Goal: Task Accomplishment & Management: Manage account settings

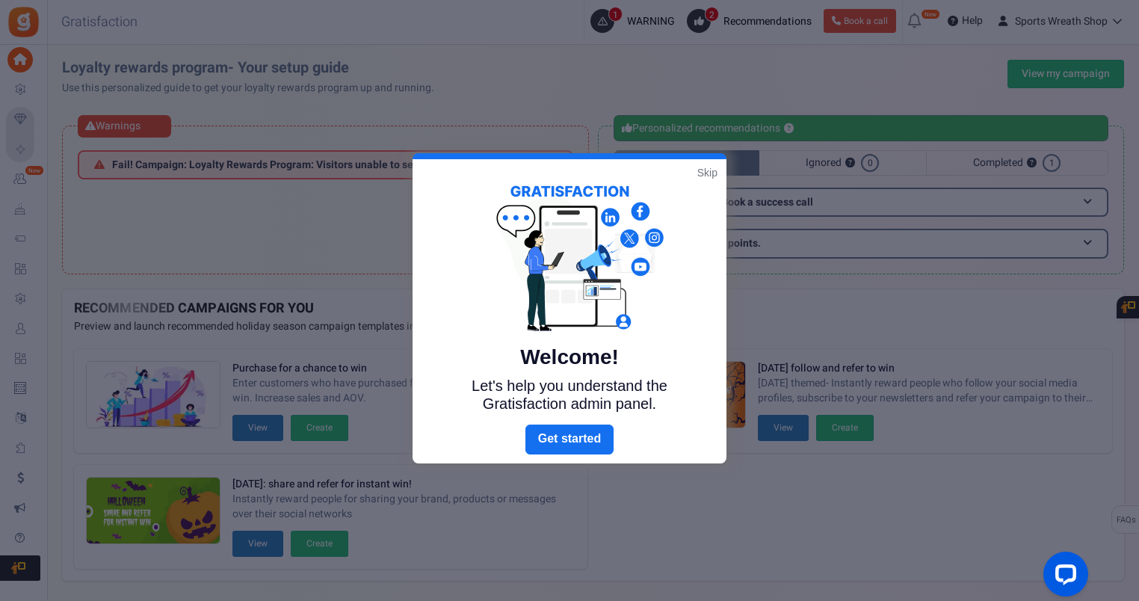
click at [708, 167] on link "Skip" at bounding box center [707, 172] width 20 height 15
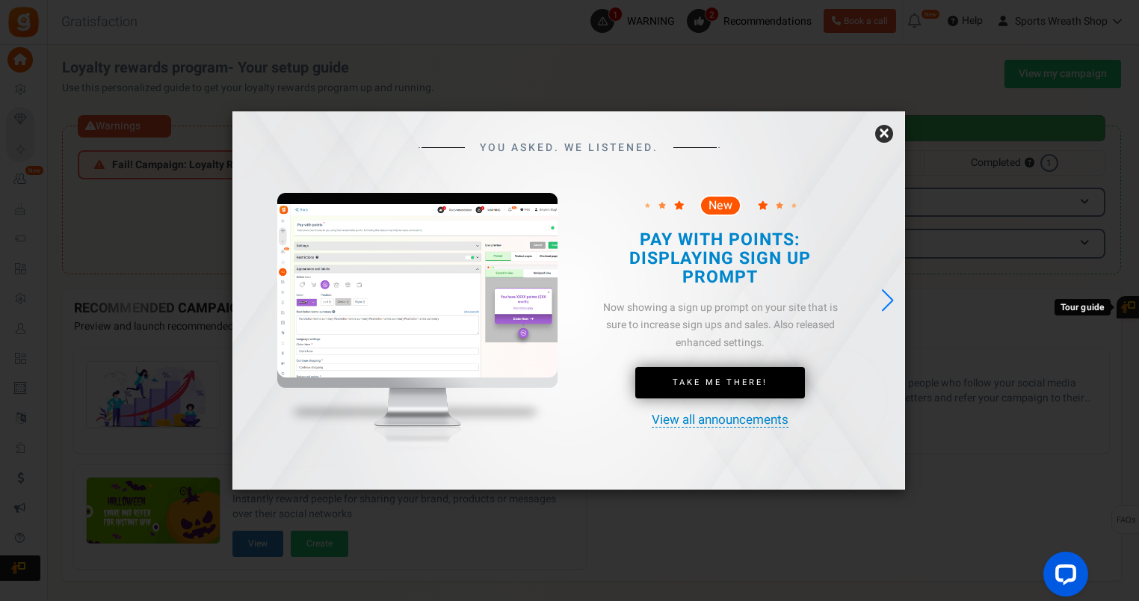
click at [888, 131] on link "×" at bounding box center [884, 134] width 18 height 18
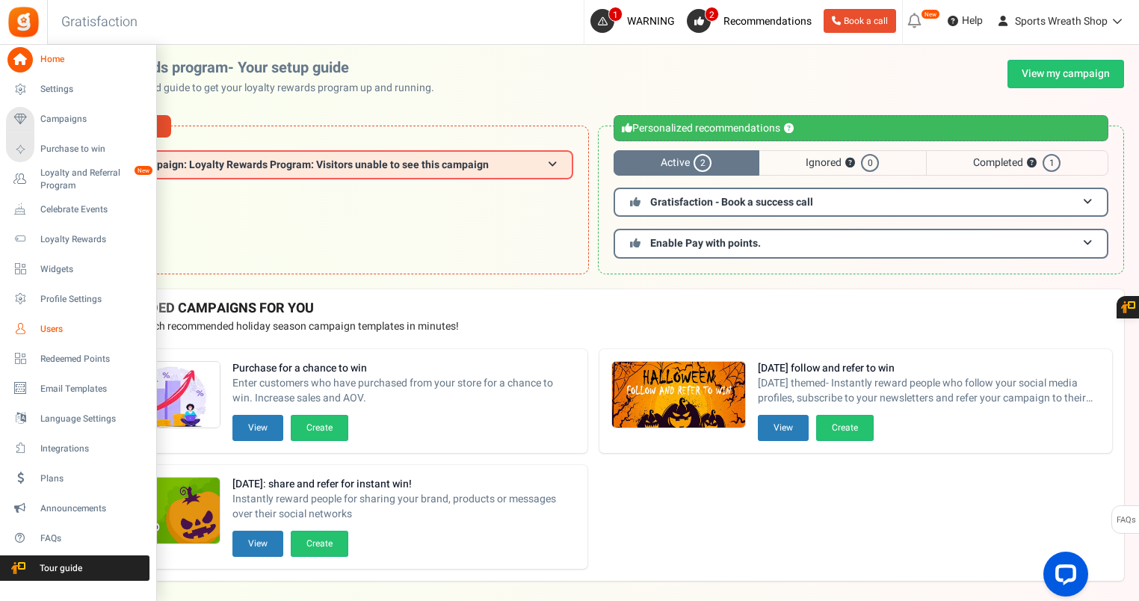
click at [55, 328] on span "Users" at bounding box center [92, 329] width 105 height 13
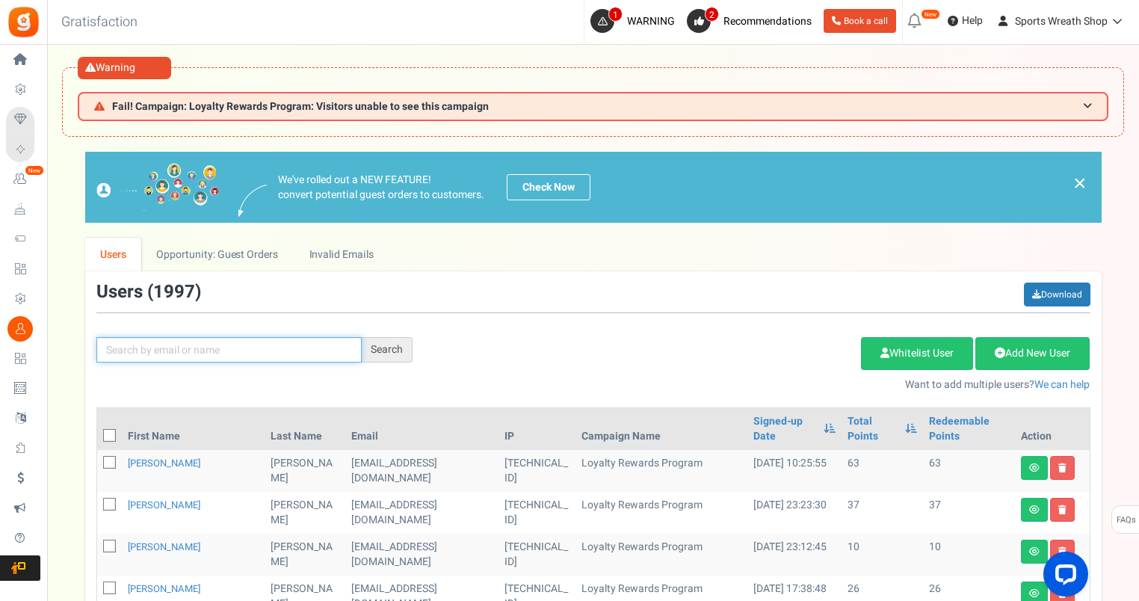
click at [214, 350] on input "text" at bounding box center [228, 349] width 265 height 25
paste input "[EMAIL_ADDRESS][DOMAIN_NAME]"
type input "[EMAIL_ADDRESS][DOMAIN_NAME]"
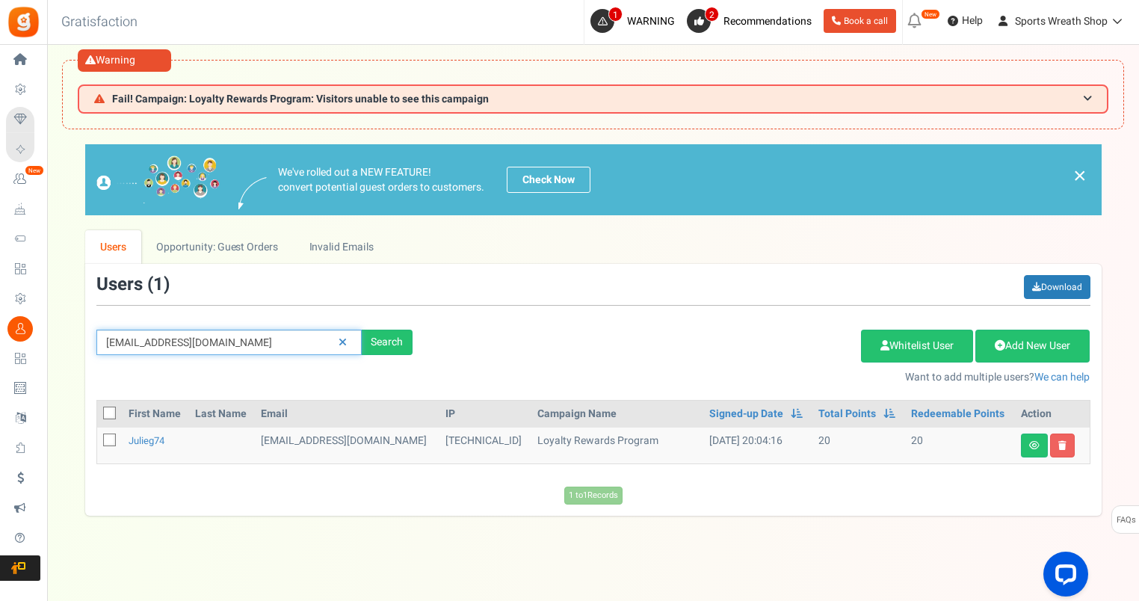
scroll to position [61, 0]
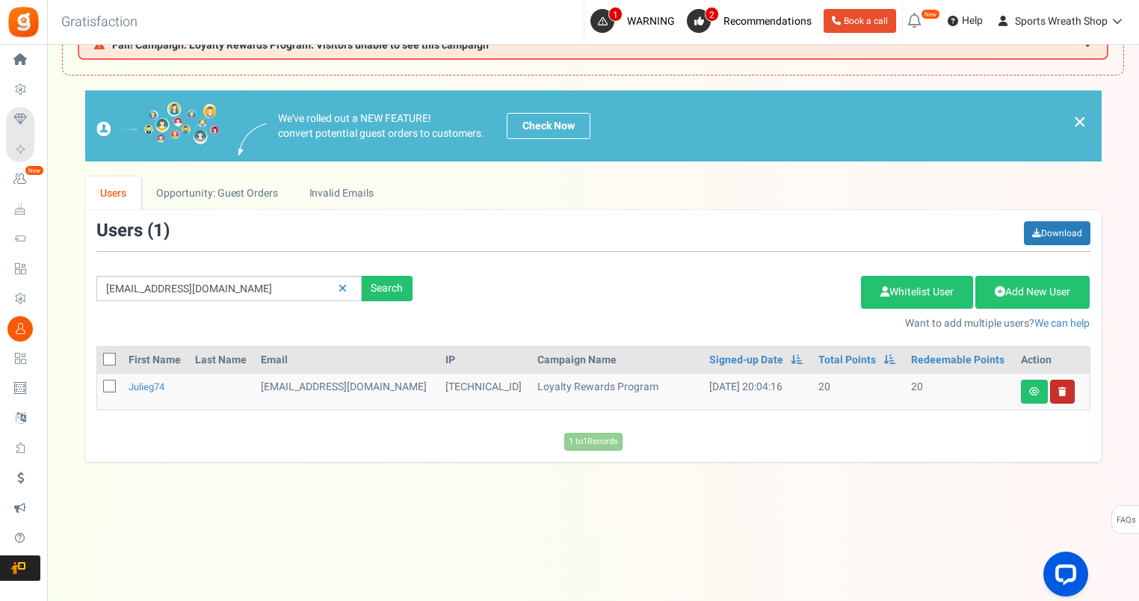
click at [1061, 397] on link at bounding box center [1062, 392] width 25 height 24
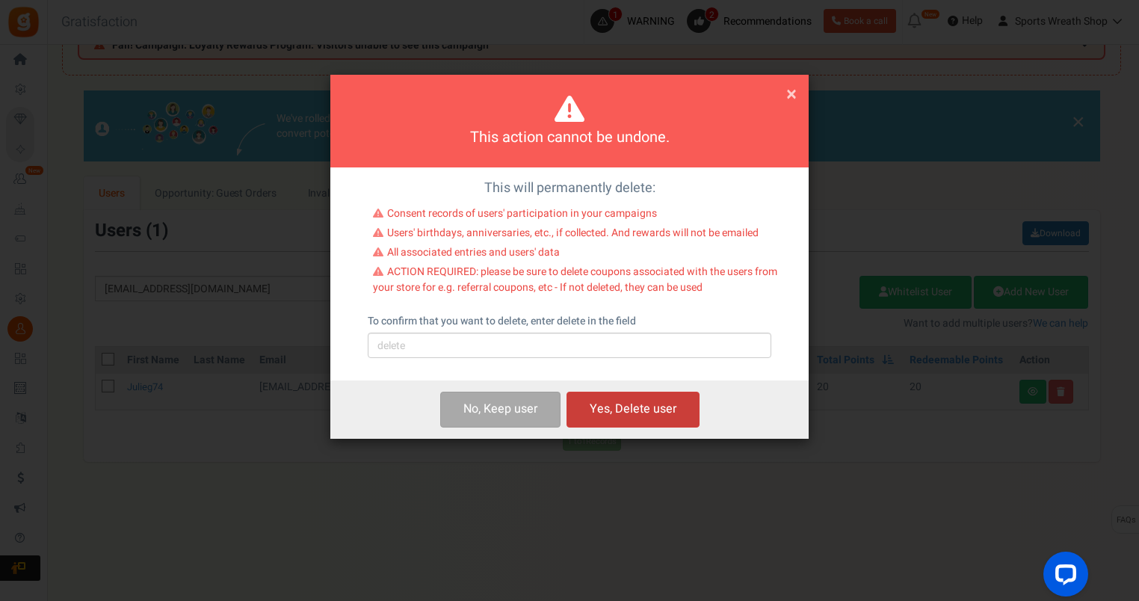
click at [655, 401] on button "Yes, Delete user" at bounding box center [632, 409] width 133 height 35
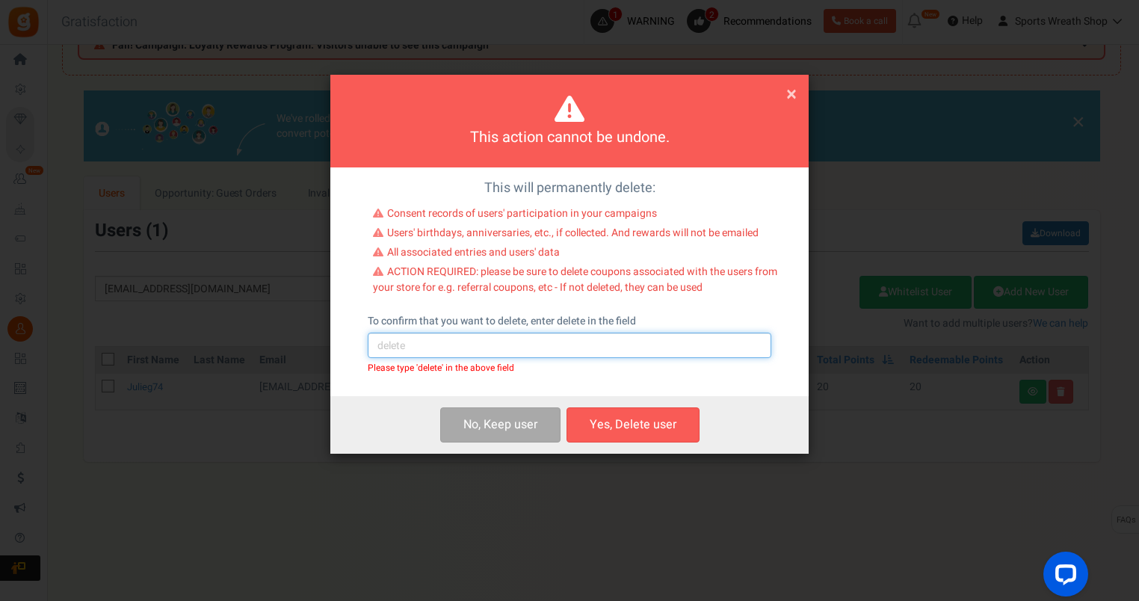
click at [448, 352] on input "text" at bounding box center [570, 345] width 404 height 25
type input "delete"
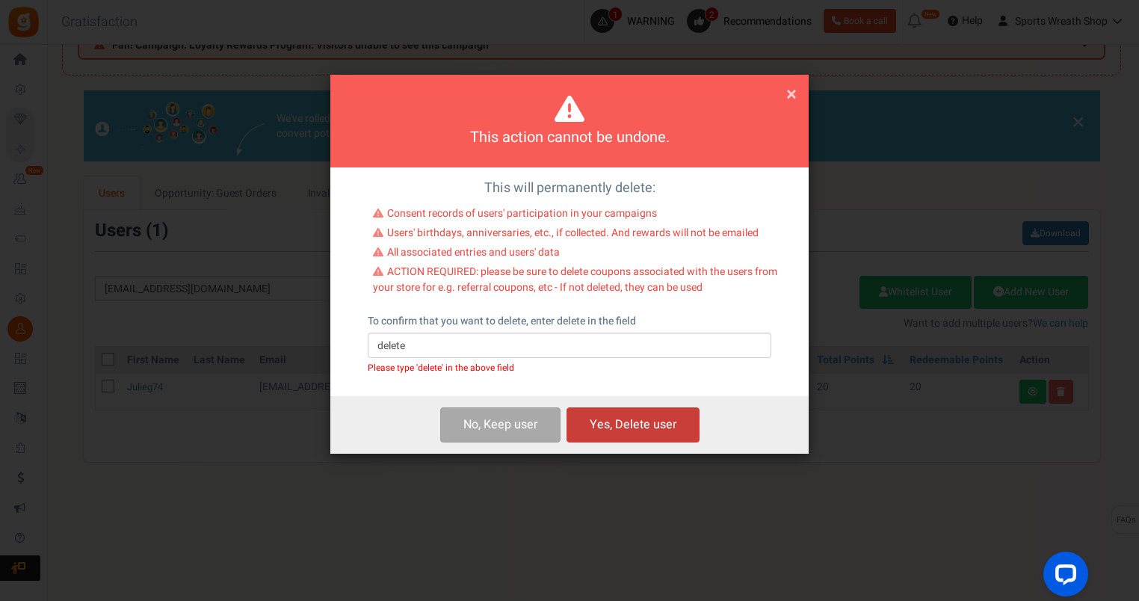
click at [623, 427] on button "Yes, Delete user" at bounding box center [632, 424] width 133 height 35
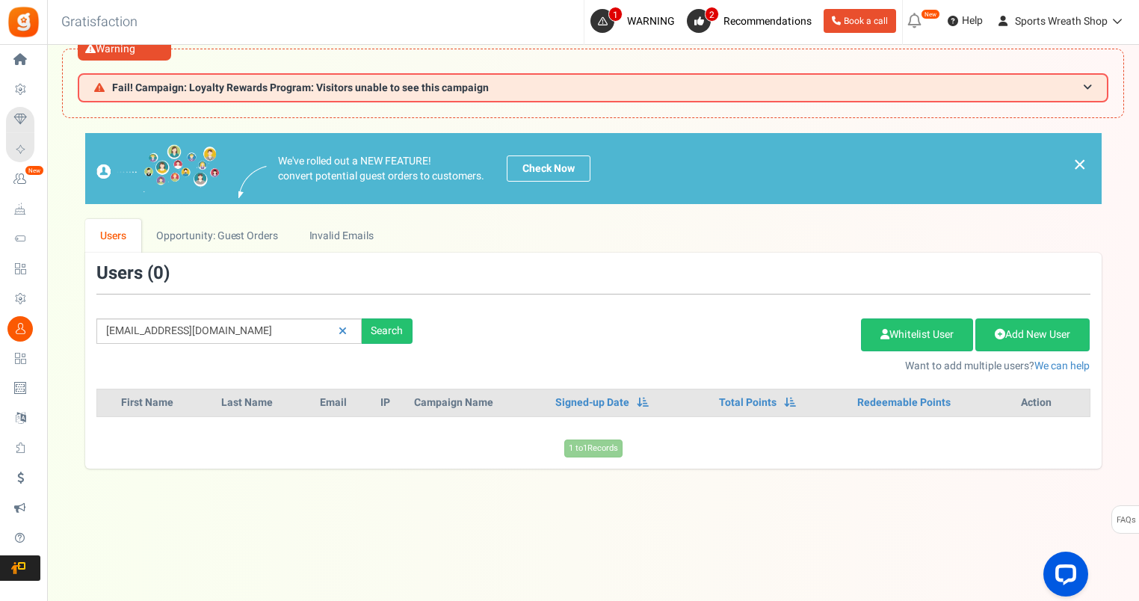
scroll to position [0, 0]
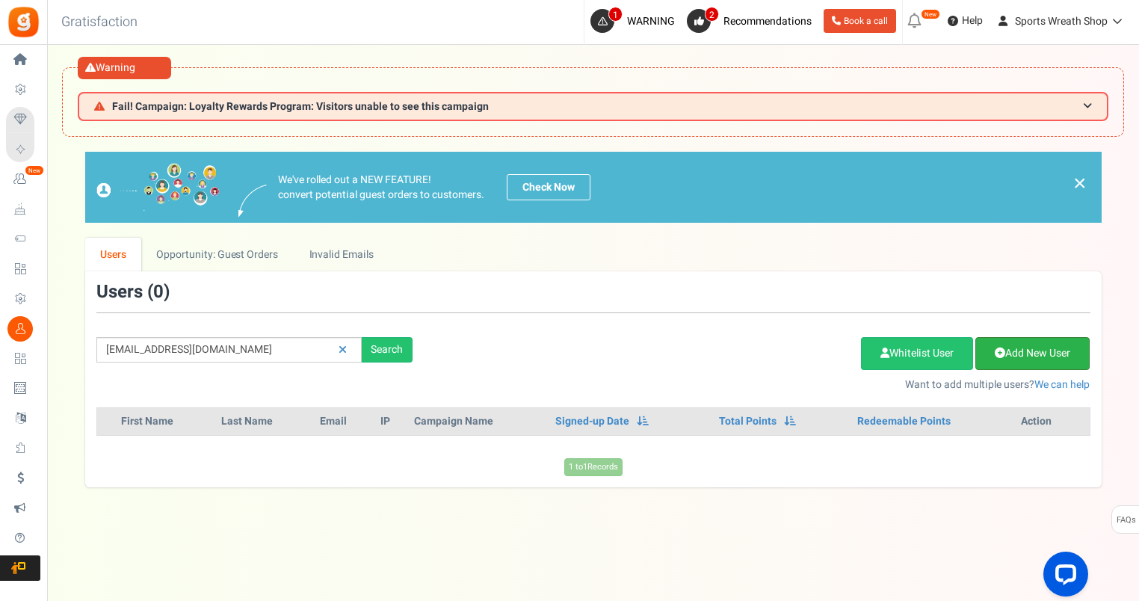
click at [1039, 347] on link "Add New User" at bounding box center [1032, 353] width 114 height 33
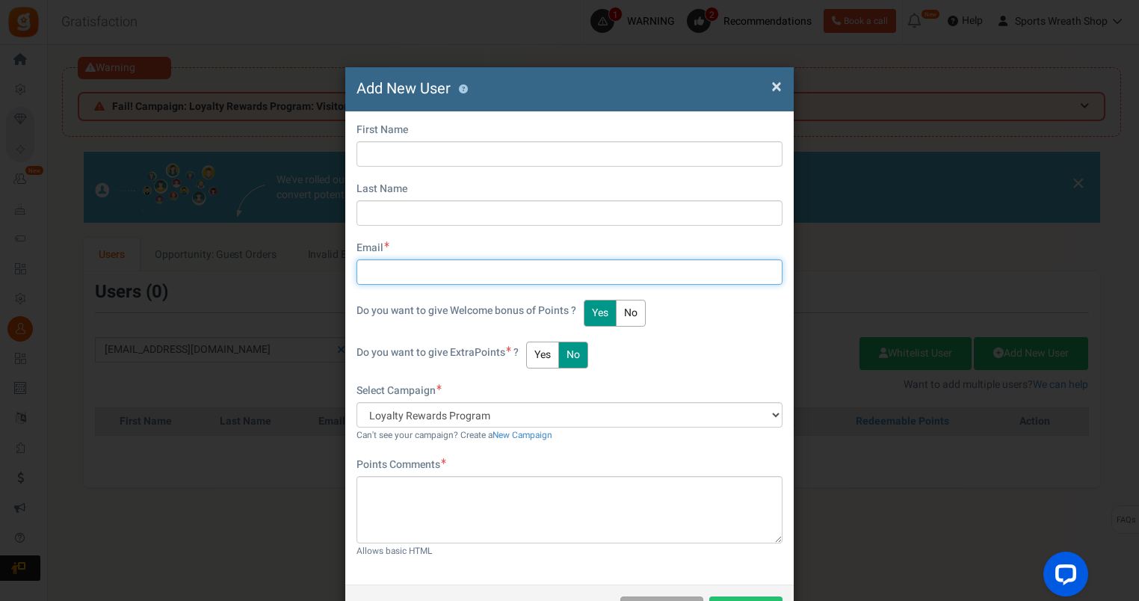
click at [510, 272] on input "text" at bounding box center [569, 271] width 426 height 25
paste input "[EMAIL_ADDRESS][DOMAIN_NAME]"
type input "[EMAIL_ADDRESS][DOMAIN_NAME]"
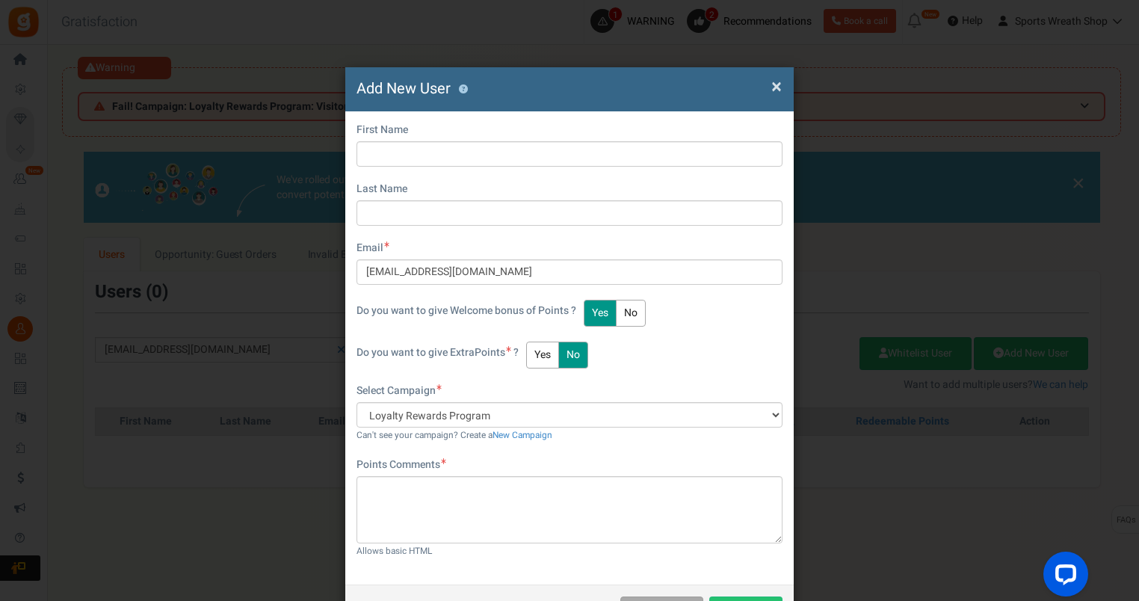
click at [723, 329] on div "First Name Last Name Email [EMAIL_ADDRESS][DOMAIN_NAME] Do you want to give Wel…" at bounding box center [569, 347] width 448 height 473
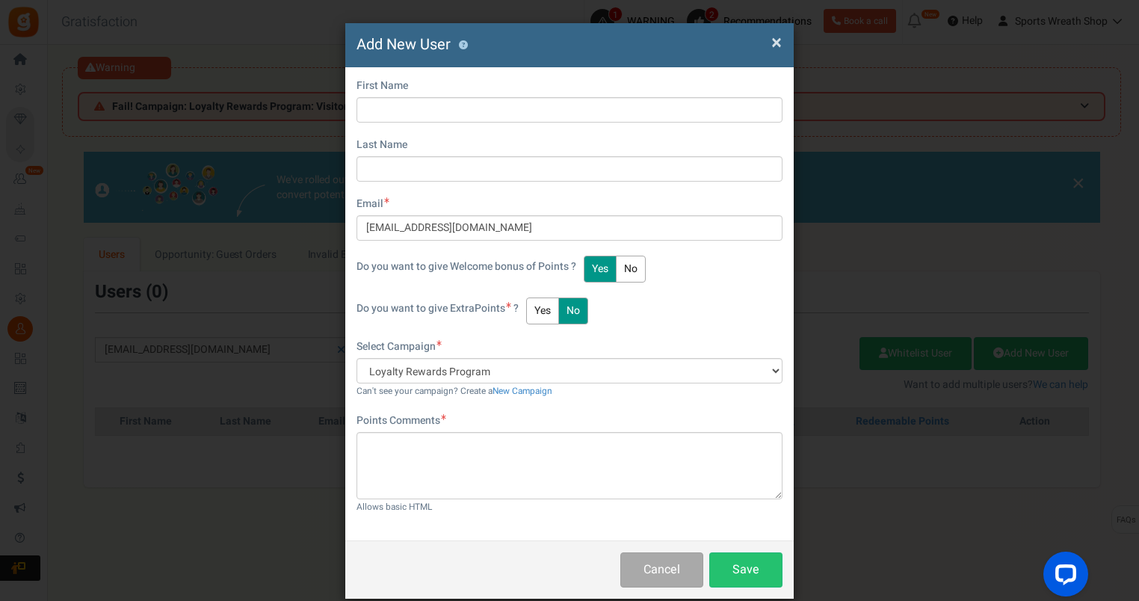
scroll to position [63, 0]
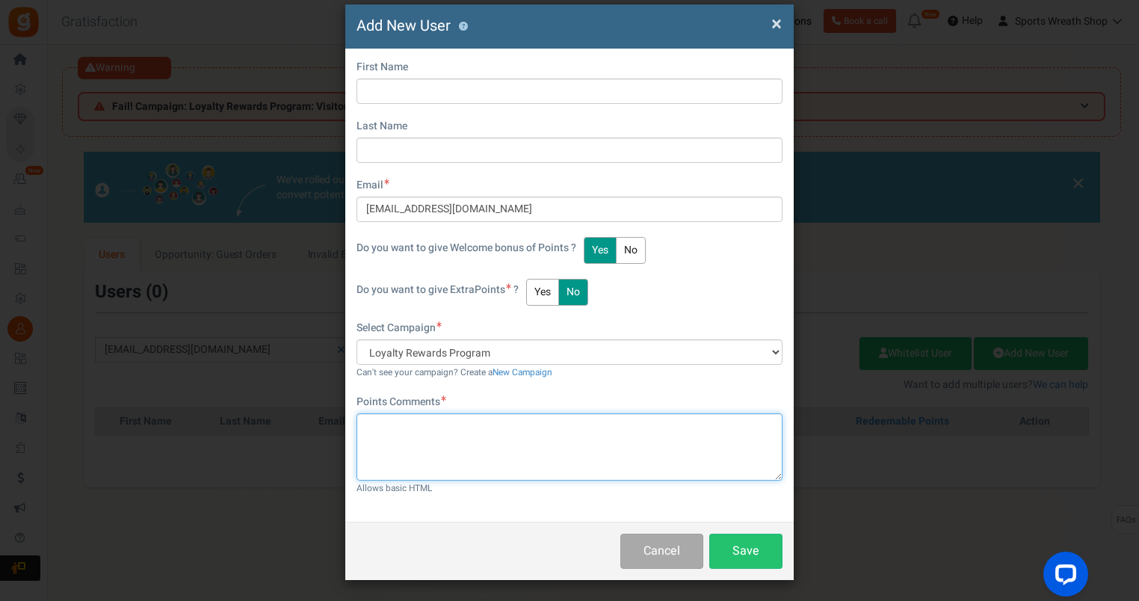
click at [487, 427] on textarea at bounding box center [569, 446] width 426 height 67
type textarea "New Account"
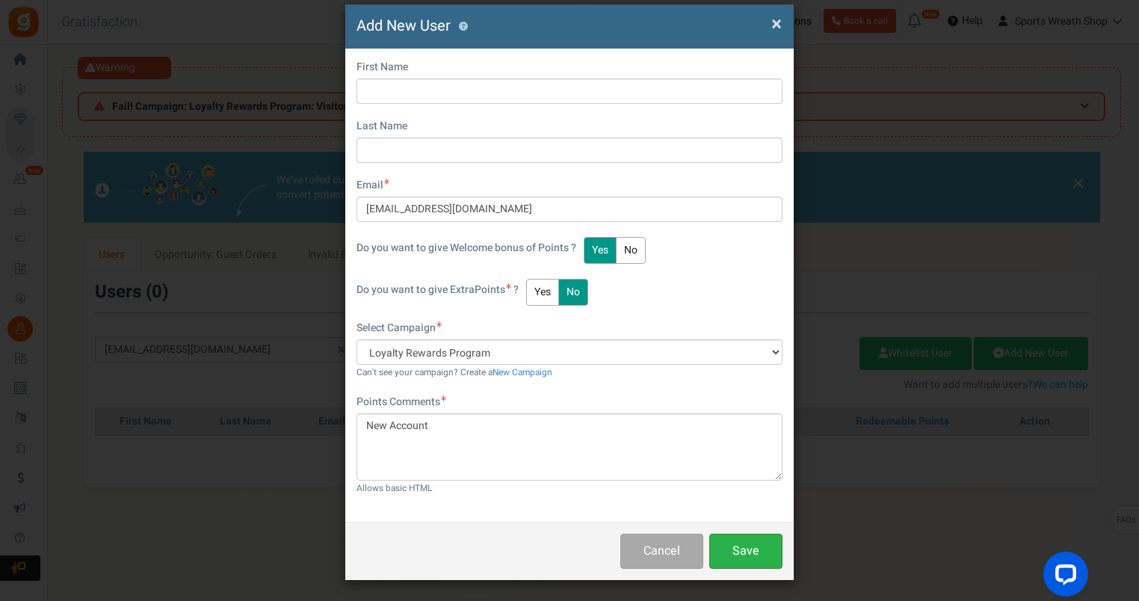
click at [730, 547] on button "Save" at bounding box center [745, 551] width 73 height 35
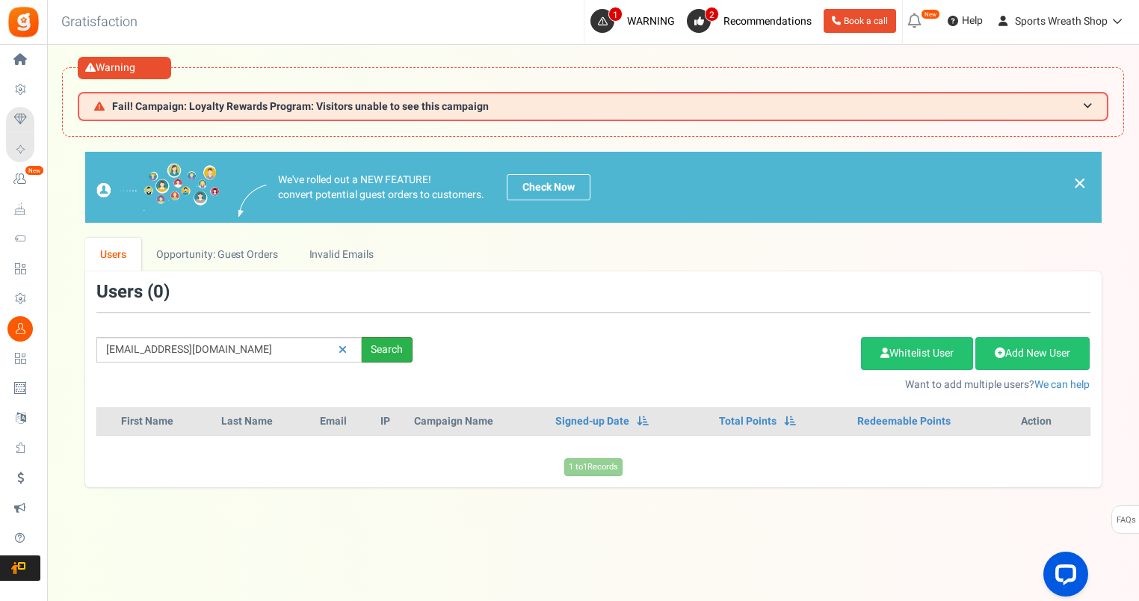
click at [383, 350] on div "Search" at bounding box center [387, 349] width 51 height 25
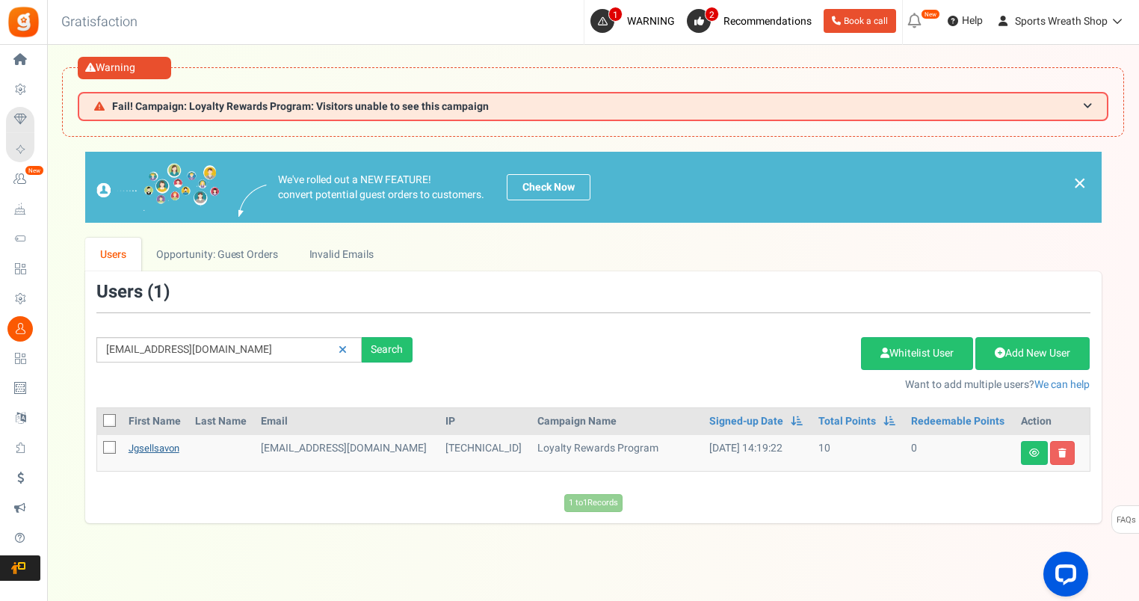
click at [155, 448] on link "jgsellsavon" at bounding box center [154, 448] width 51 height 14
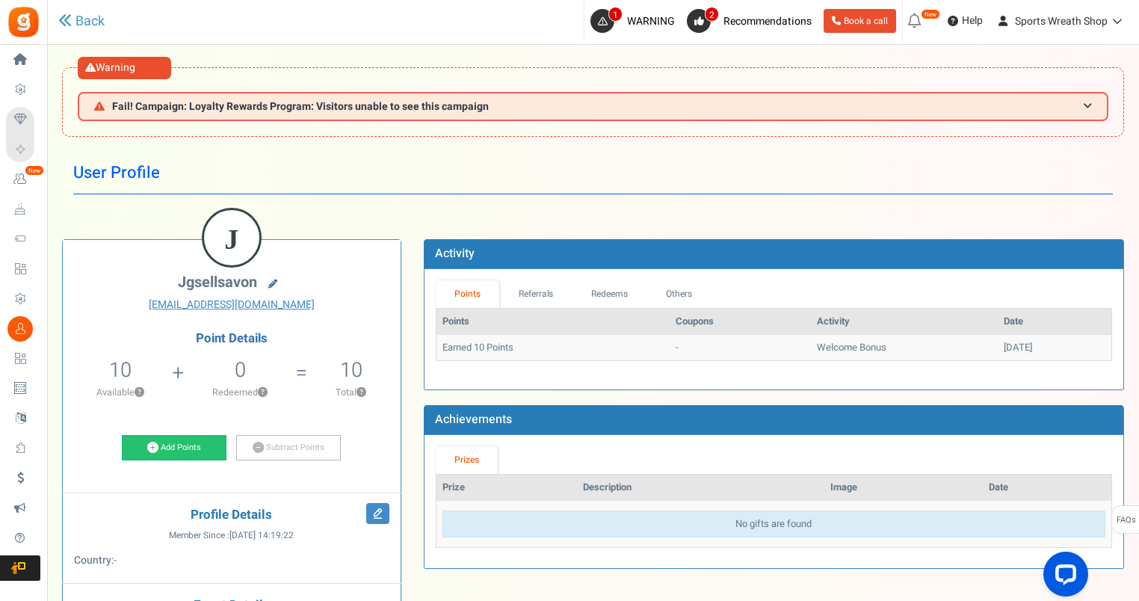
click at [276, 281] on icon at bounding box center [272, 283] width 9 height 9
type input "jgsellsavon"
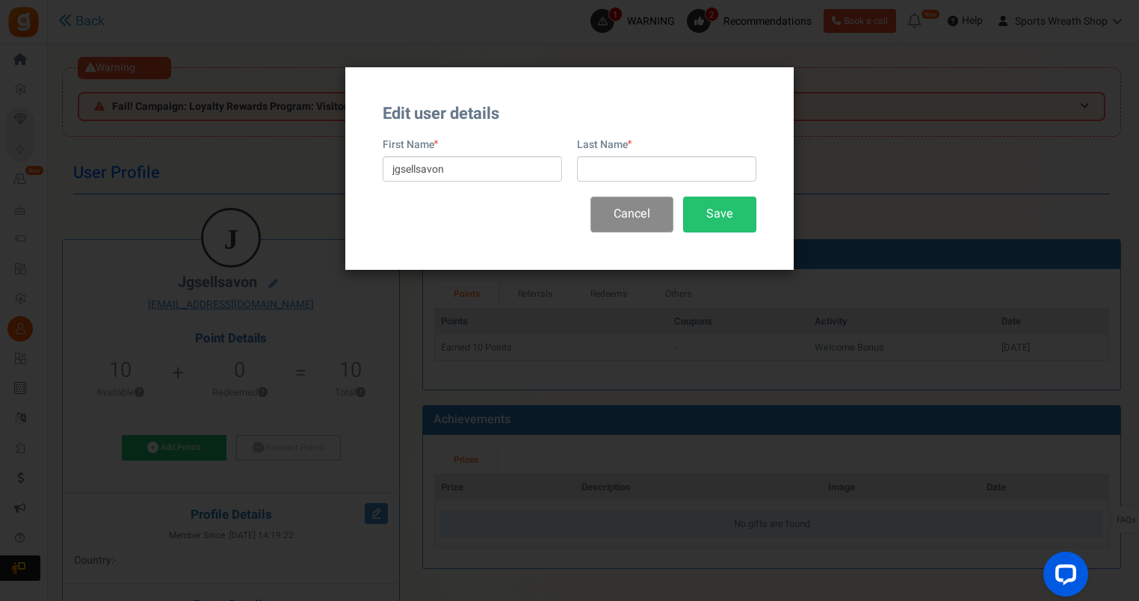
click at [645, 215] on button "Cancel" at bounding box center [631, 214] width 83 height 35
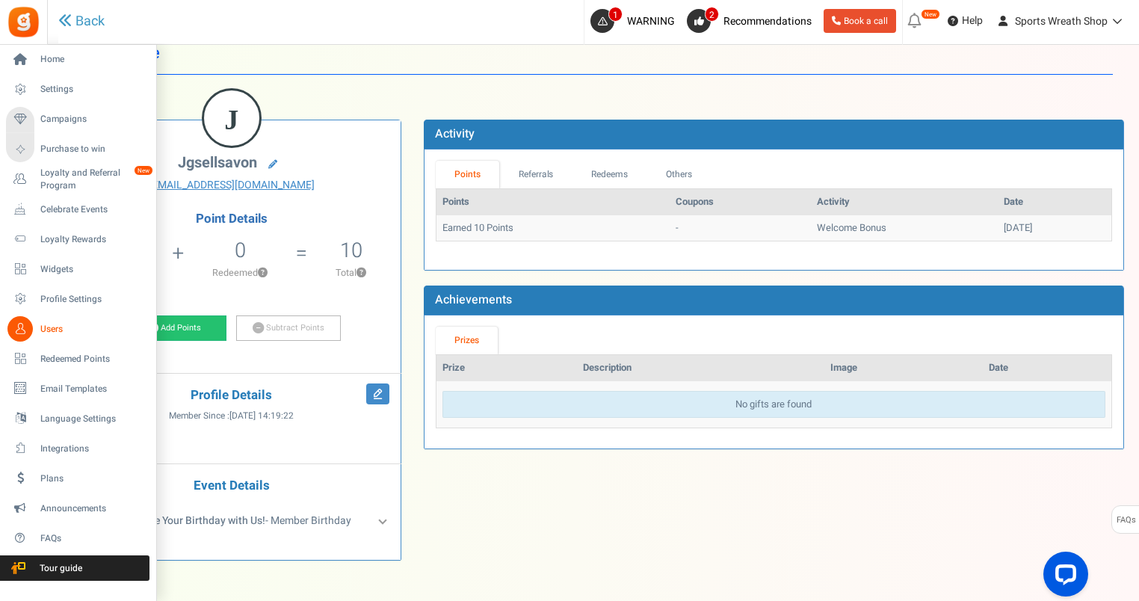
scroll to position [124, 0]
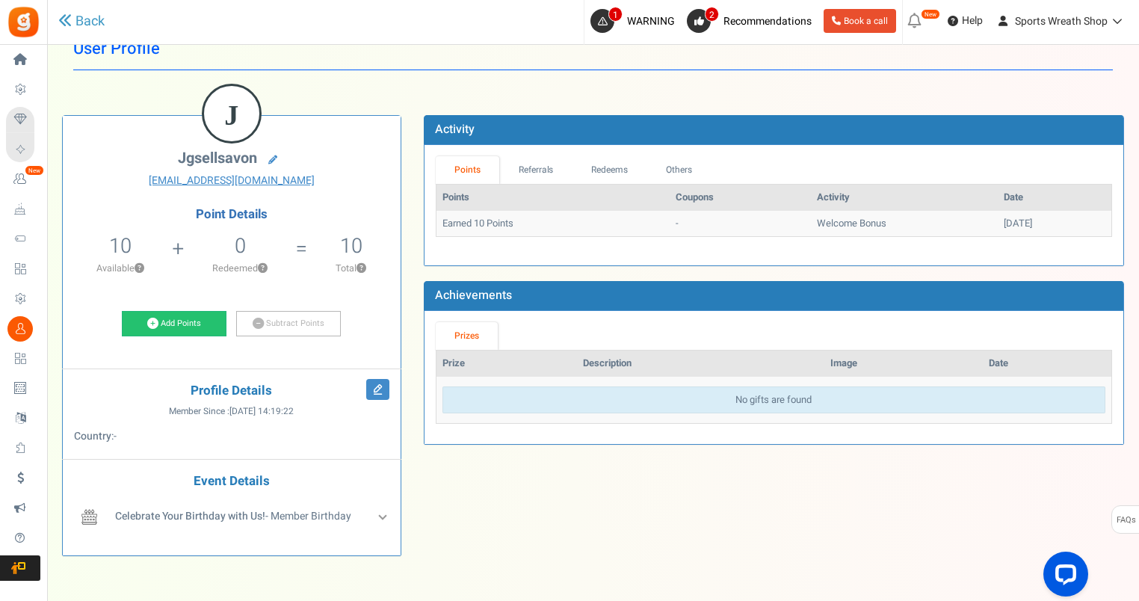
click at [0, 0] on span "Users" at bounding box center [0, 0] width 0 height 0
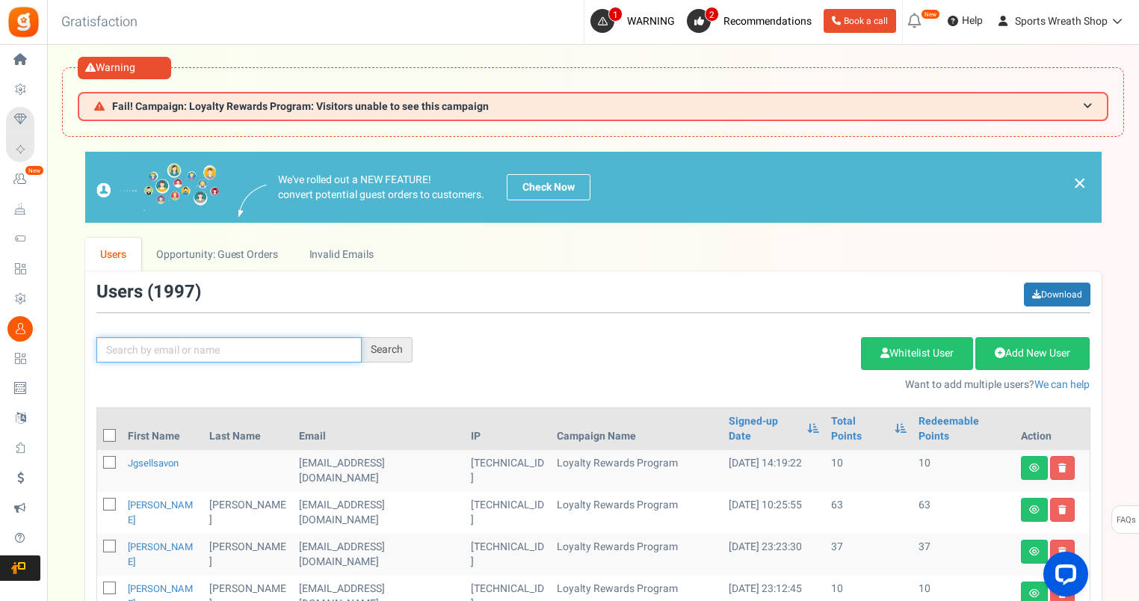
click at [156, 347] on input "text" at bounding box center [228, 349] width 265 height 25
paste input "[EMAIL_ADDRESS][DOMAIN_NAME]"
type input "[EMAIL_ADDRESS][DOMAIN_NAME]"
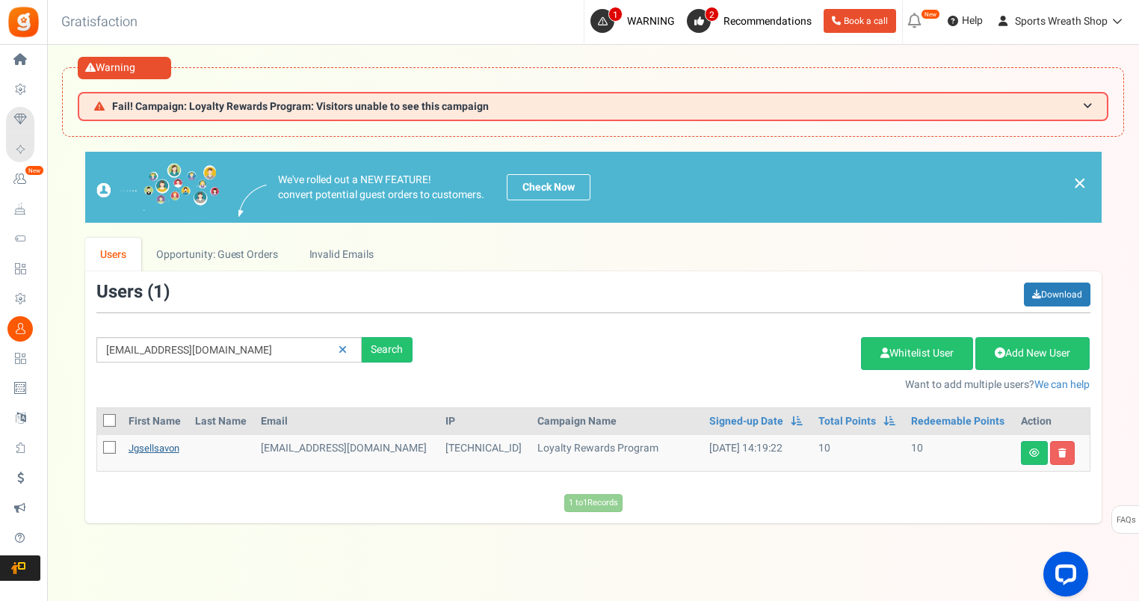
click at [158, 442] on link "jgsellsavon" at bounding box center [154, 448] width 51 height 14
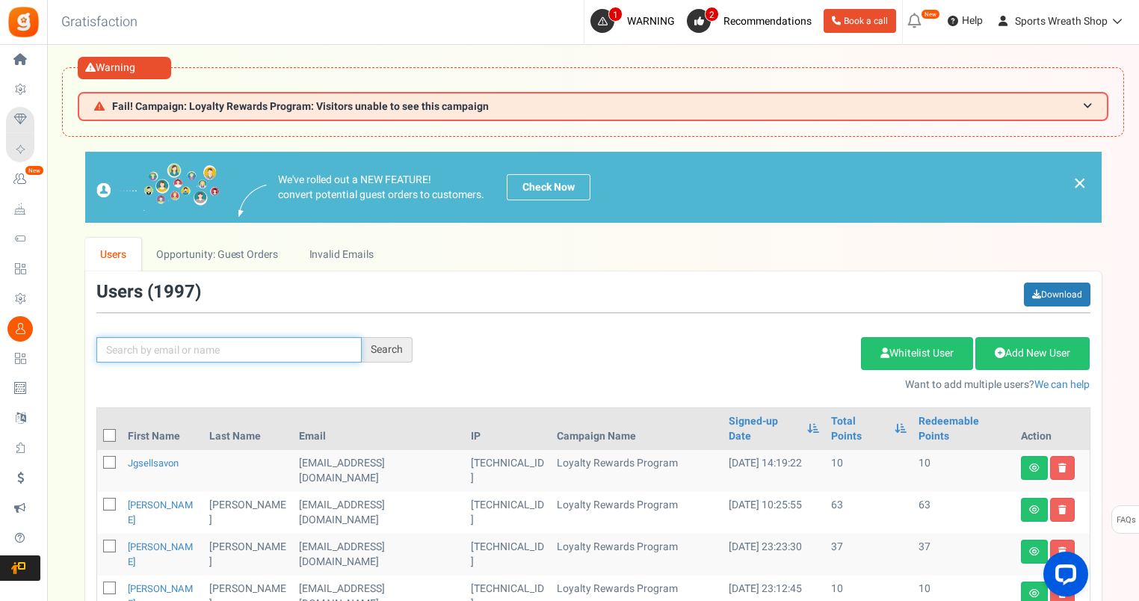
click at [241, 349] on input "text" at bounding box center [228, 349] width 265 height 25
paste input "[EMAIL_ADDRESS][DOMAIN_NAME]"
type input "[EMAIL_ADDRESS][DOMAIN_NAME]"
click at [378, 353] on div "Search" at bounding box center [387, 349] width 51 height 25
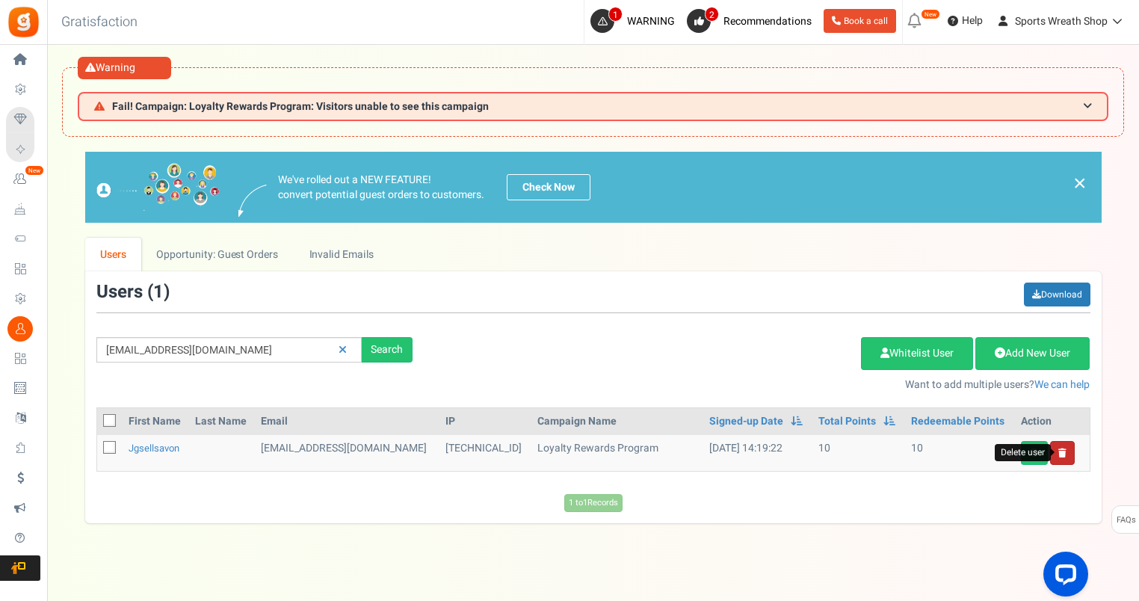
click at [1063, 449] on icon at bounding box center [1062, 452] width 8 height 9
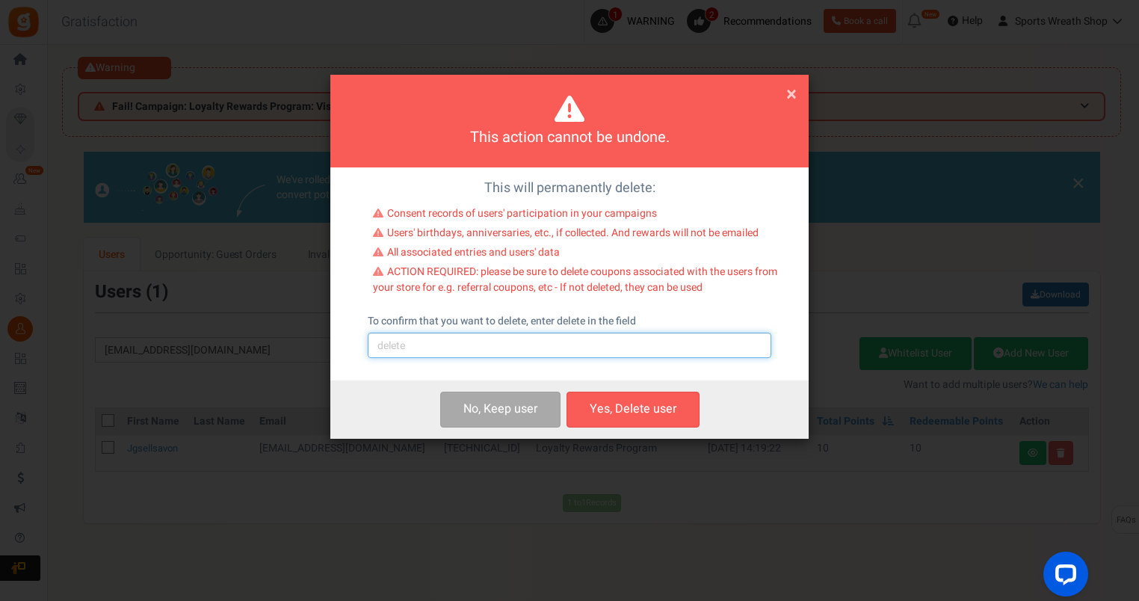
click at [407, 346] on input "text" at bounding box center [570, 345] width 404 height 25
type input "delete"
click at [661, 398] on button "Yes, Delete user" at bounding box center [632, 409] width 133 height 35
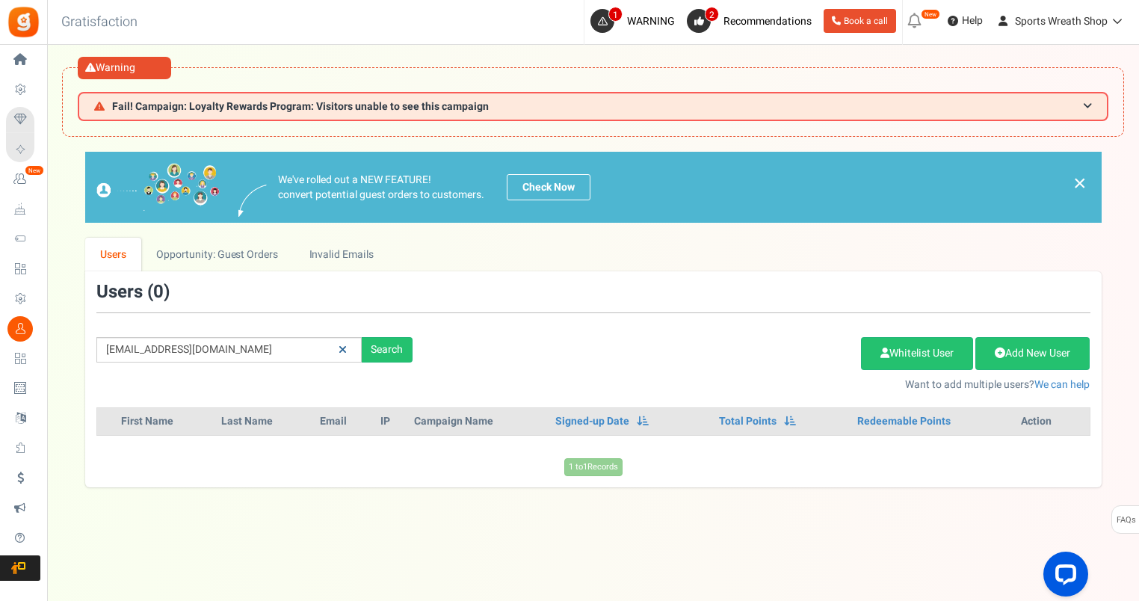
click at [342, 346] on icon at bounding box center [343, 349] width 8 height 10
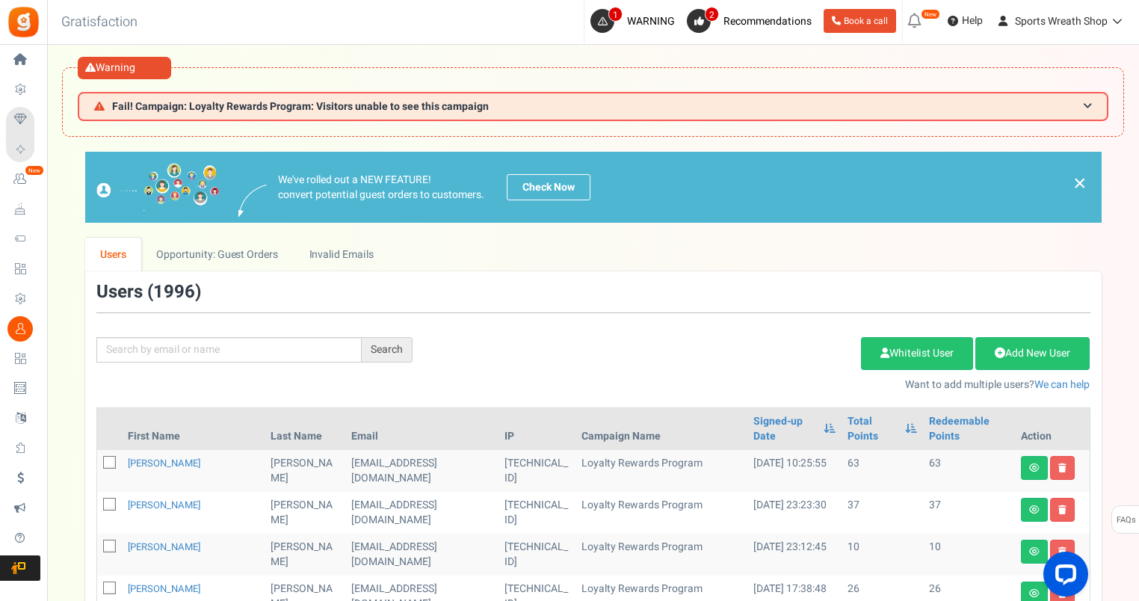
click at [1079, 179] on link "×" at bounding box center [1079, 183] width 13 height 18
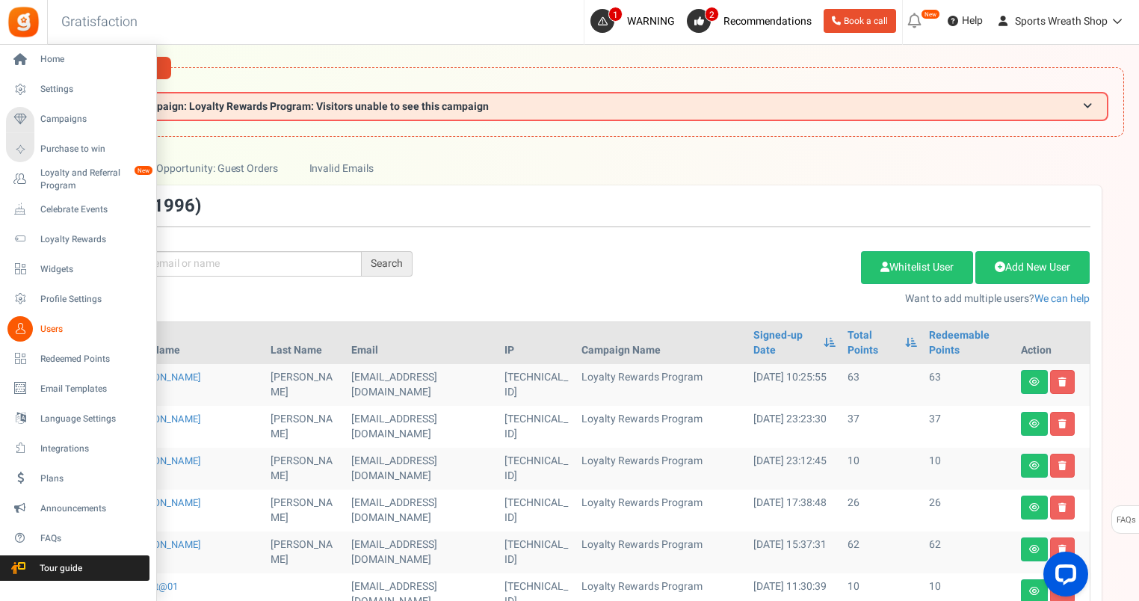
click at [46, 327] on span "Users" at bounding box center [92, 329] width 105 height 13
click at [56, 61] on span "Home" at bounding box center [92, 59] width 105 height 13
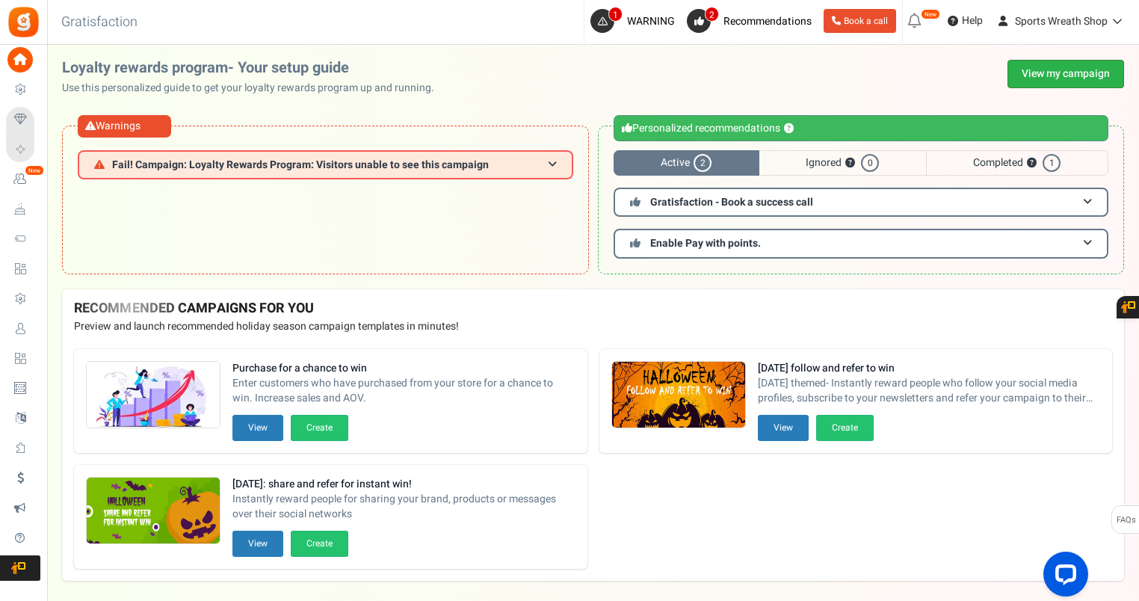
click at [1092, 72] on link "View my campaign" at bounding box center [1065, 74] width 117 height 28
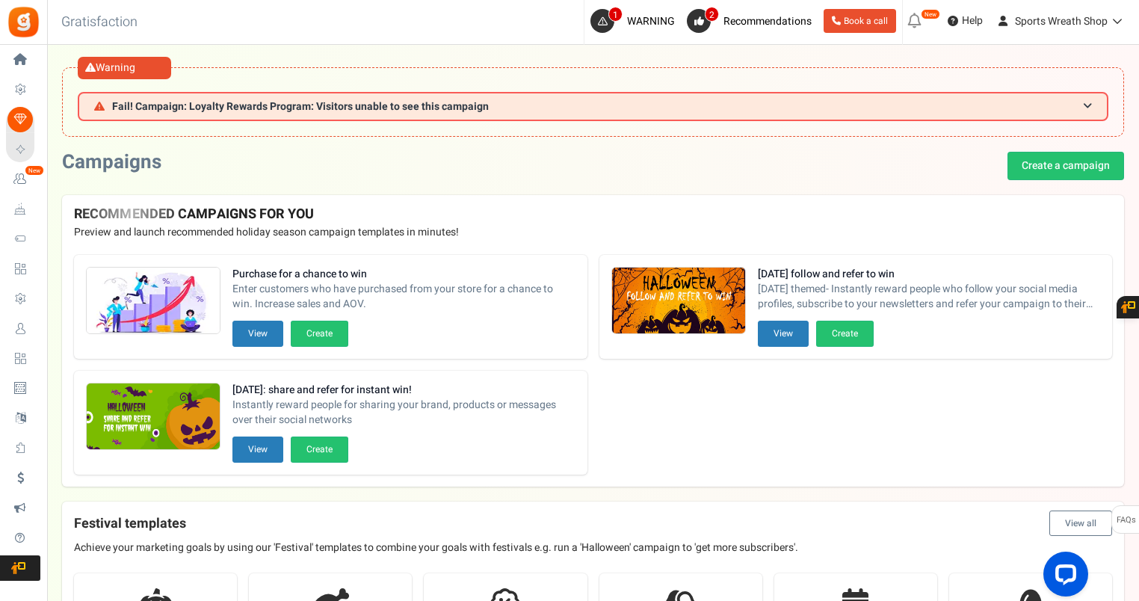
scroll to position [324, 0]
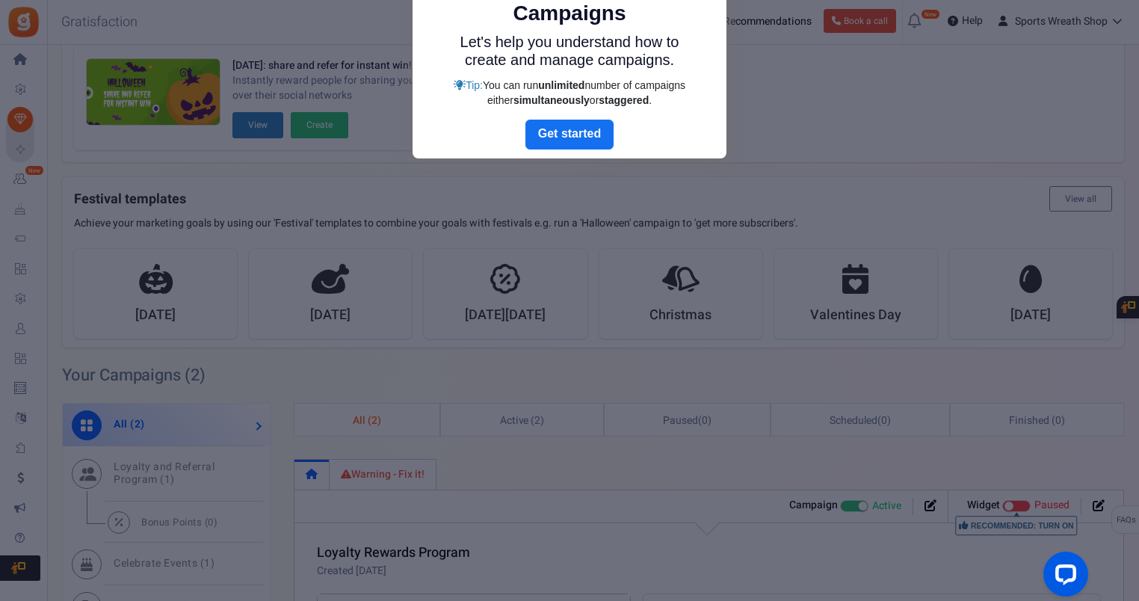
click at [787, 96] on div at bounding box center [569, 300] width 1139 height 601
click at [595, 132] on link "Next" at bounding box center [569, 135] width 88 height 30
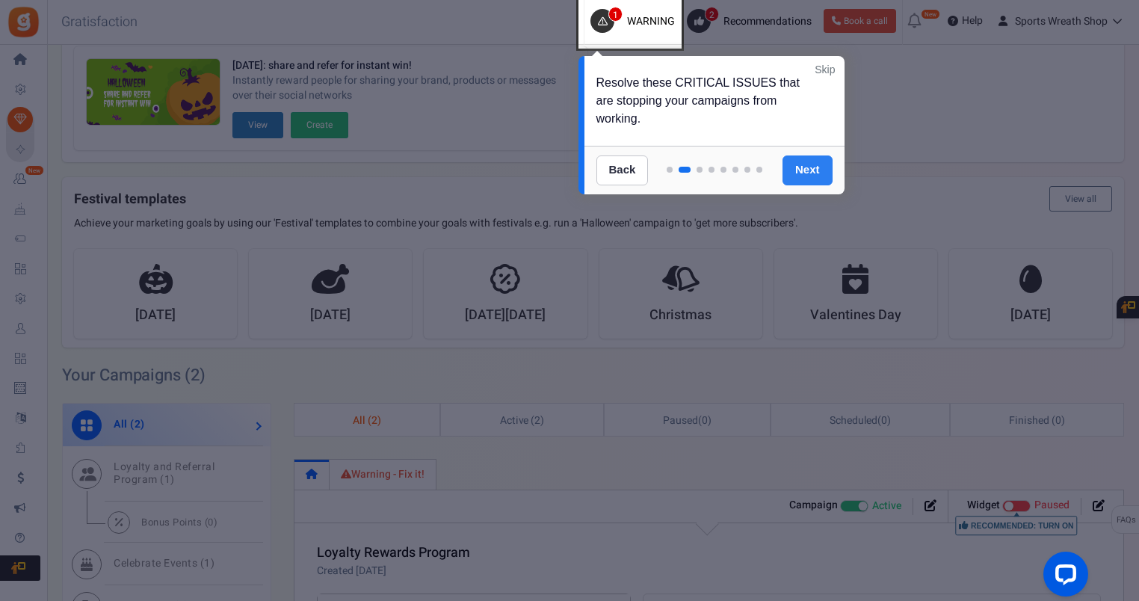
click at [797, 170] on link "Next" at bounding box center [807, 170] width 50 height 30
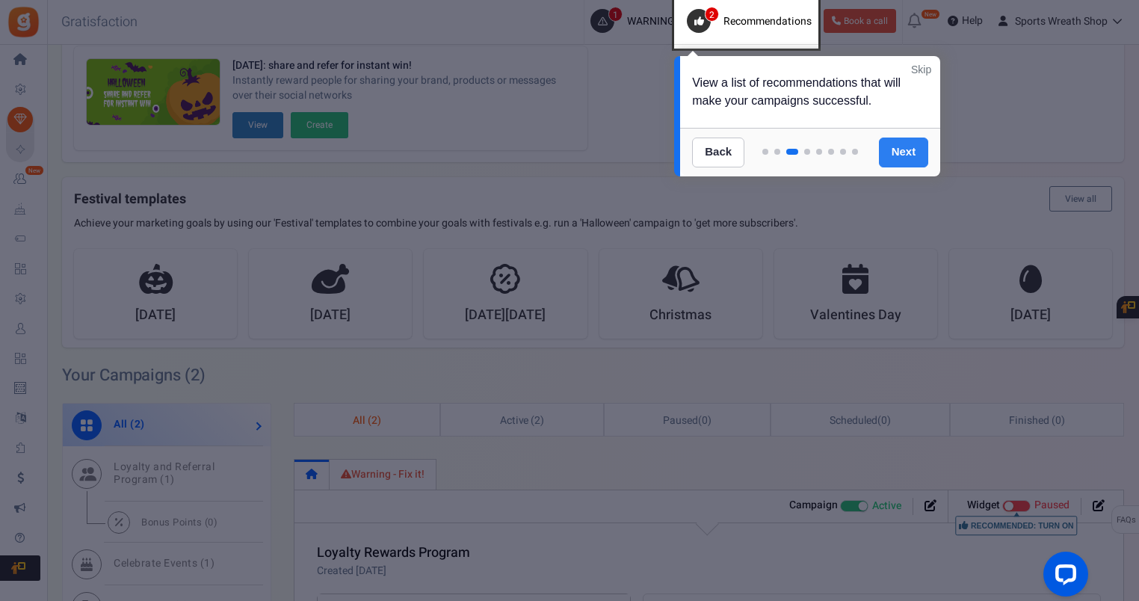
click at [903, 149] on link "Next" at bounding box center [904, 152] width 50 height 30
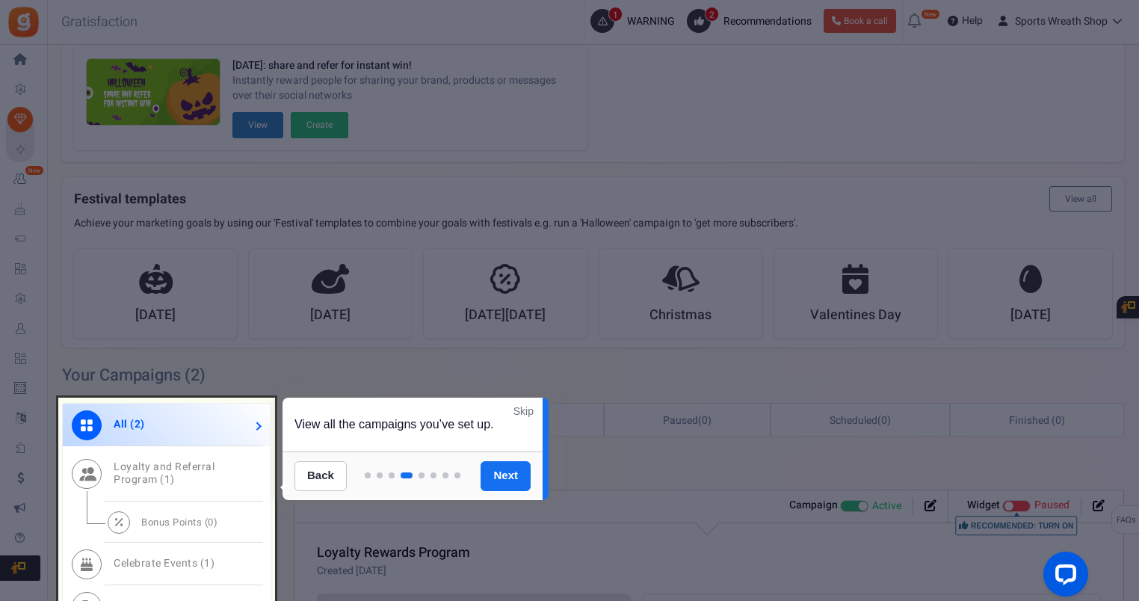
scroll to position [645, 0]
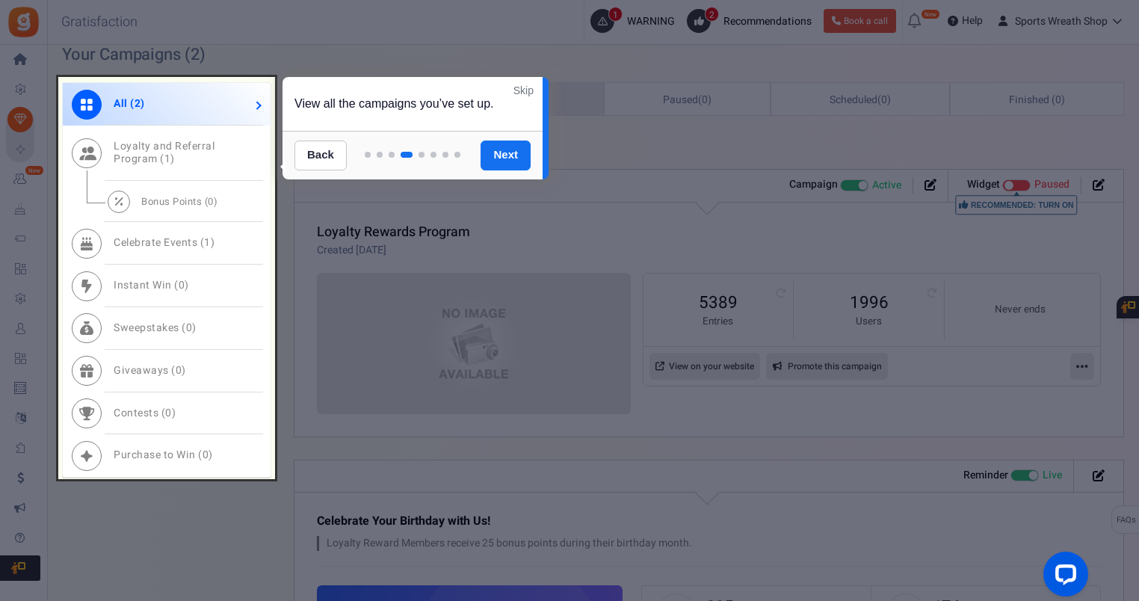
click at [522, 87] on link "Skip" at bounding box center [523, 90] width 20 height 15
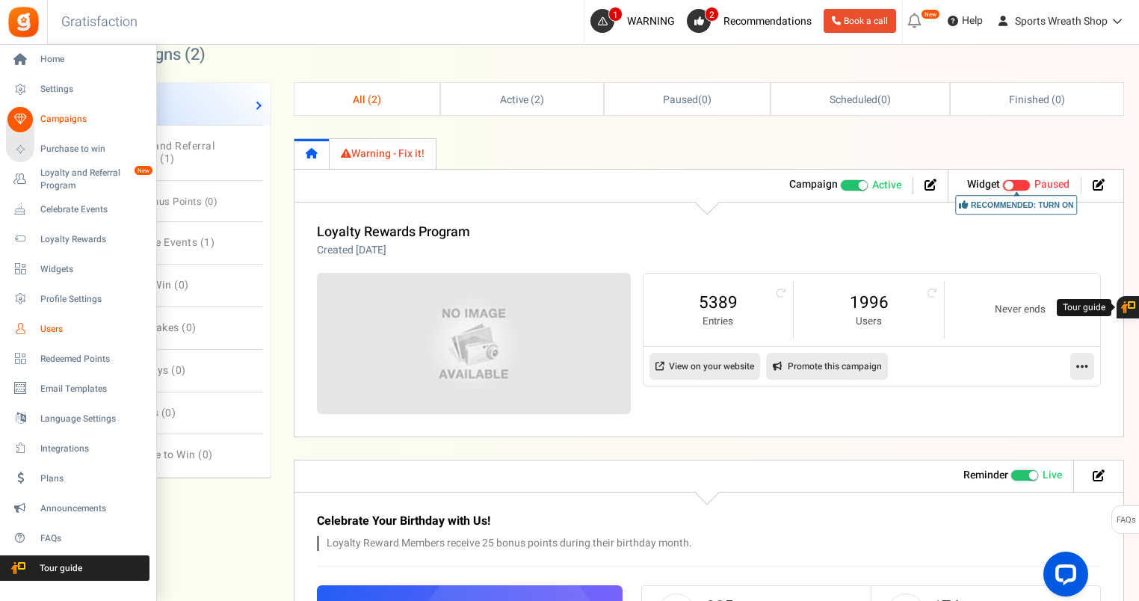
click at [55, 324] on span "Users" at bounding box center [92, 329] width 105 height 13
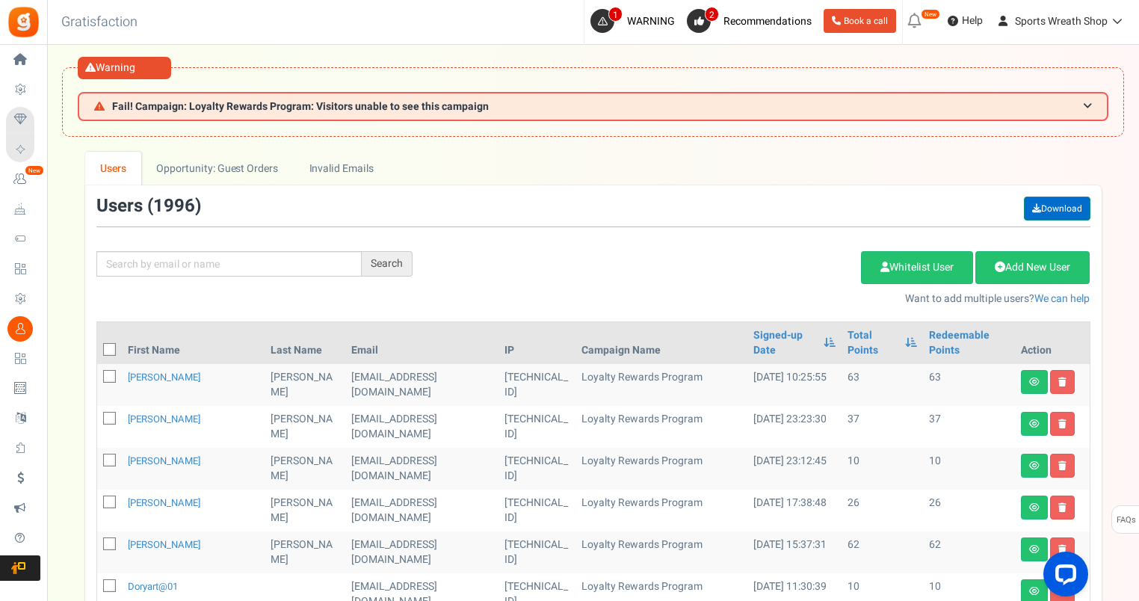
click at [1057, 208] on link "Download" at bounding box center [1057, 209] width 67 height 24
click at [282, 255] on input "text" at bounding box center [228, 263] width 265 height 25
paste input "[EMAIL_ADDRESS][DOMAIN_NAME]"
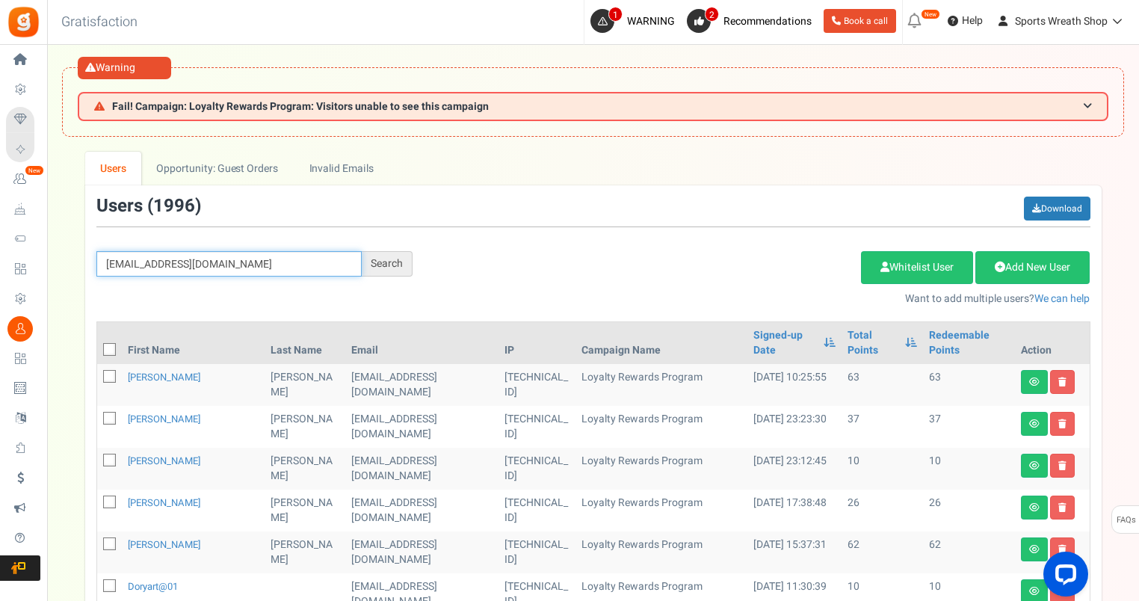
type input "[EMAIL_ADDRESS][DOMAIN_NAME]"
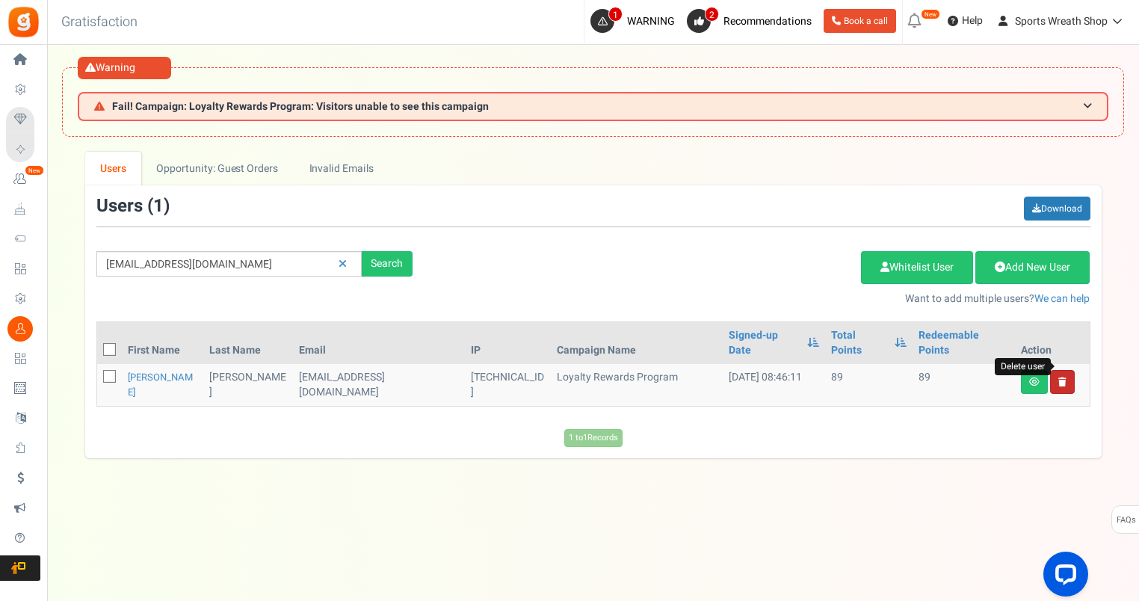
click at [1060, 377] on icon at bounding box center [1062, 381] width 8 height 9
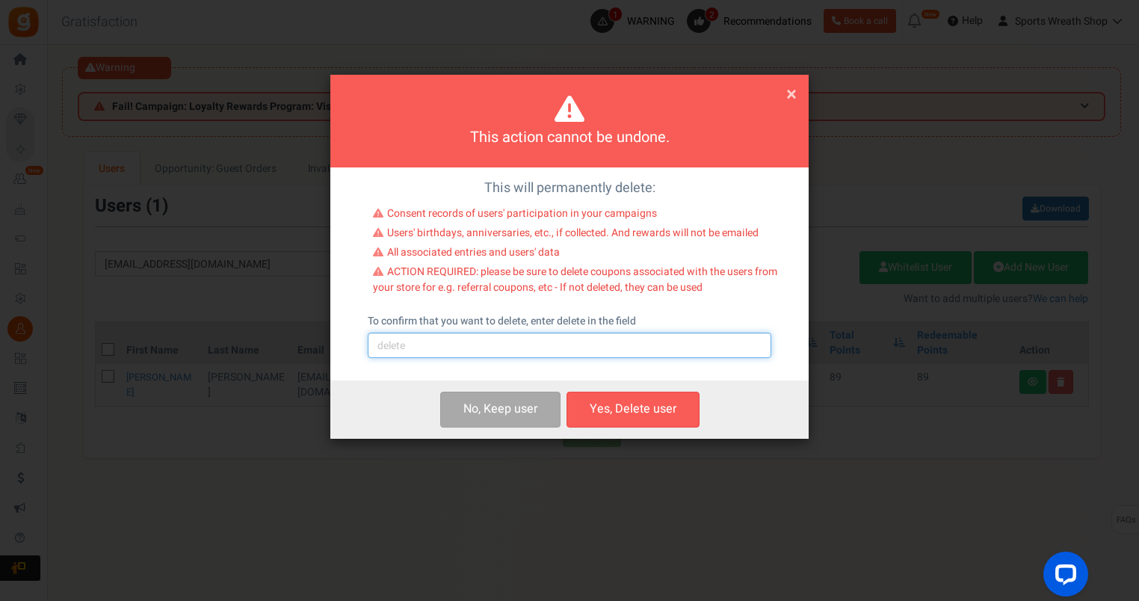
click at [564, 341] on input "text" at bounding box center [570, 345] width 404 height 25
type input "delete"
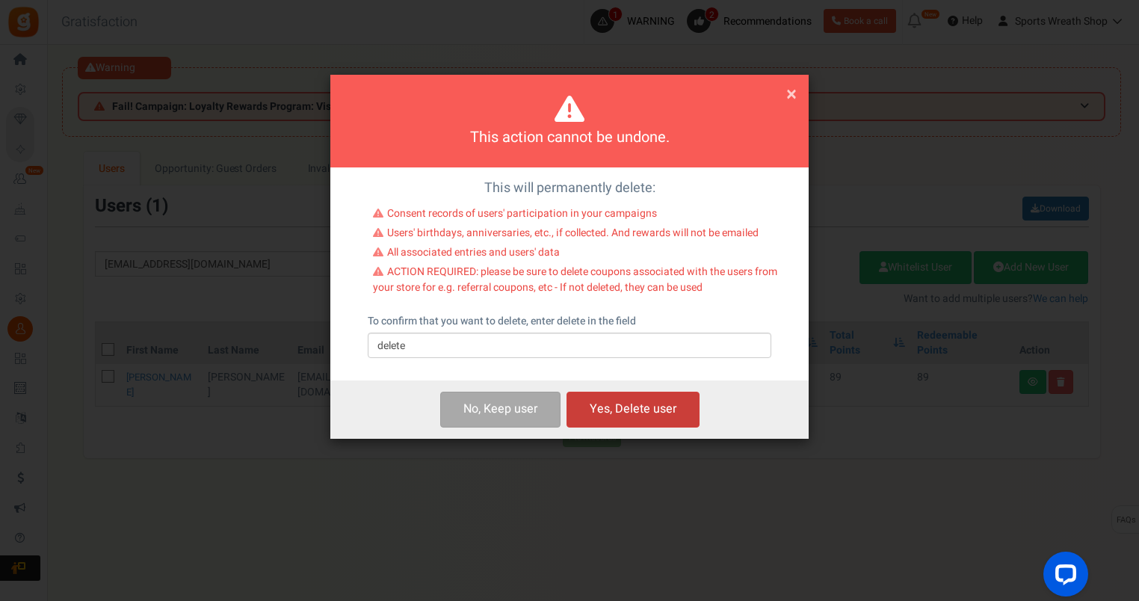
click at [670, 407] on button "Yes, Delete user" at bounding box center [632, 409] width 133 height 35
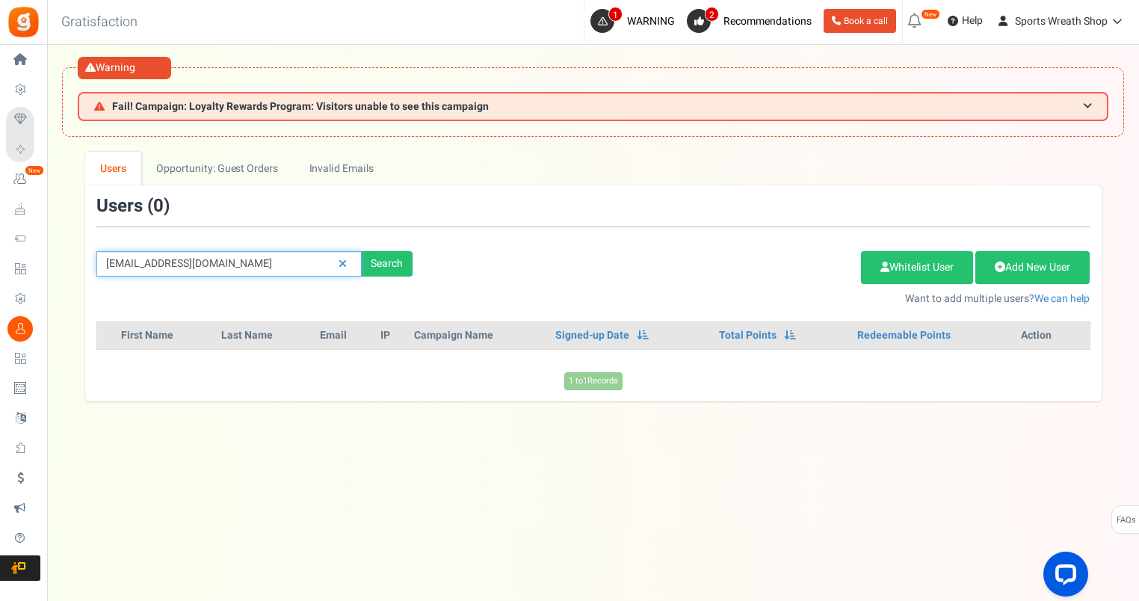
drag, startPoint x: 251, startPoint y: 260, endPoint x: 73, endPoint y: 280, distance: 179.0
click at [73, 279] on div "We've rolled out a NEW FEATURE! convert potential guest orders to customers. Ch…" at bounding box center [593, 276] width 1062 height 249
paste input "jammieforeman"
type input "[EMAIL_ADDRESS][DOMAIN_NAME]"
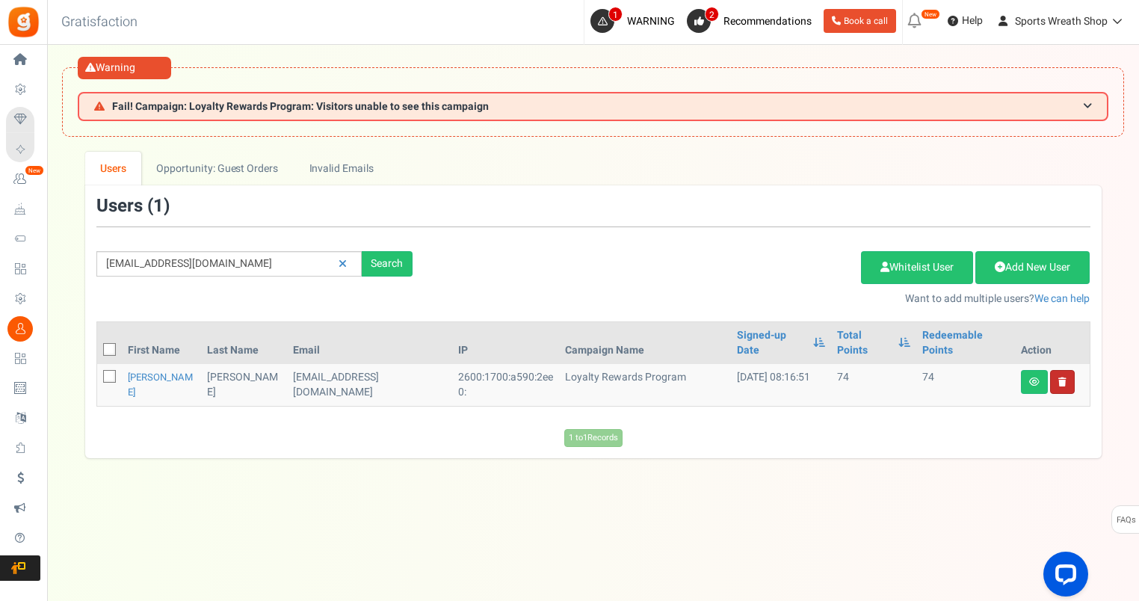
click at [1066, 373] on link at bounding box center [1062, 382] width 25 height 24
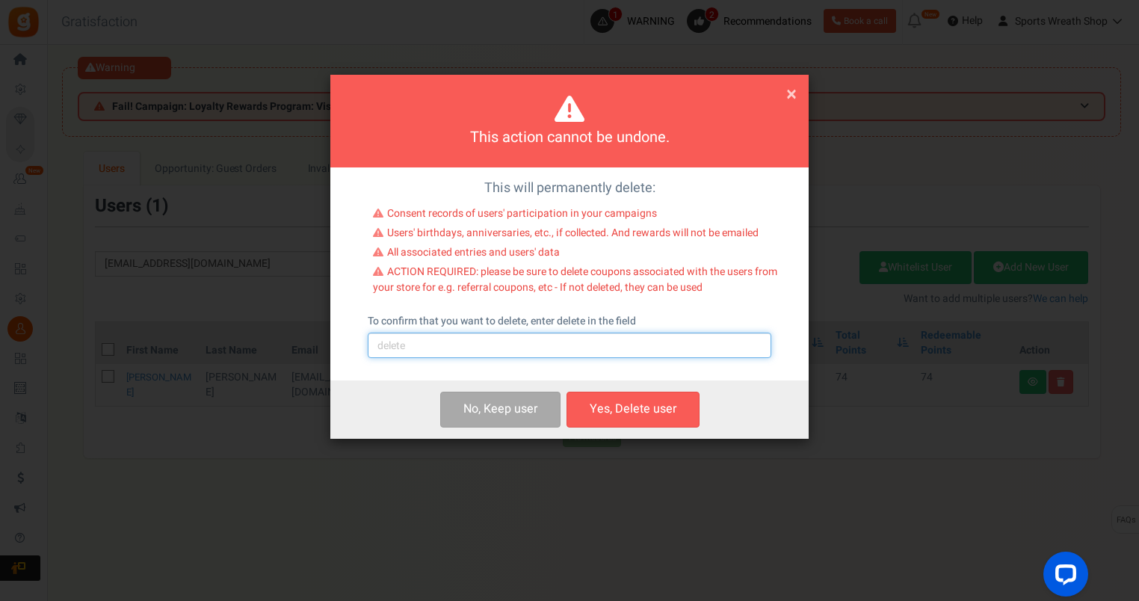
click at [444, 347] on input "text" at bounding box center [570, 345] width 404 height 25
type input "delete"
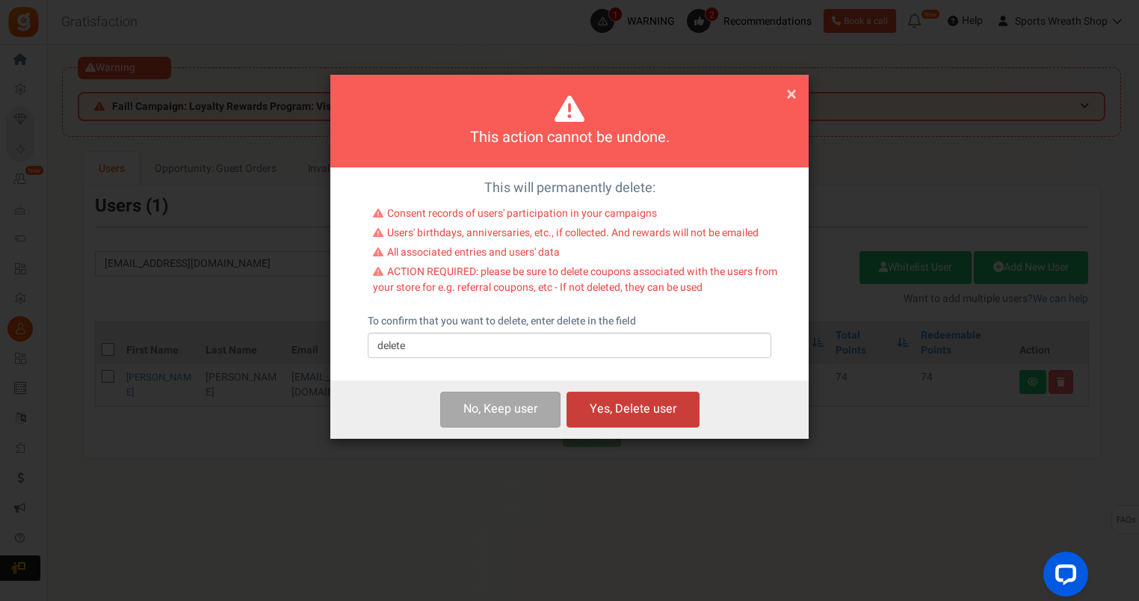
click at [634, 404] on button "Yes, Delete user" at bounding box center [632, 409] width 133 height 35
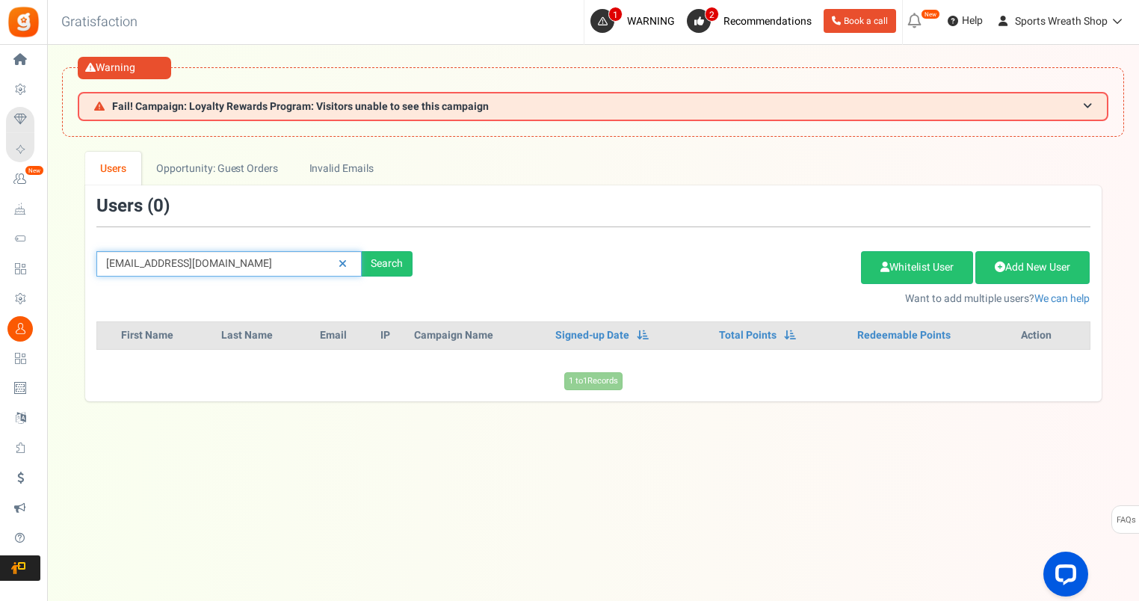
drag, startPoint x: 253, startPoint y: 263, endPoint x: -3, endPoint y: 312, distance: 260.3
click at [0, 312] on html "Install now Back to Home Back to program setup Home Settings Campaigns Purchase…" at bounding box center [569, 331] width 1139 height 663
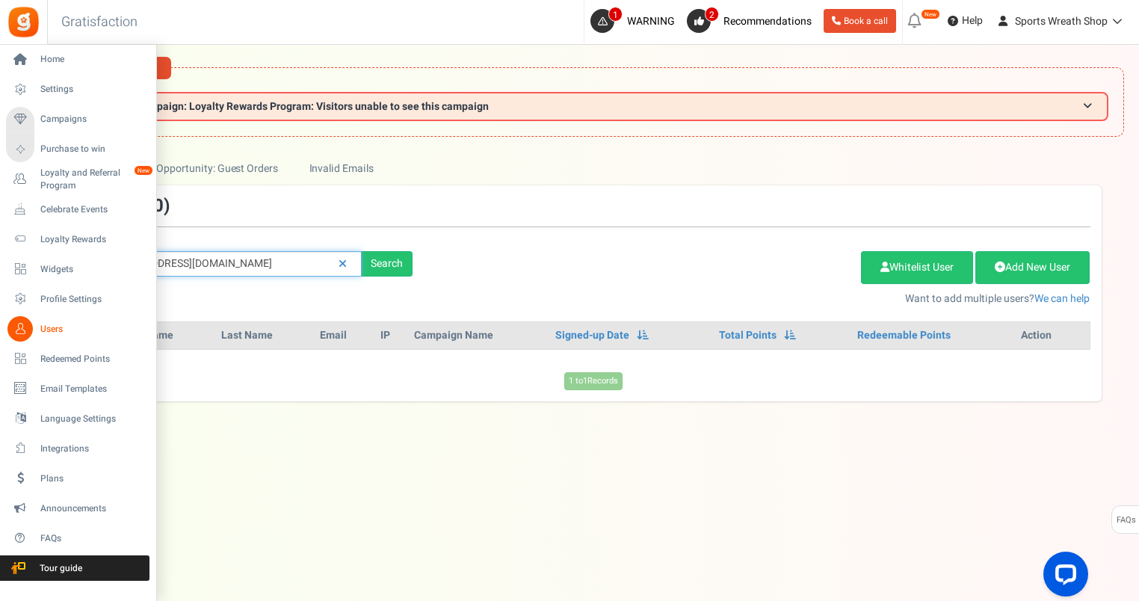
paste input "[EMAIL_ADDRESS]"
type input "[EMAIL_ADDRESS][DOMAIN_NAME]"
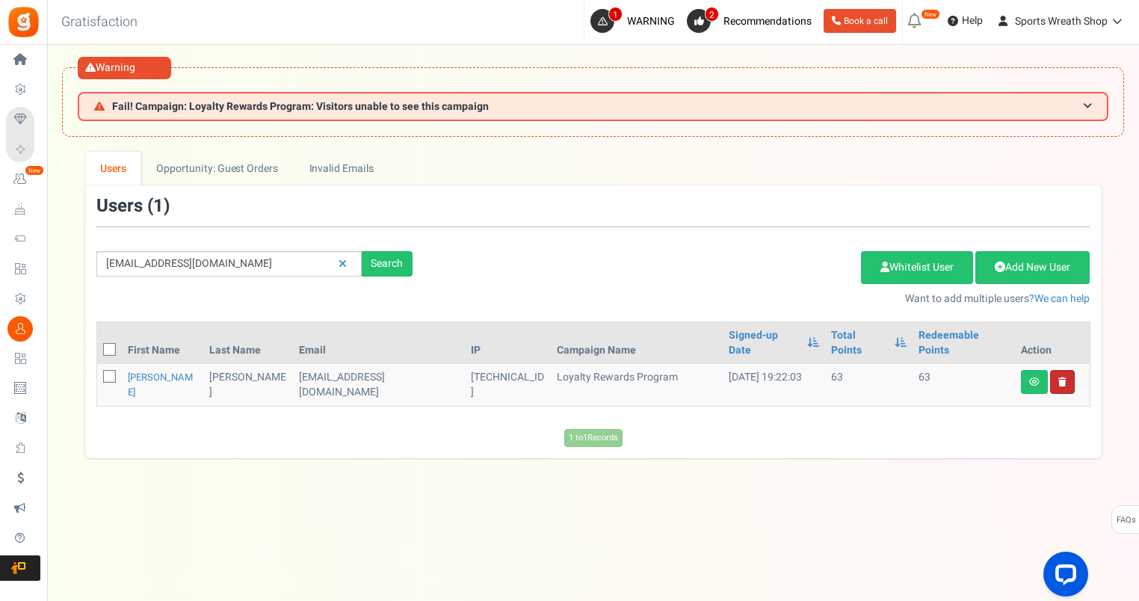
click at [1057, 370] on link at bounding box center [1062, 382] width 25 height 24
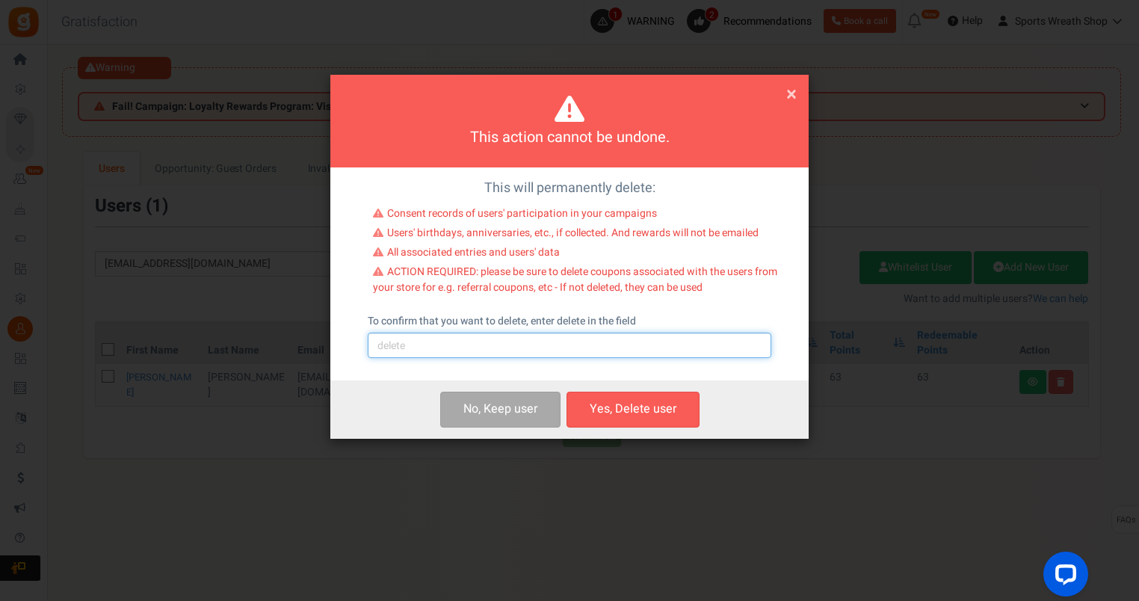
click at [505, 356] on input "text" at bounding box center [570, 345] width 404 height 25
type input "delete"
drag, startPoint x: 644, startPoint y: 412, endPoint x: 678, endPoint y: 412, distance: 33.6
click at [644, 412] on button "Yes, Delete user" at bounding box center [632, 409] width 133 height 35
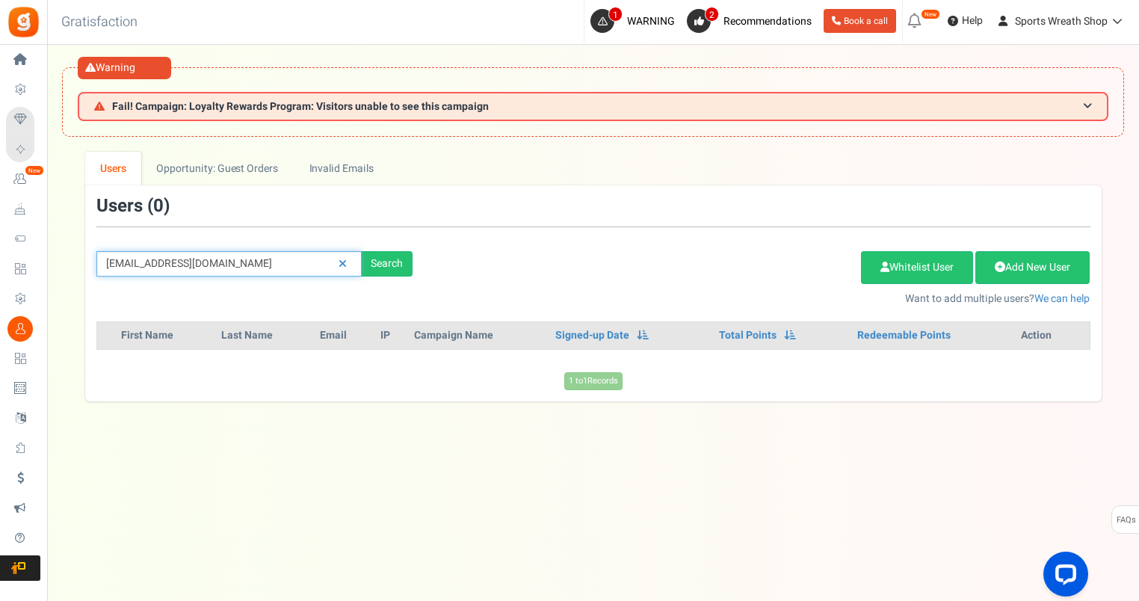
drag, startPoint x: 268, startPoint y: 271, endPoint x: 90, endPoint y: 267, distance: 178.7
click at [90, 267] on div "[EMAIL_ADDRESS][DOMAIN_NAME] Search" at bounding box center [254, 263] width 339 height 25
paste input "[EMAIL_ADDRESS]"
type input "[EMAIL_ADDRESS][DOMAIN_NAME]"
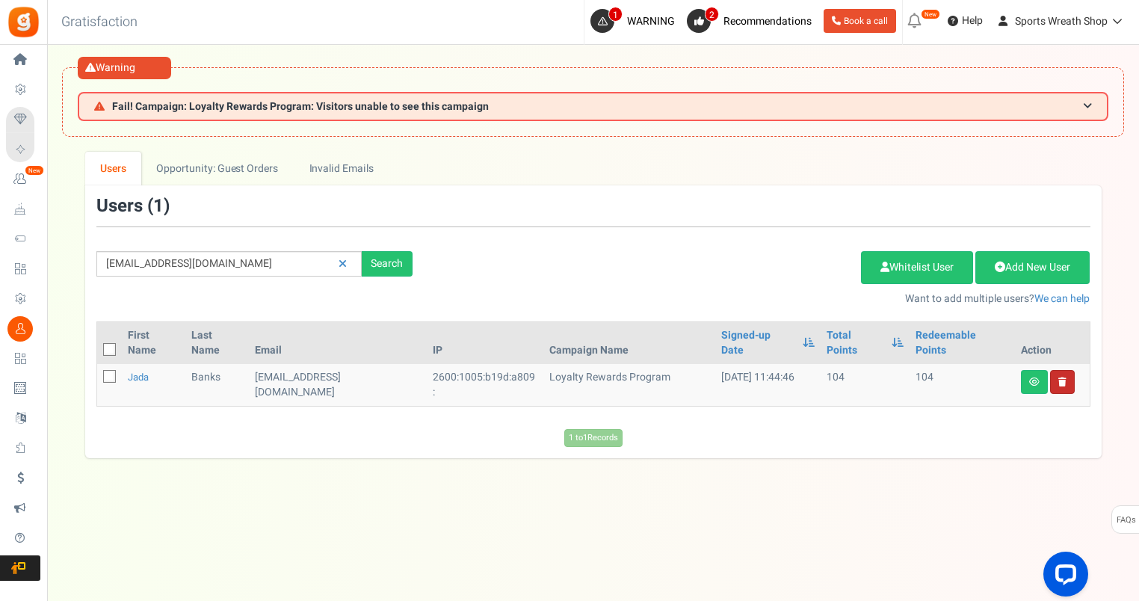
click at [1061, 370] on link at bounding box center [1062, 382] width 25 height 24
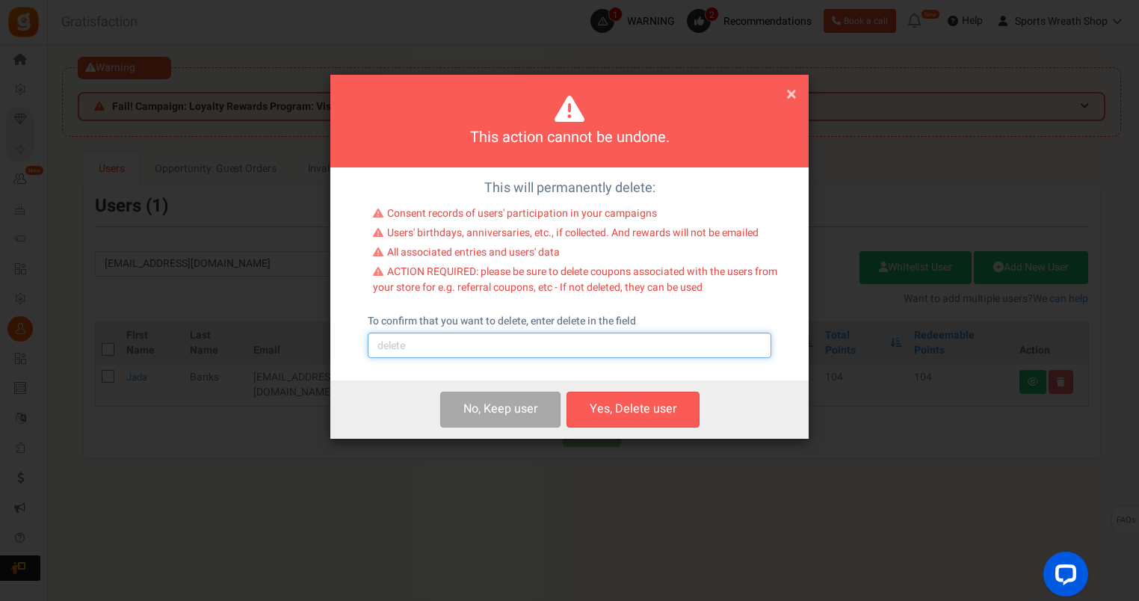
click at [584, 357] on input "text" at bounding box center [570, 345] width 404 height 25
type input "delete"
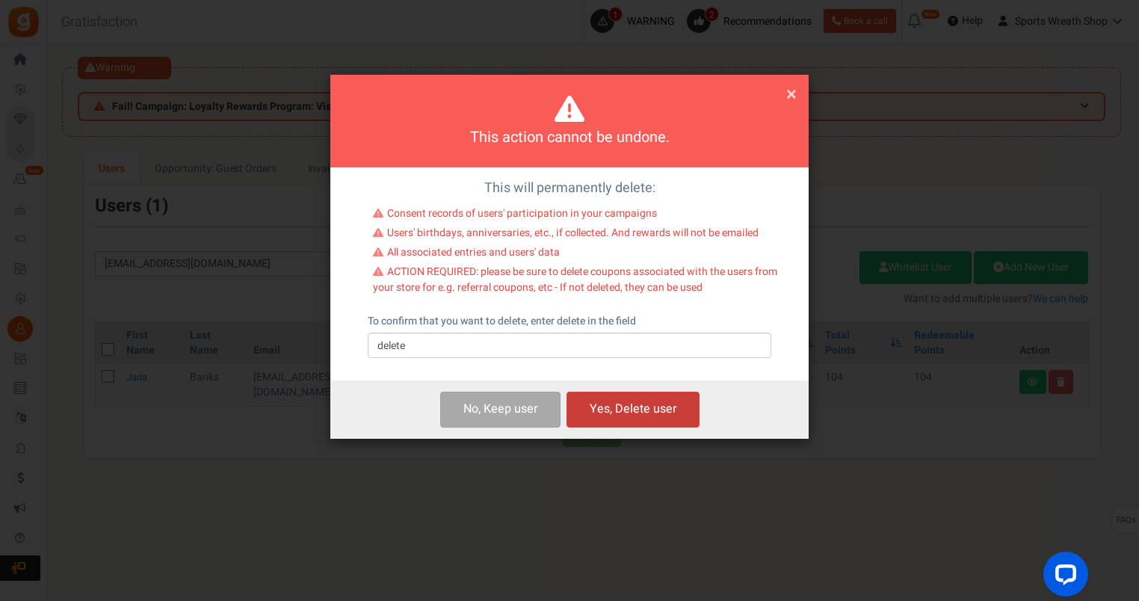
click at [653, 408] on button "Yes, Delete user" at bounding box center [632, 409] width 133 height 35
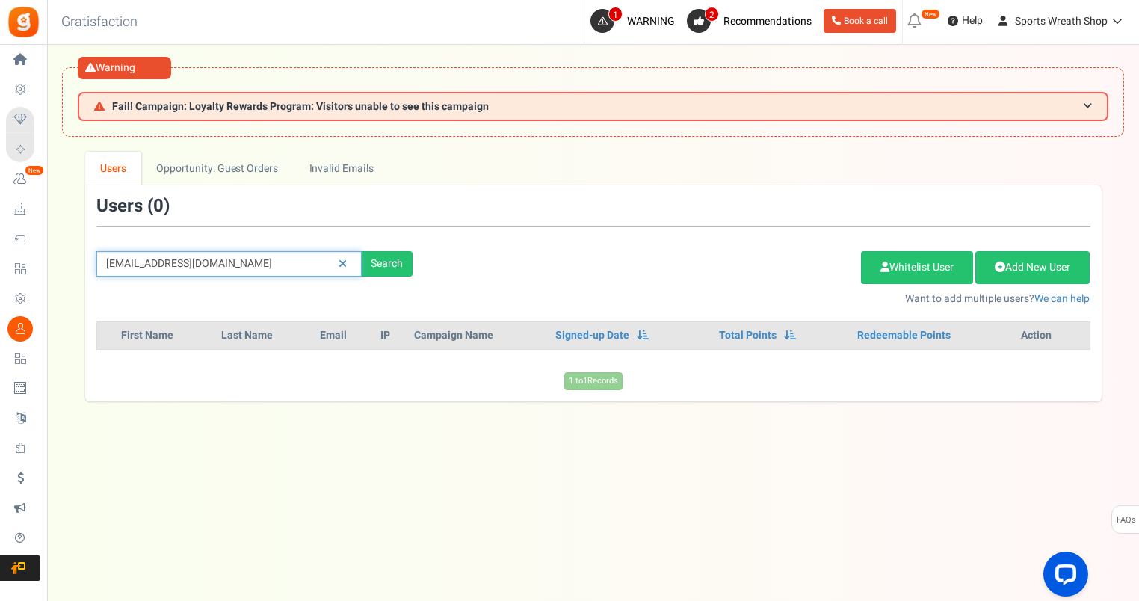
drag, startPoint x: 305, startPoint y: 259, endPoint x: 96, endPoint y: 272, distance: 208.9
click at [96, 268] on input "[EMAIL_ADDRESS][DOMAIN_NAME]" at bounding box center [228, 263] width 265 height 25
paste input "cmcconnell370"
type input "[EMAIL_ADDRESS][DOMAIN_NAME]"
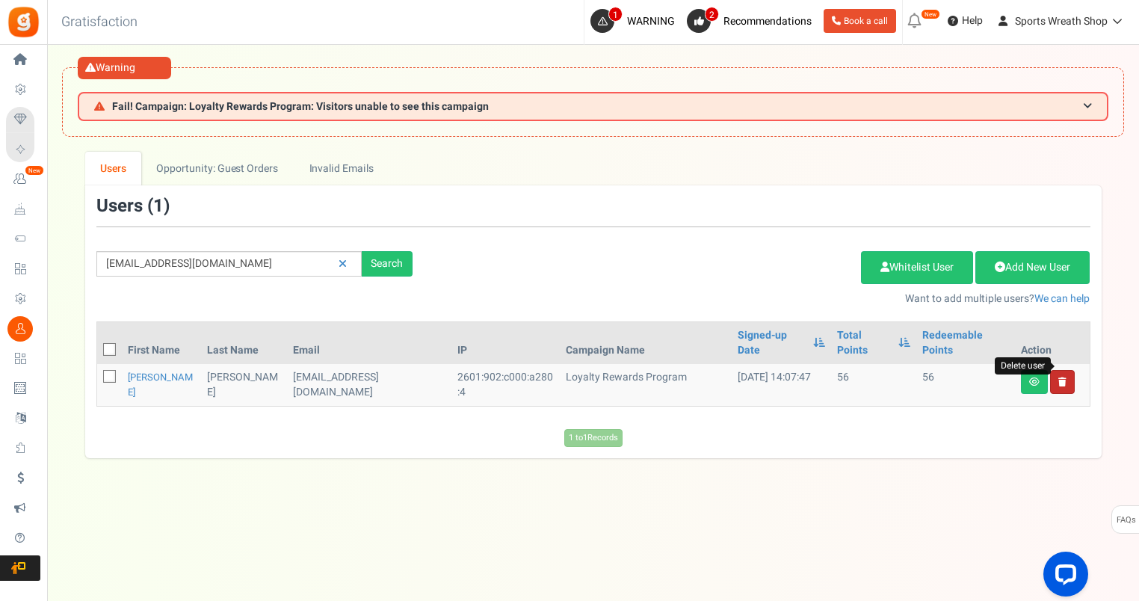
click at [1063, 377] on icon at bounding box center [1062, 381] width 8 height 9
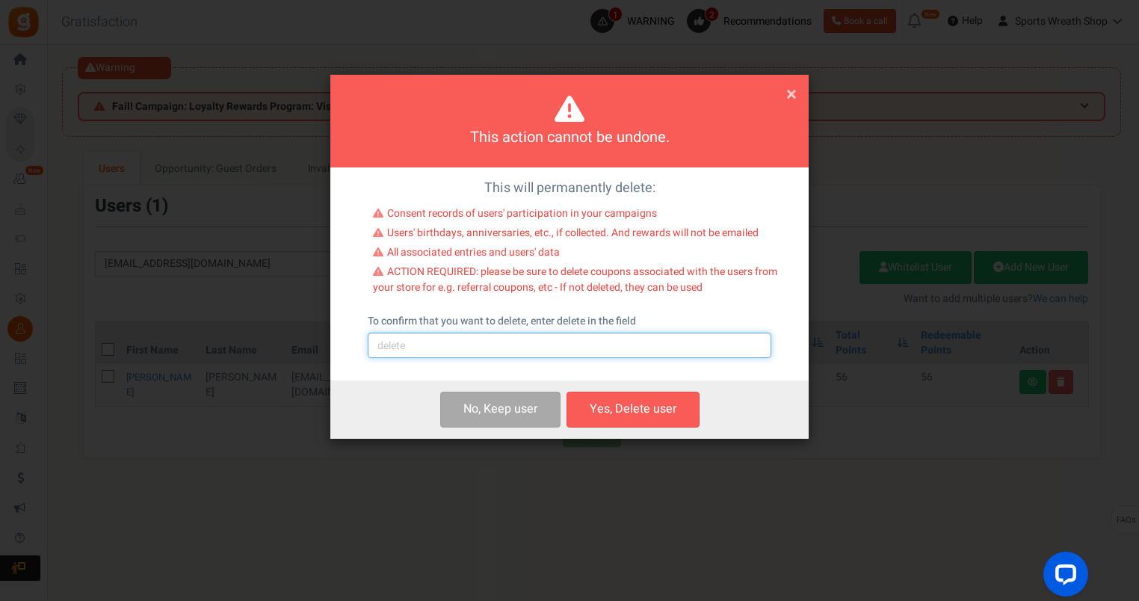
click at [554, 350] on input "text" at bounding box center [570, 345] width 404 height 25
type input "delete"
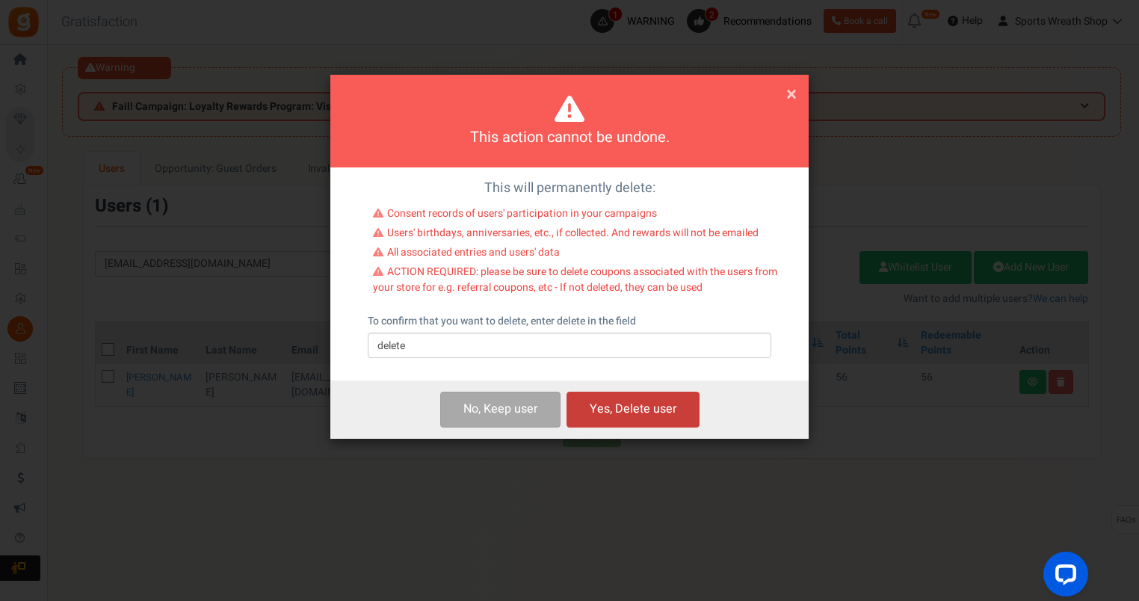
click at [649, 401] on button "Yes, Delete user" at bounding box center [632, 409] width 133 height 35
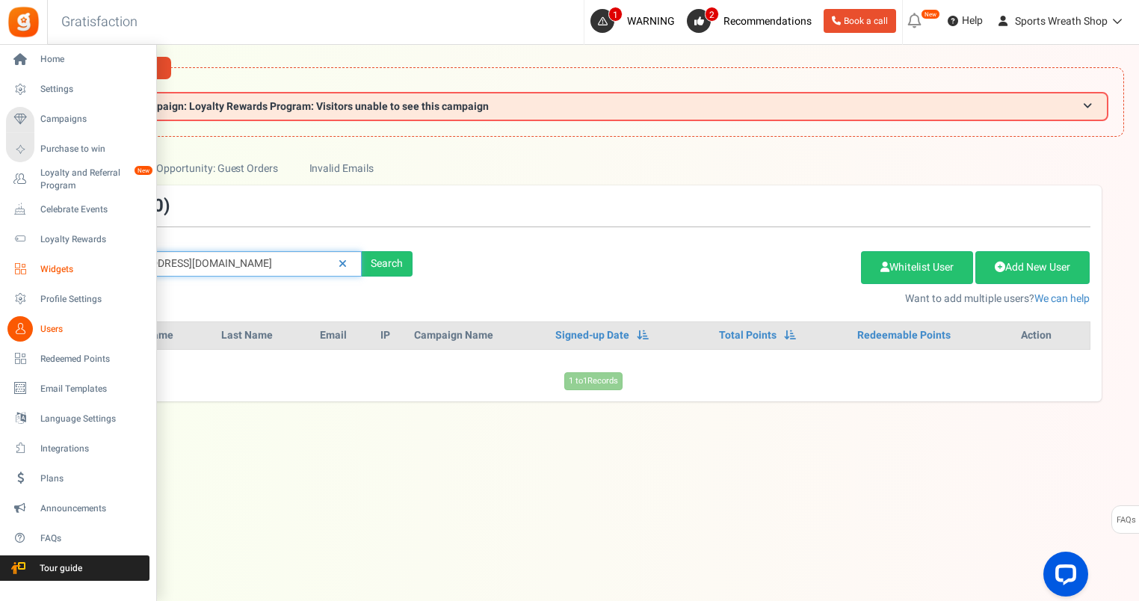
drag, startPoint x: 278, startPoint y: 263, endPoint x: 9, endPoint y: 260, distance: 269.0
click at [10, 260] on div "Home Settings Campaigns Purchase to win Loyalty and Referral Program New Celebr…" at bounding box center [569, 354] width 1139 height 618
paste input "jeniferangel@ao"
type input "[EMAIL_ADDRESS][DOMAIN_NAME]"
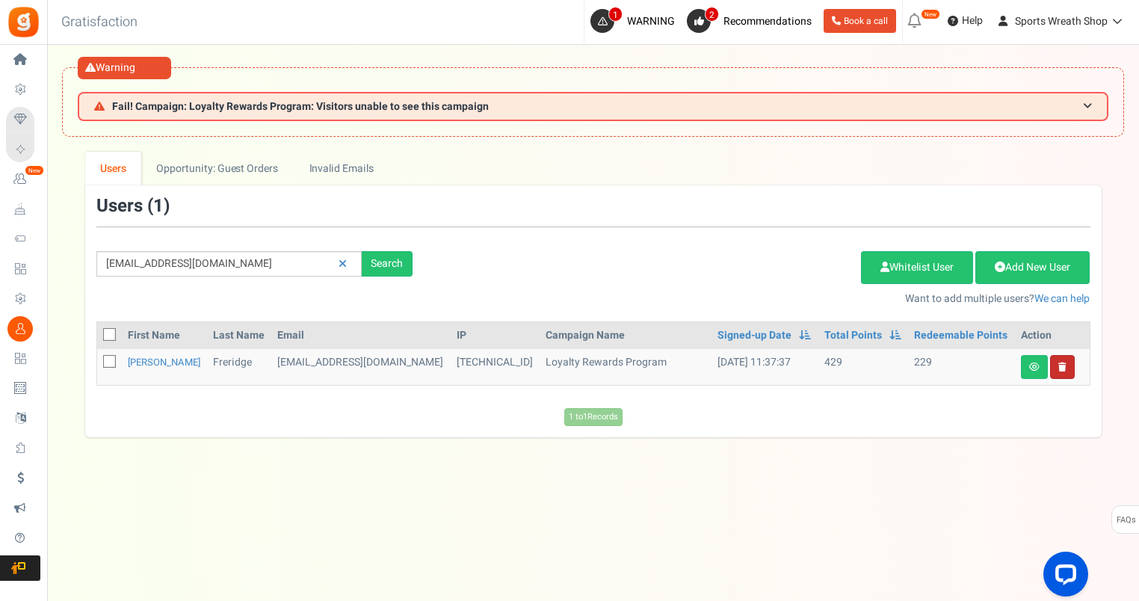
click at [1066, 368] on link at bounding box center [1062, 367] width 25 height 24
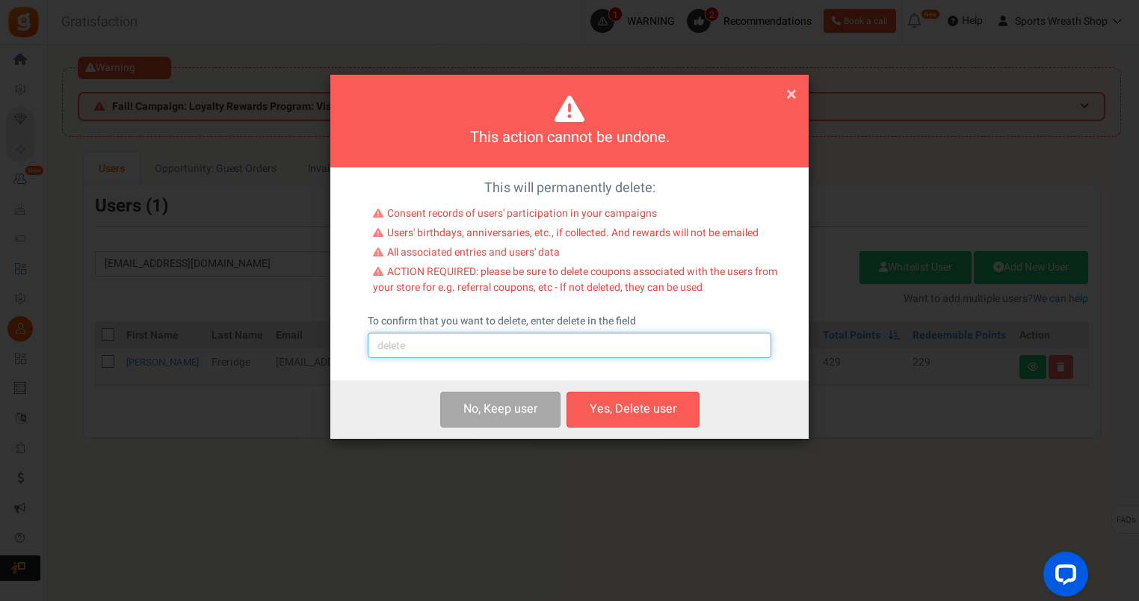
click at [601, 346] on input "text" at bounding box center [570, 345] width 404 height 25
type input "delete"
drag, startPoint x: 621, startPoint y: 420, endPoint x: 619, endPoint y: 407, distance: 13.6
click at [619, 415] on button "Yes, Delete user" at bounding box center [632, 409] width 133 height 35
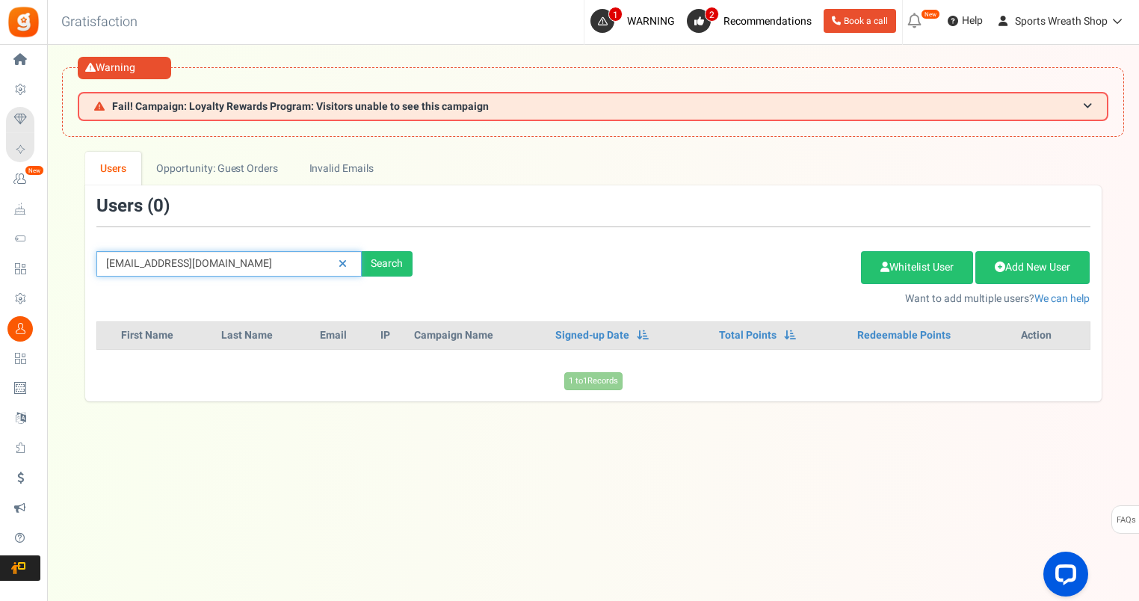
drag, startPoint x: 275, startPoint y: 268, endPoint x: -3, endPoint y: 290, distance: 278.9
click at [0, 290] on html "Install now Back to Home Back to program setup Home Settings Campaigns Purchase…" at bounding box center [569, 331] width 1139 height 663
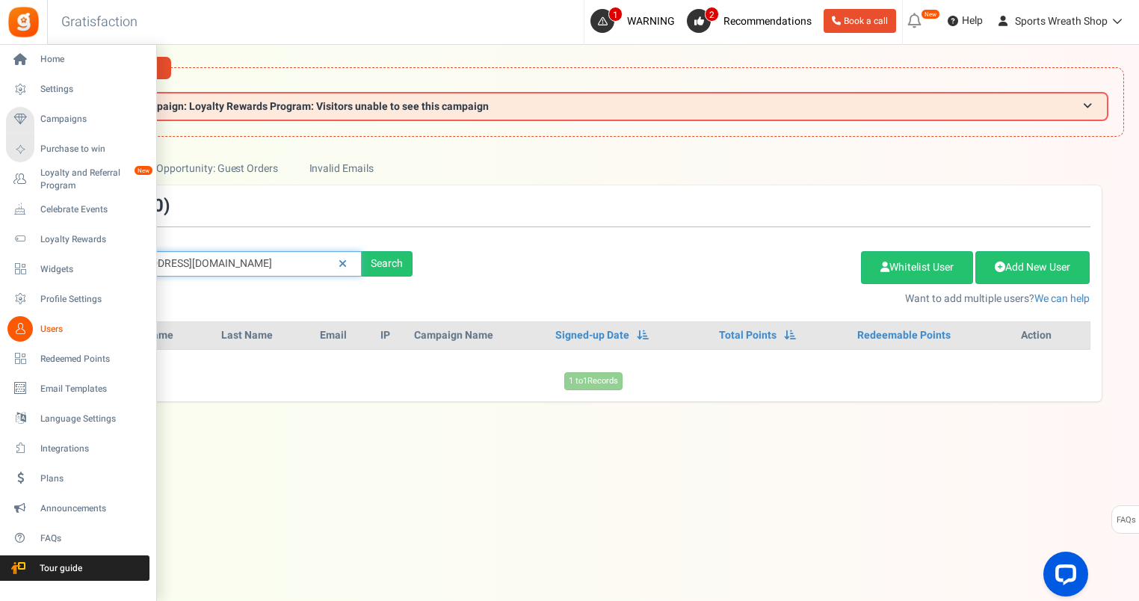
paste input "christiespringer50@gmai"
type input "[EMAIL_ADDRESS][DOMAIN_NAME]"
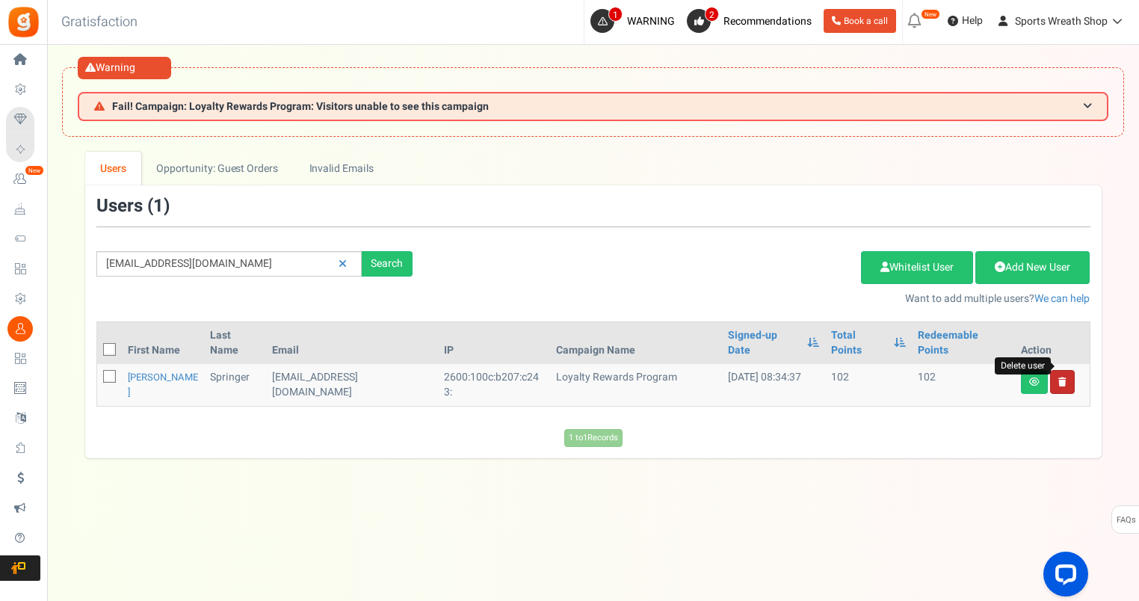
click at [1061, 377] on icon at bounding box center [1062, 381] width 8 height 9
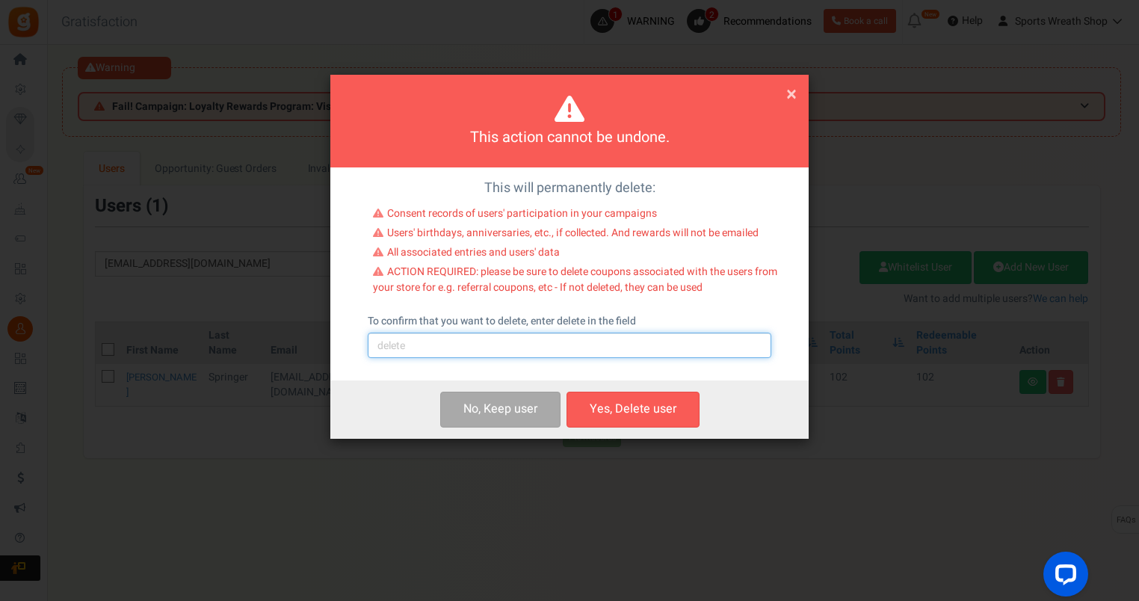
click at [535, 347] on input "text" at bounding box center [570, 345] width 404 height 25
type input "delete"
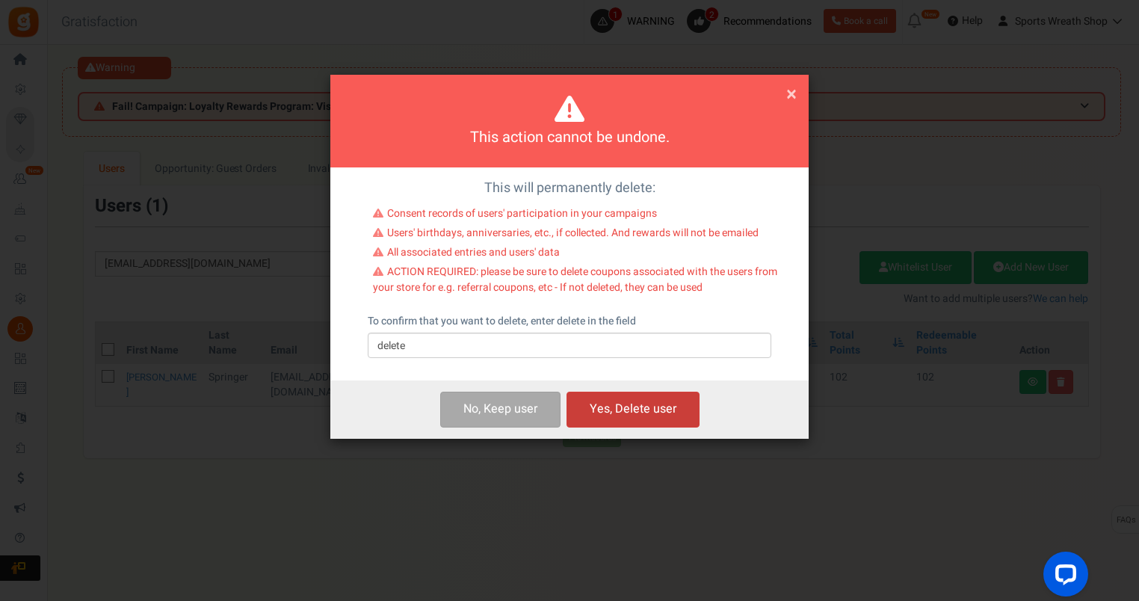
click at [611, 418] on button "Yes, Delete user" at bounding box center [632, 409] width 133 height 35
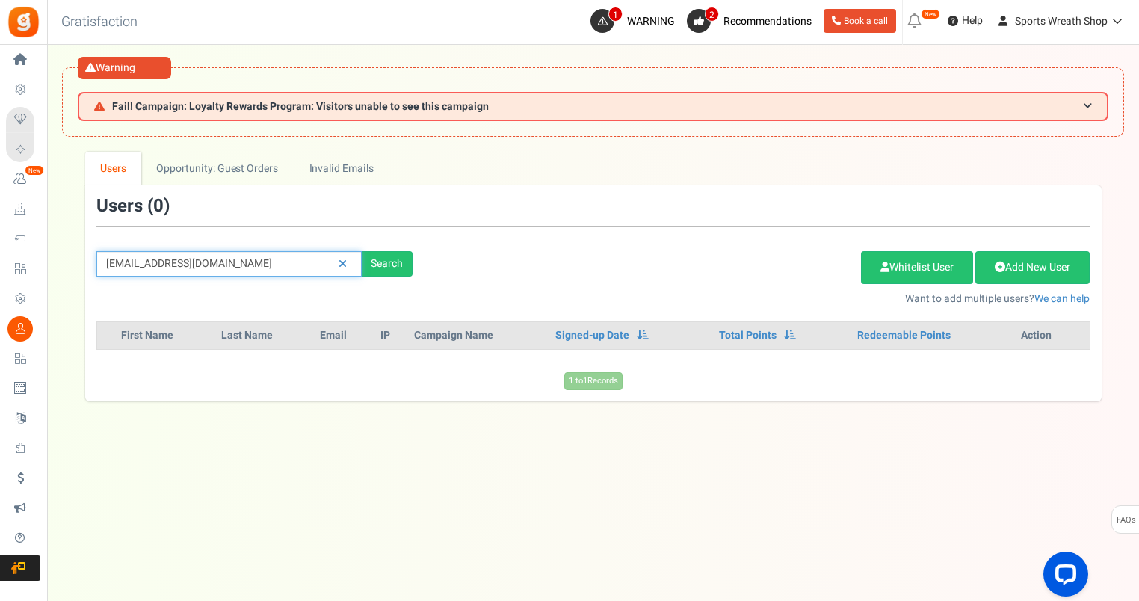
drag, startPoint x: 276, startPoint y: 271, endPoint x: 84, endPoint y: 270, distance: 192.8
click at [90, 269] on div "[EMAIL_ADDRESS][DOMAIN_NAME] Search" at bounding box center [254, 263] width 339 height 25
paste input "tb395@hot"
type input "[EMAIL_ADDRESS][DOMAIN_NAME]"
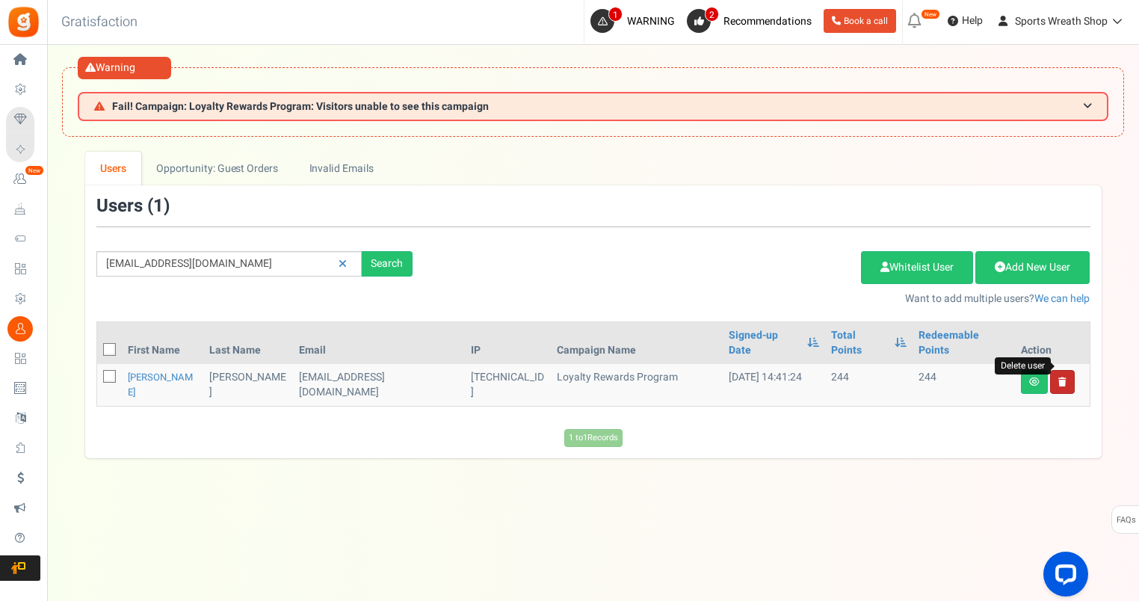
click at [1059, 377] on icon at bounding box center [1062, 381] width 8 height 9
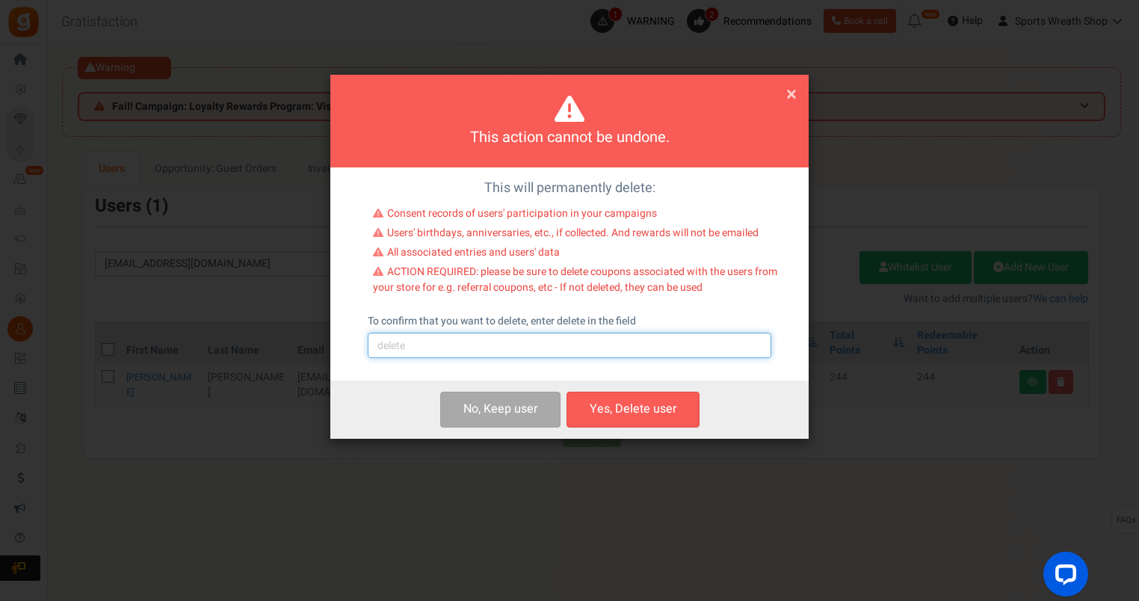
click at [656, 341] on input "text" at bounding box center [570, 345] width 404 height 25
type input "delete"
click at [643, 415] on button "Yes, Delete user" at bounding box center [632, 409] width 133 height 35
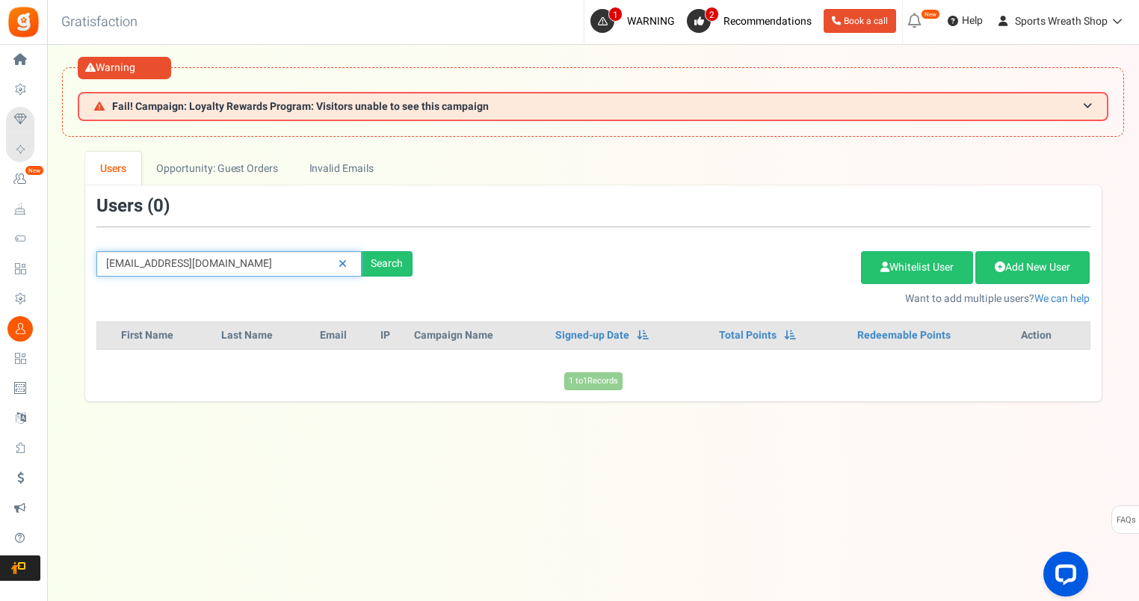
drag, startPoint x: 234, startPoint y: 263, endPoint x: 83, endPoint y: 263, distance: 150.9
click at [83, 263] on div "We've rolled out a NEW FEATURE! convert potential guest orders to customers. Ch…" at bounding box center [593, 276] width 1062 height 249
paste input "[EMAIL_ADDRESS]"
type input "[EMAIL_ADDRESS][DOMAIN_NAME]"
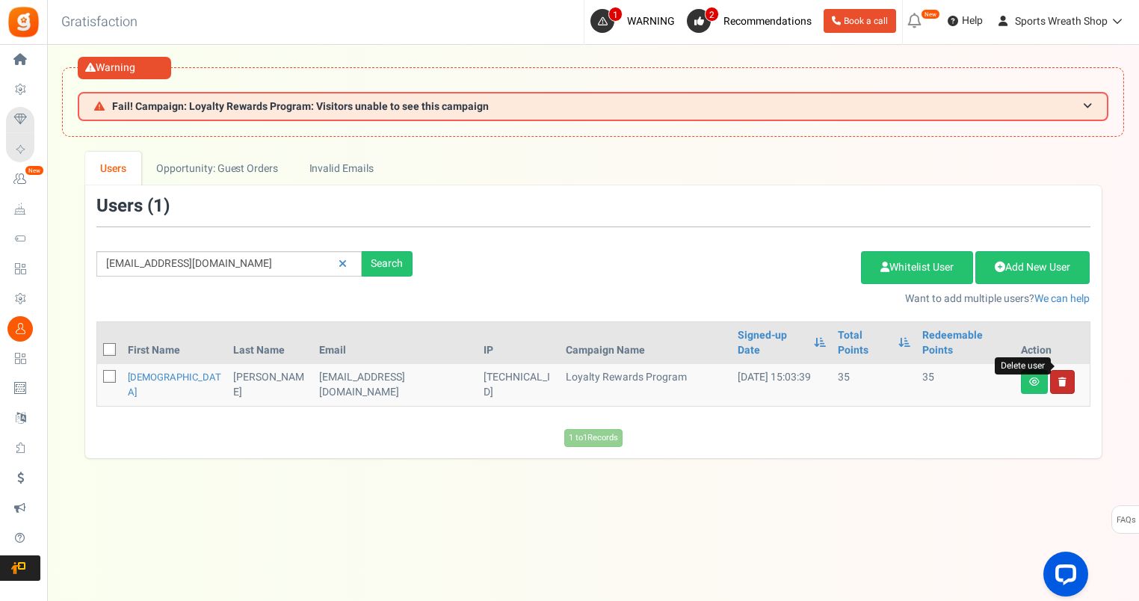
click at [1061, 377] on icon at bounding box center [1062, 381] width 8 height 9
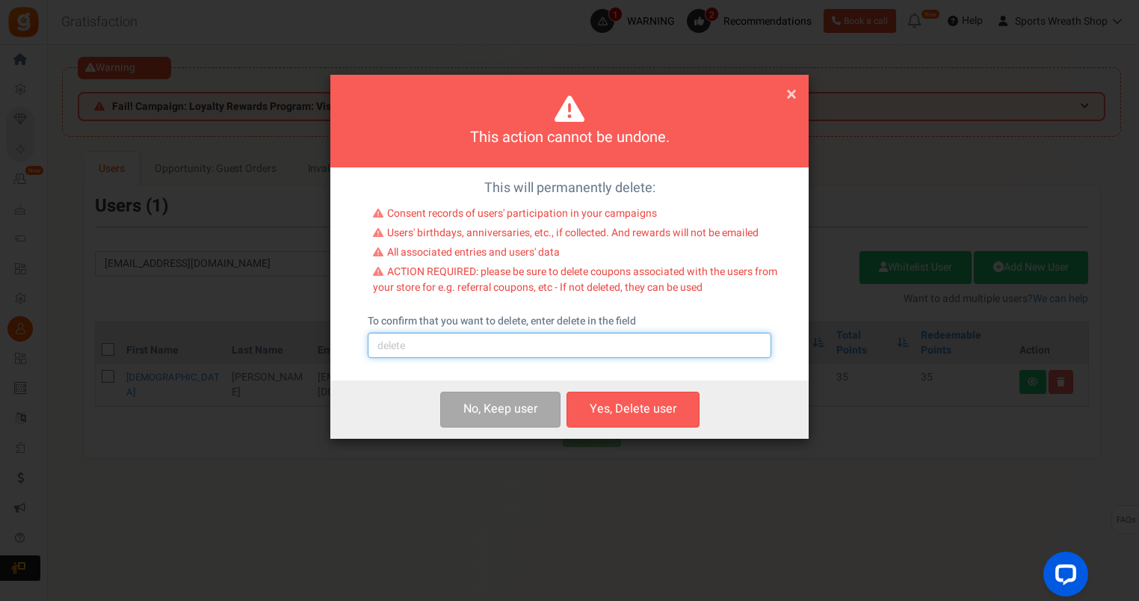
click at [631, 338] on input "text" at bounding box center [570, 345] width 404 height 25
type input "delete"
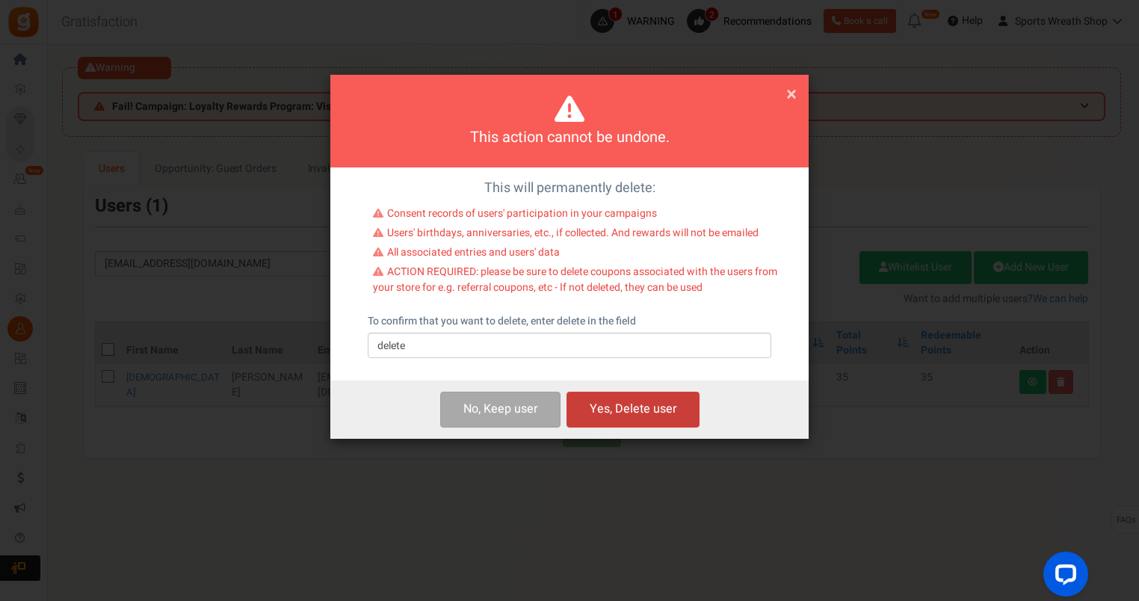
click at [652, 417] on button "Yes, Delete user" at bounding box center [632, 409] width 133 height 35
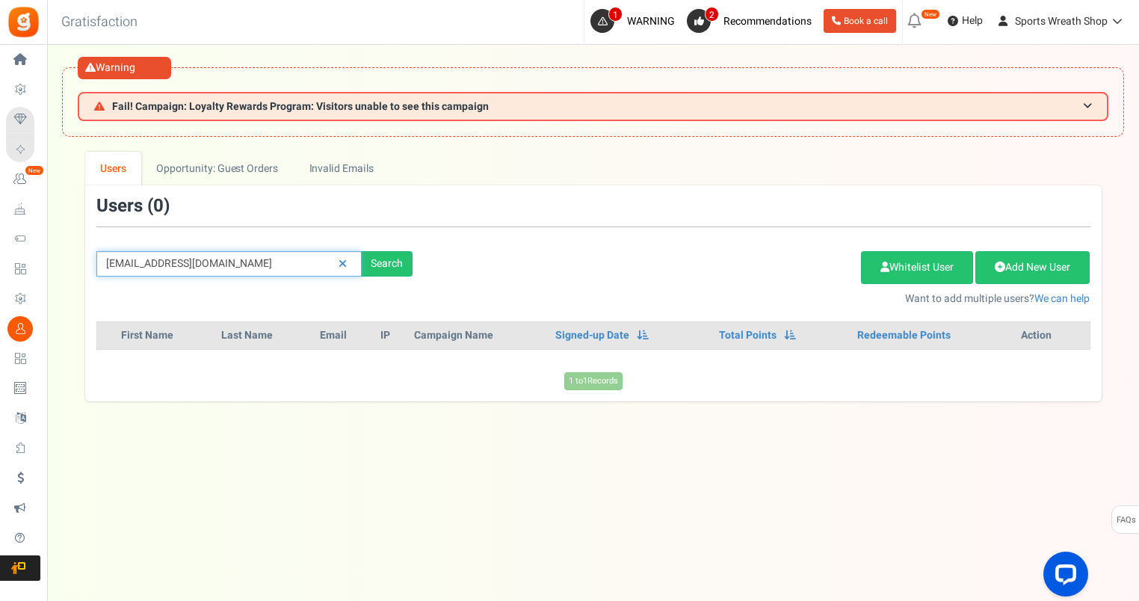
drag, startPoint x: 231, startPoint y: 263, endPoint x: 75, endPoint y: 261, distance: 156.2
click at [78, 261] on div "We've rolled out a NEW FEATURE! convert potential guest orders to customers. Ch…" at bounding box center [593, 276] width 1062 height 249
paste input "[EMAIL_ADDRESS]"
type input "[EMAIL_ADDRESS][DOMAIN_NAME]"
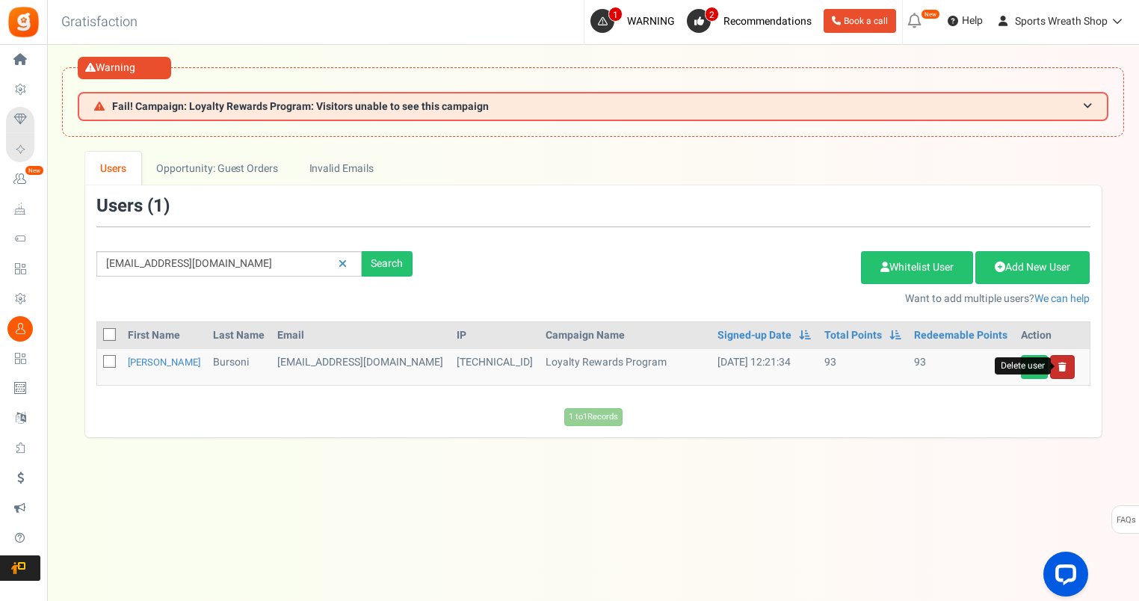
click at [1063, 368] on icon at bounding box center [1062, 366] width 8 height 9
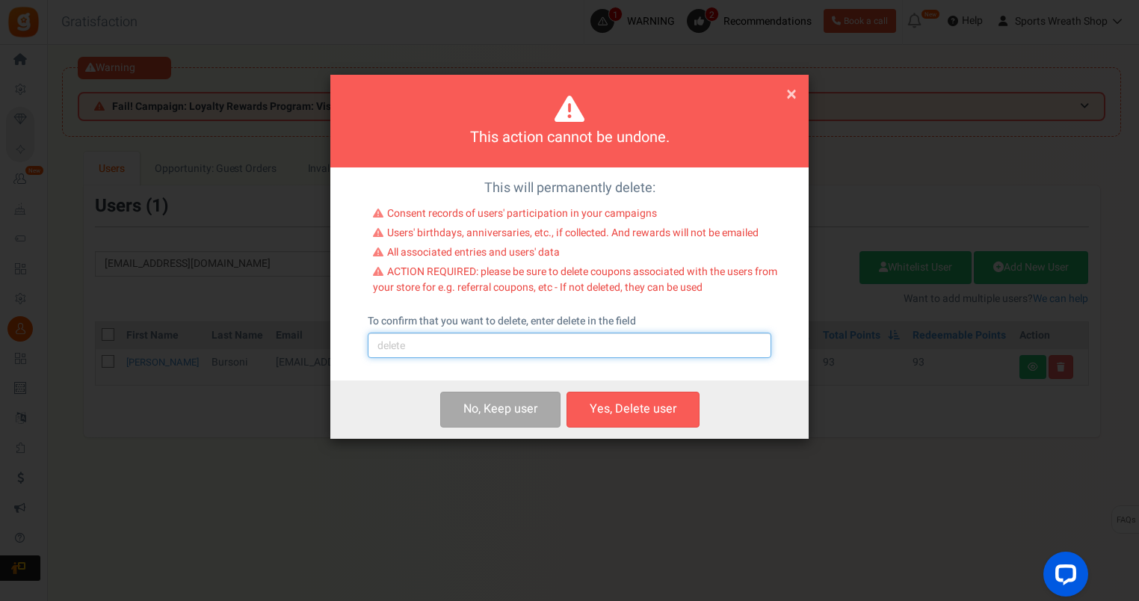
click at [532, 335] on input "text" at bounding box center [570, 345] width 404 height 25
type input "delete"
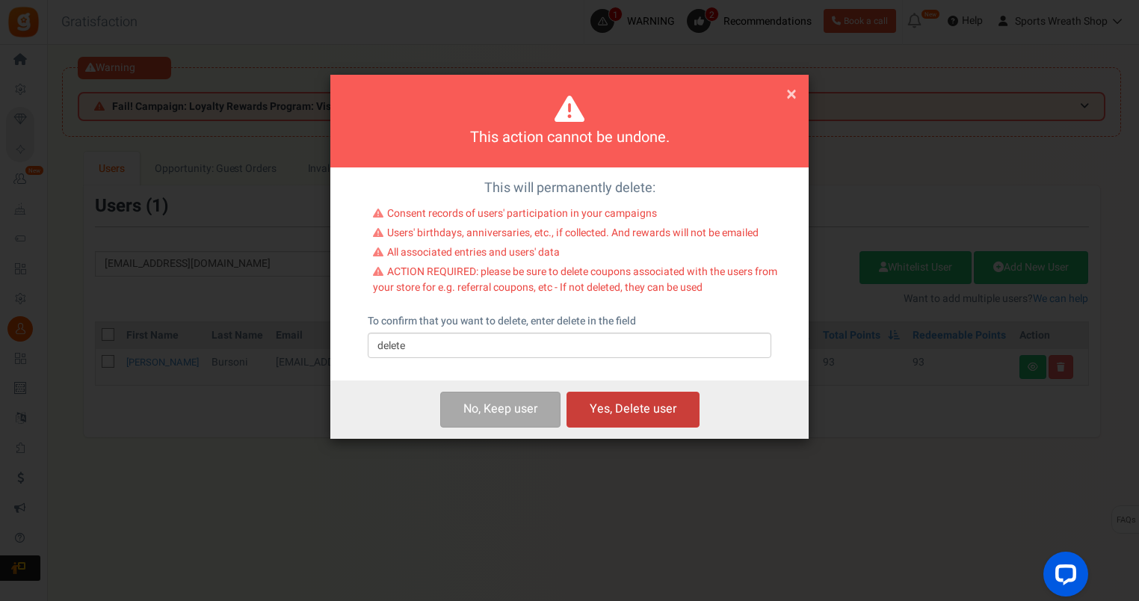
click at [595, 415] on button "Yes, Delete user" at bounding box center [632, 409] width 133 height 35
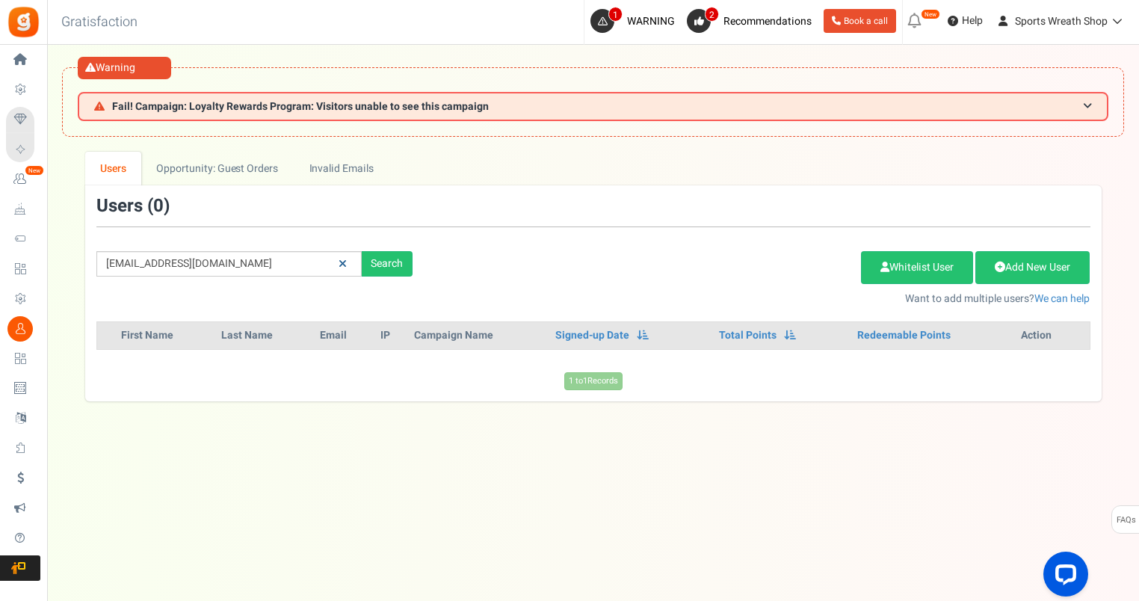
click at [341, 259] on icon at bounding box center [343, 264] width 8 height 10
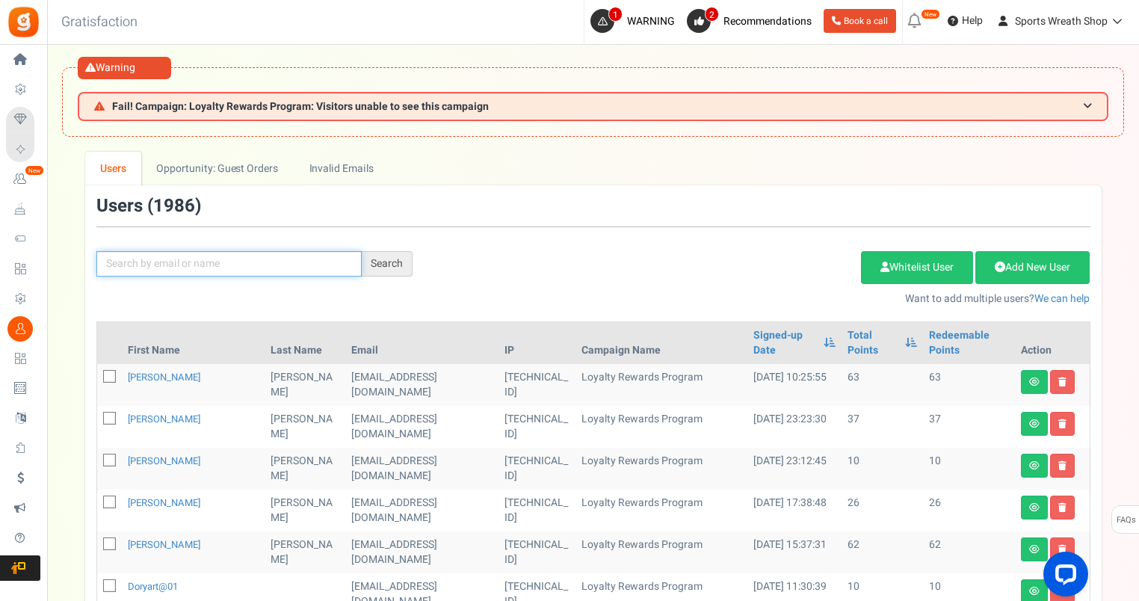
click at [298, 265] on input "text" at bounding box center [228, 263] width 265 height 25
paste input "[EMAIL_ADDRESS][DOMAIN_NAME]"
type input "[EMAIL_ADDRESS][DOMAIN_NAME]"
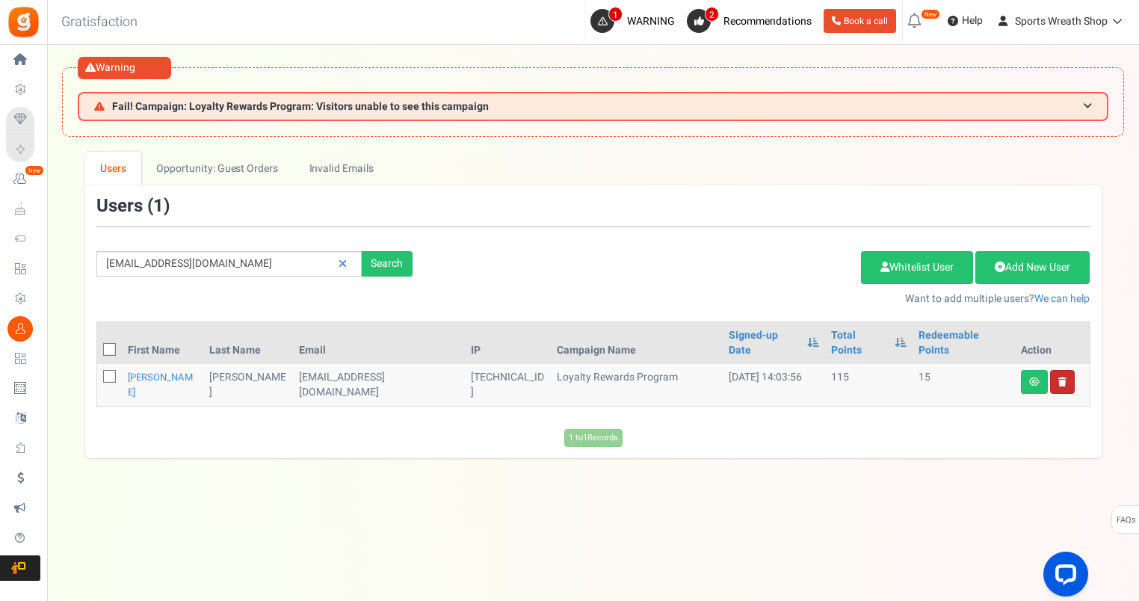
click at [1065, 370] on link at bounding box center [1062, 382] width 25 height 24
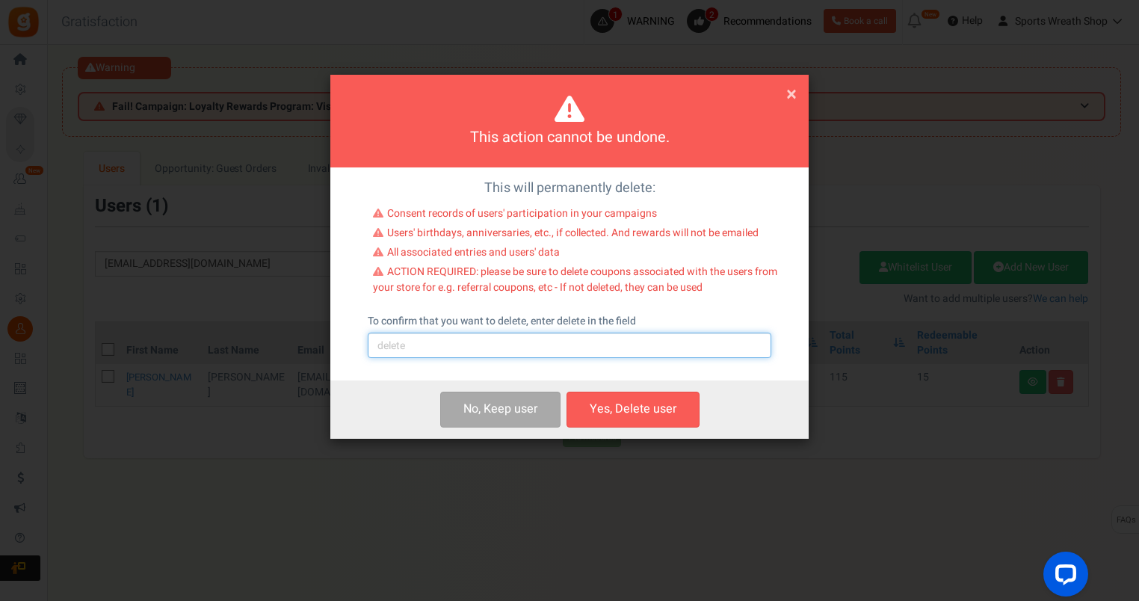
click at [490, 344] on input "text" at bounding box center [570, 345] width 404 height 25
type input "delete"
drag, startPoint x: 637, startPoint y: 411, endPoint x: 719, endPoint y: 402, distance: 82.7
click at [637, 410] on button "Yes, Delete user" at bounding box center [632, 409] width 133 height 35
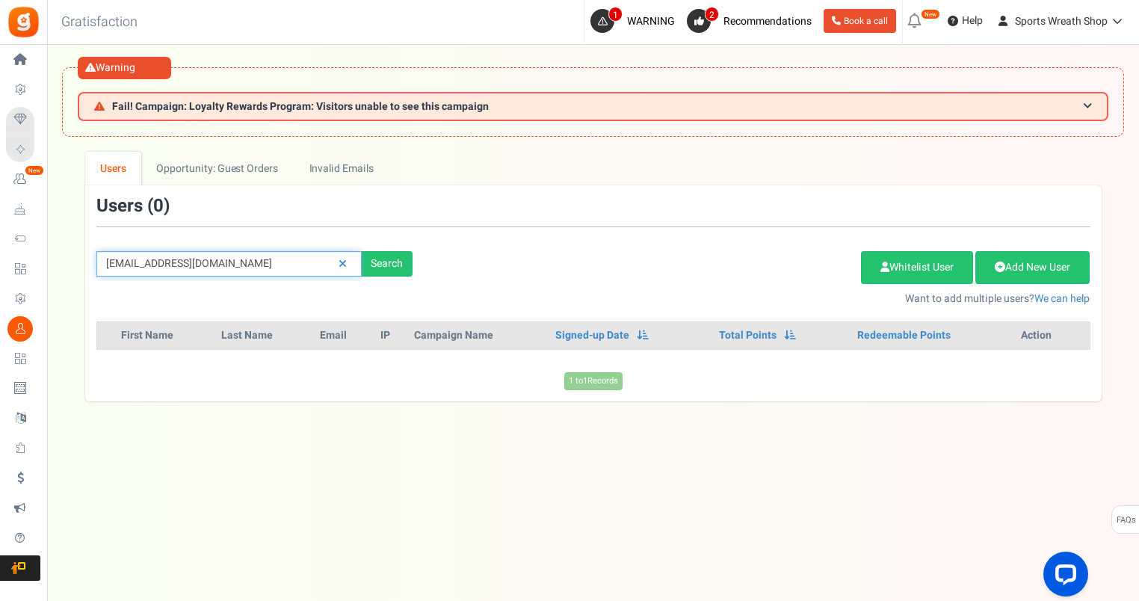
drag, startPoint x: 232, startPoint y: 257, endPoint x: 84, endPoint y: 255, distance: 147.2
click at [85, 255] on div "[EMAIL_ADDRESS][DOMAIN_NAME] Search" at bounding box center [254, 263] width 339 height 25
paste input "msdelisa@hot"
type input "[EMAIL_ADDRESS][DOMAIN_NAME]"
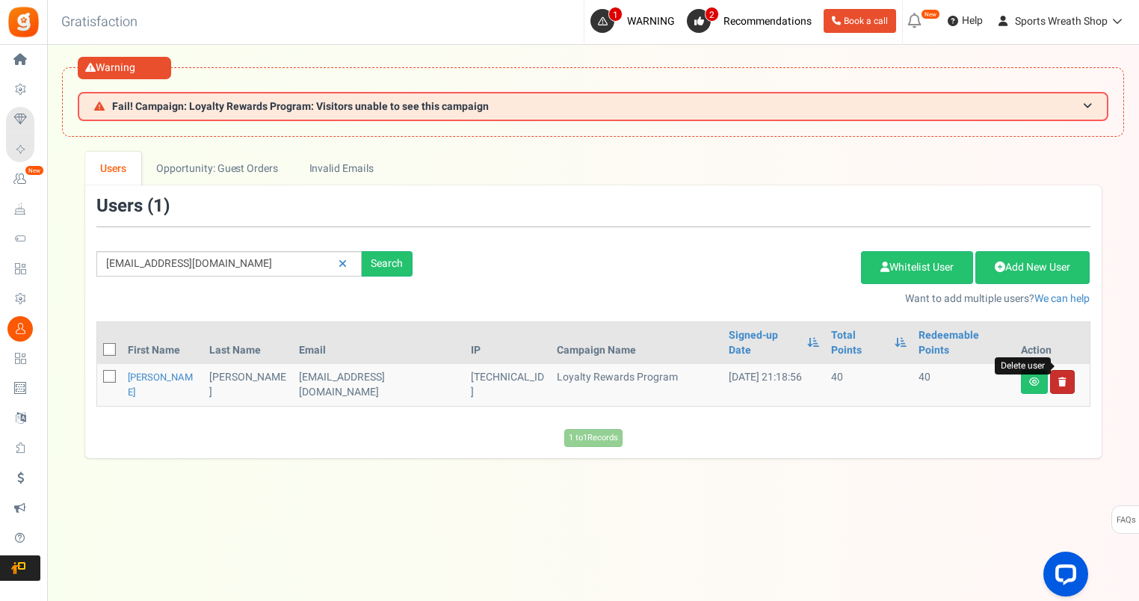
drag, startPoint x: 1061, startPoint y: 365, endPoint x: 1051, endPoint y: 362, distance: 10.9
click at [1061, 377] on icon at bounding box center [1062, 381] width 8 height 9
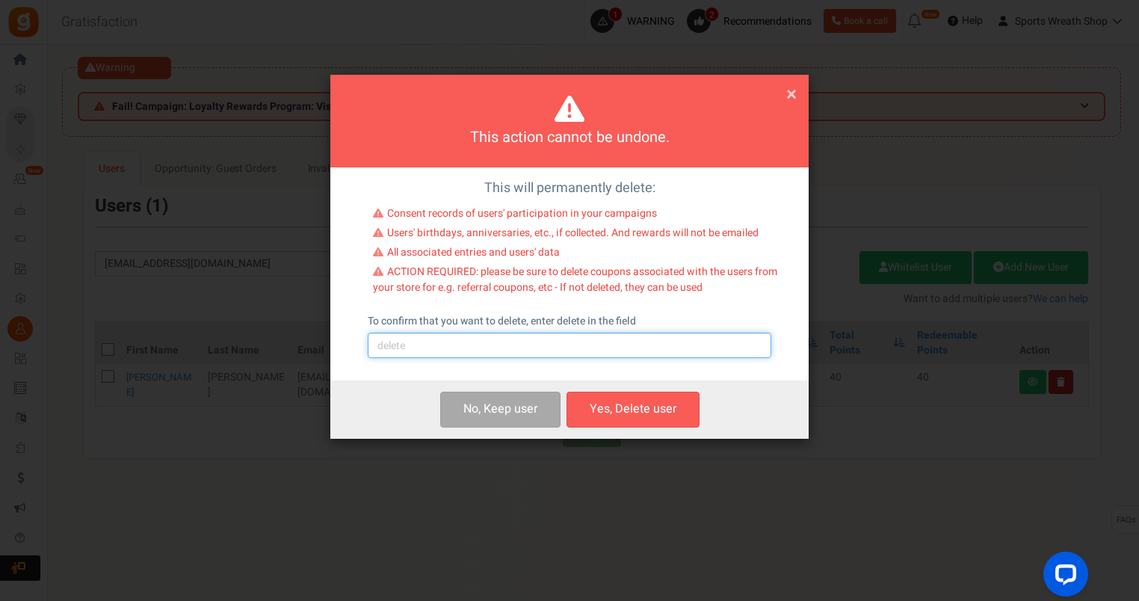
click at [649, 347] on input "text" at bounding box center [570, 345] width 404 height 25
type input "delete"
click at [631, 408] on button "Yes, Delete user" at bounding box center [632, 409] width 133 height 35
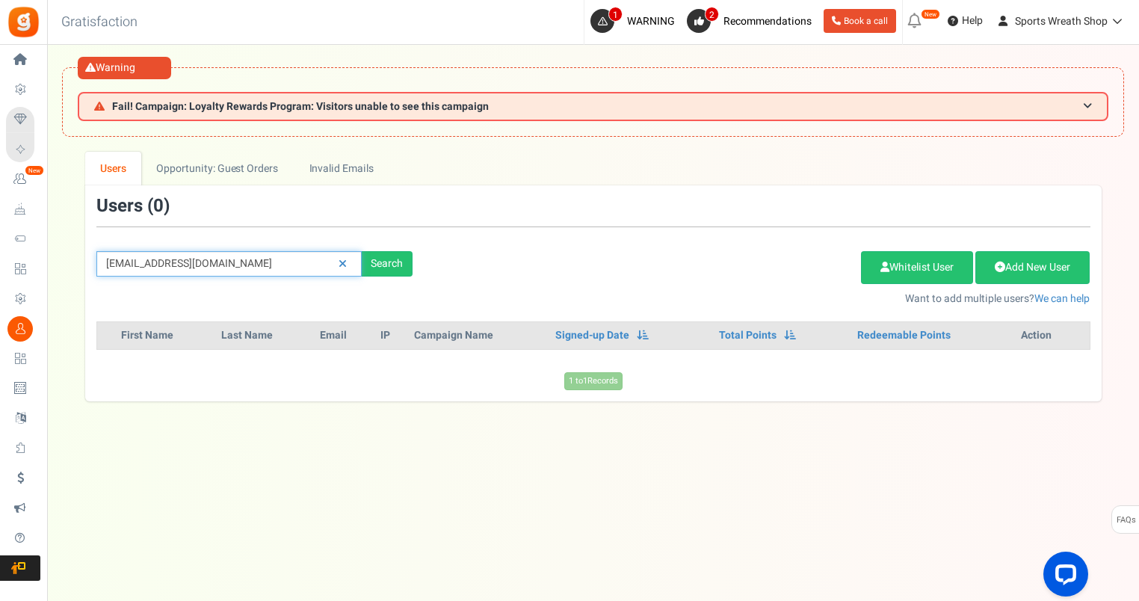
drag, startPoint x: 286, startPoint y: 266, endPoint x: -3, endPoint y: 299, distance: 291.1
click at [0, 299] on html "Install now Back to Home Back to program setup Home Settings Campaigns Purchase…" at bounding box center [569, 331] width 1139 height 663
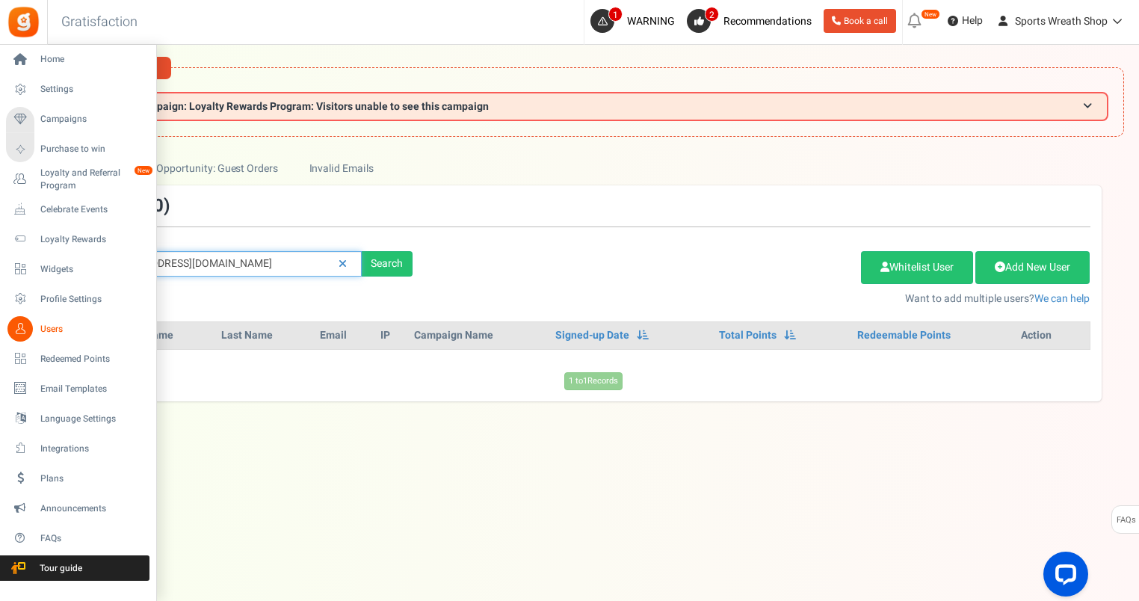
paste input "rgustus55@g"
type input "[EMAIL_ADDRESS][DOMAIN_NAME]"
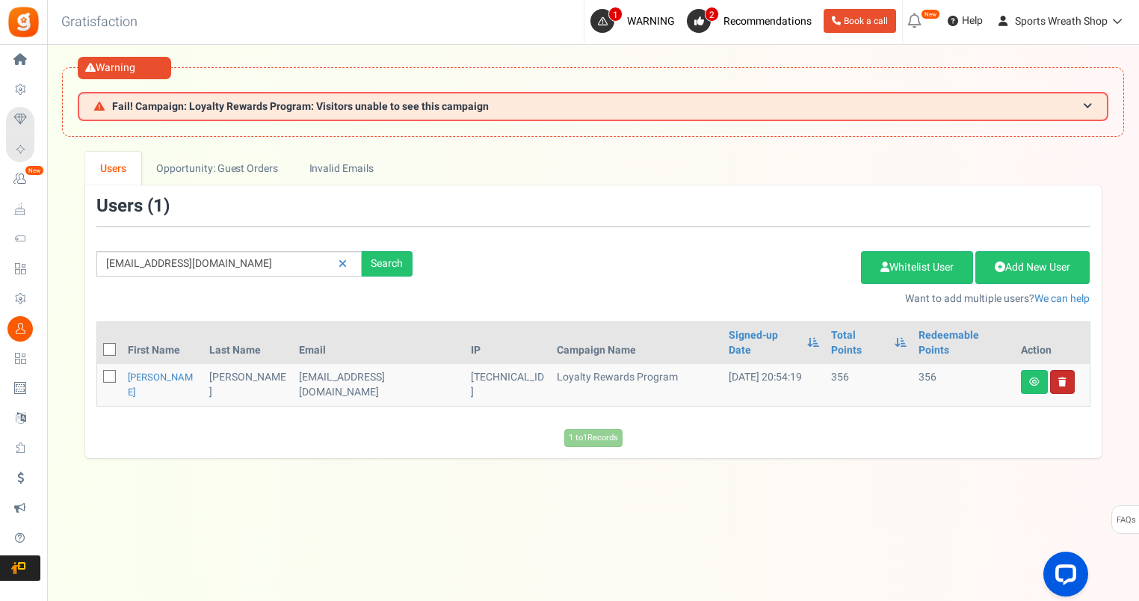
click at [1066, 370] on link at bounding box center [1062, 382] width 25 height 24
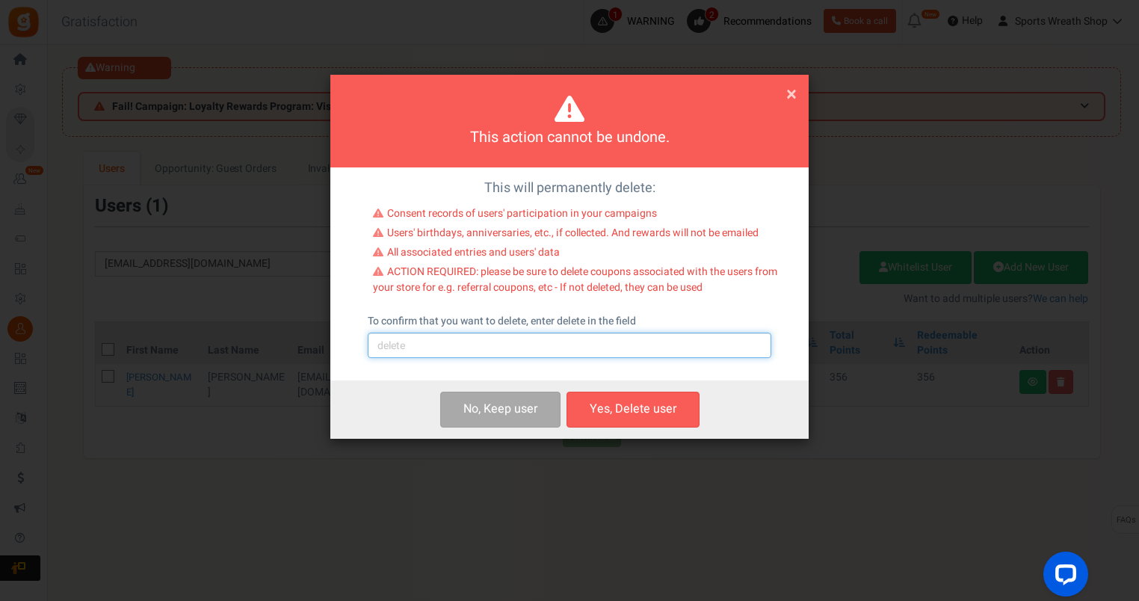
click at [604, 350] on input "text" at bounding box center [570, 345] width 404 height 25
type input "delete"
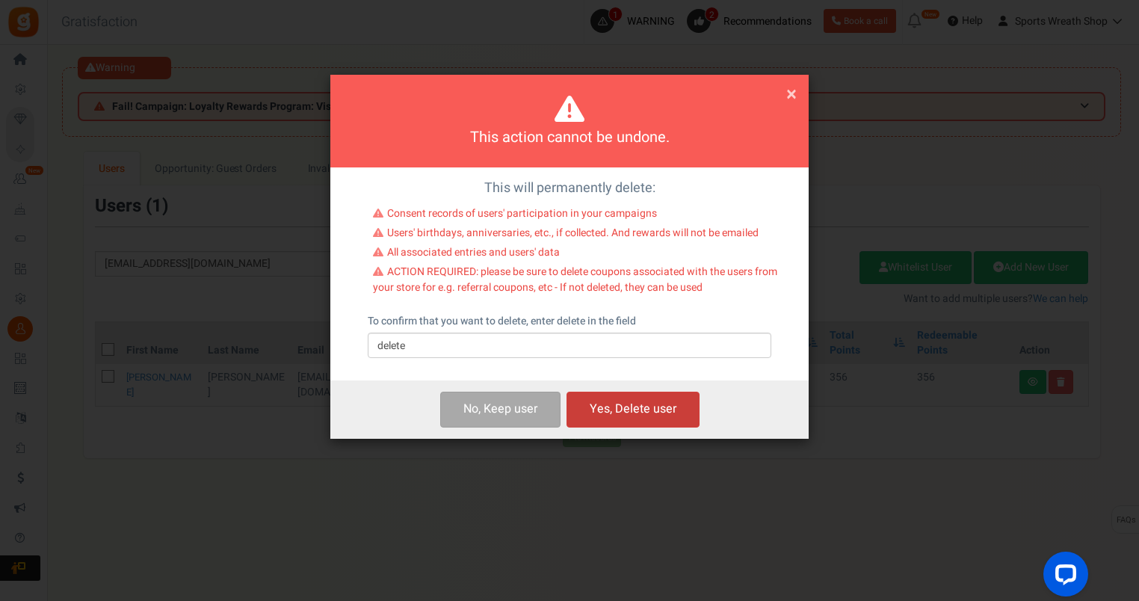
click at [637, 404] on button "Yes, Delete user" at bounding box center [632, 409] width 133 height 35
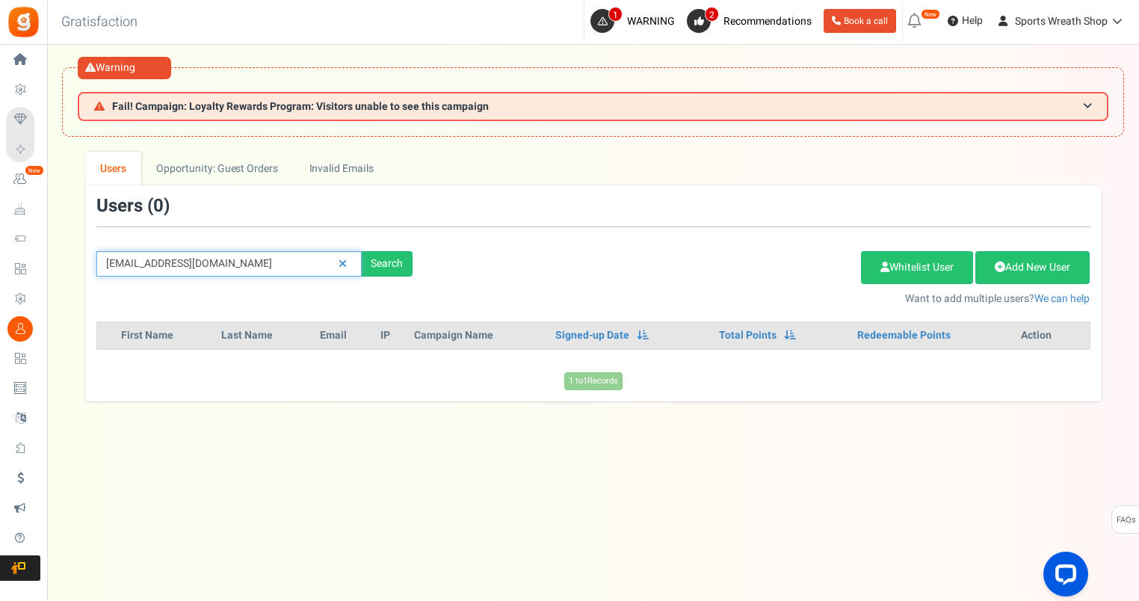
drag, startPoint x: 270, startPoint y: 268, endPoint x: -3, endPoint y: 311, distance: 276.2
click at [0, 311] on html "Install now Back to Home Back to program setup Home Settings Campaigns Purchase…" at bounding box center [569, 331] width 1139 height 663
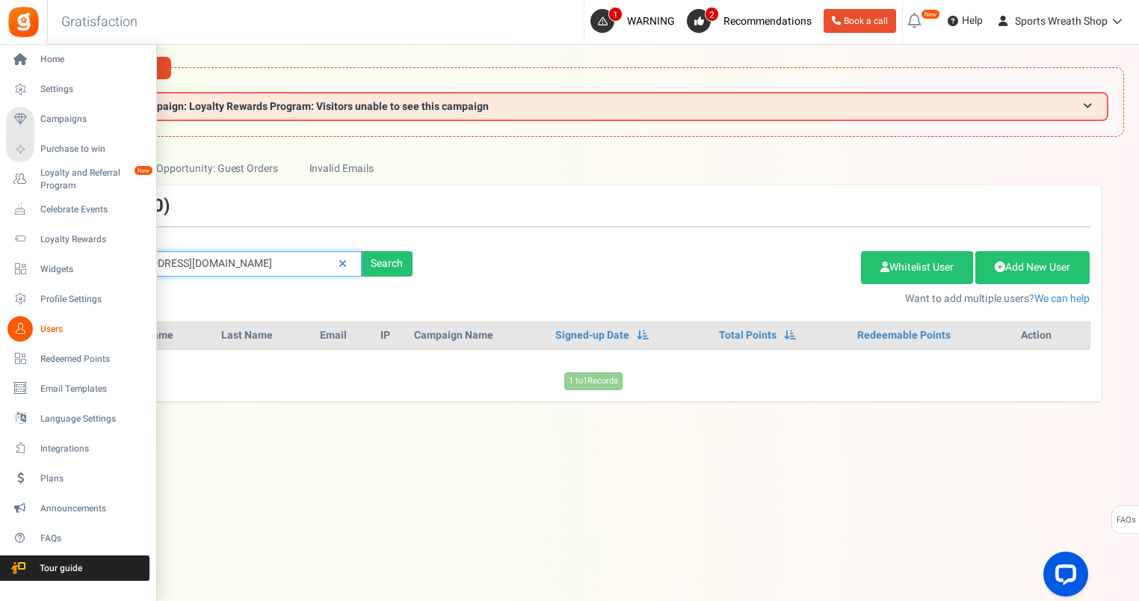
paste input "eventsdonewithlove"
type input "[EMAIL_ADDRESS][DOMAIN_NAME]"
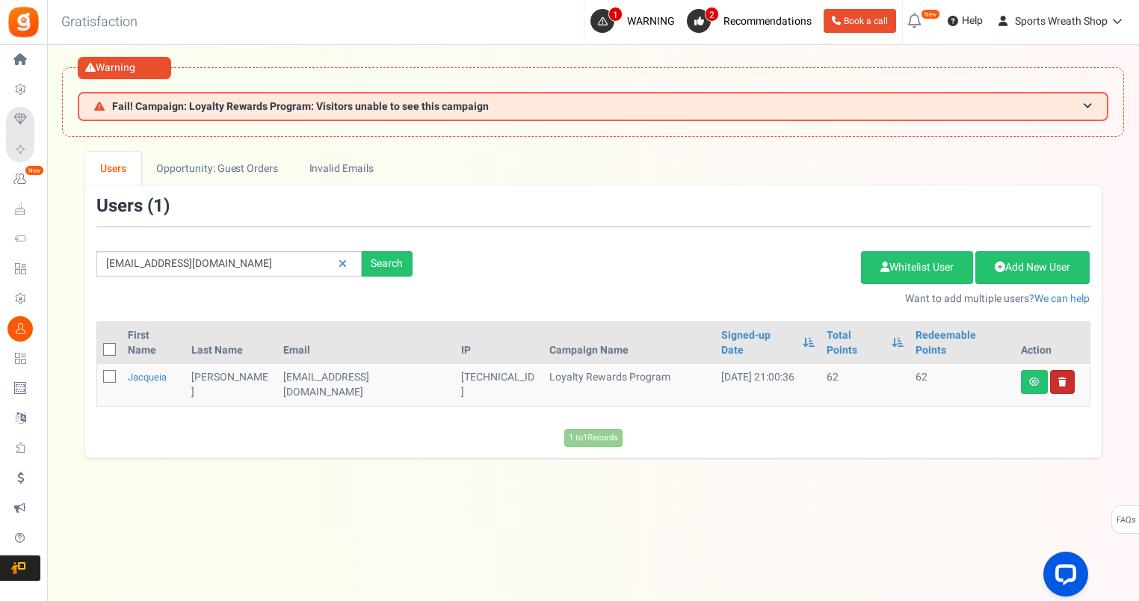
click at [1062, 370] on link at bounding box center [1062, 382] width 25 height 24
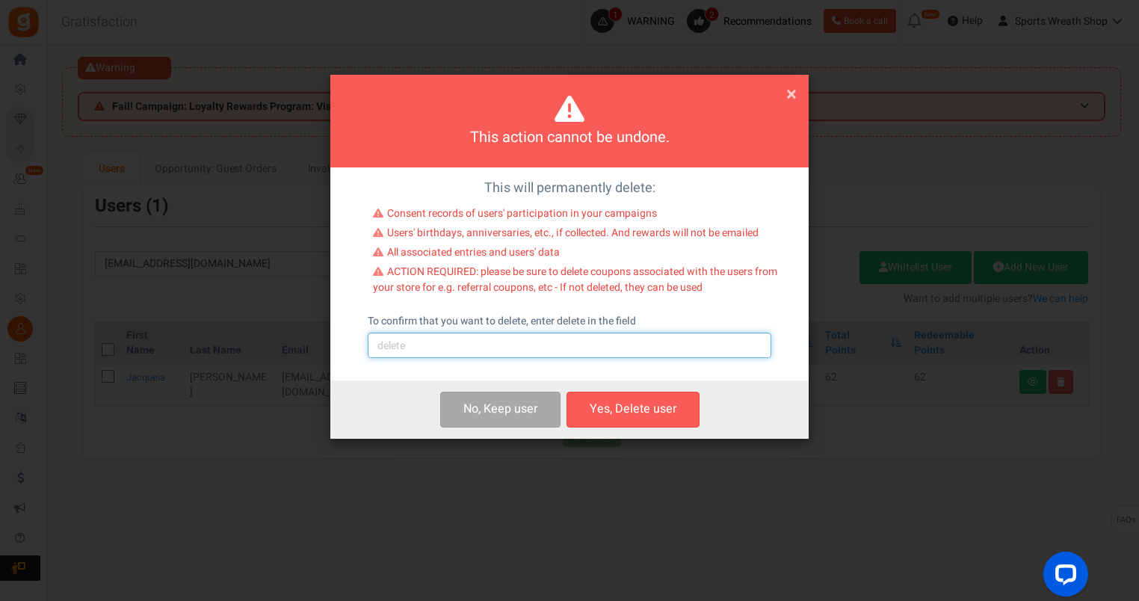
click at [418, 344] on input "text" at bounding box center [570, 345] width 404 height 25
type input "delete"
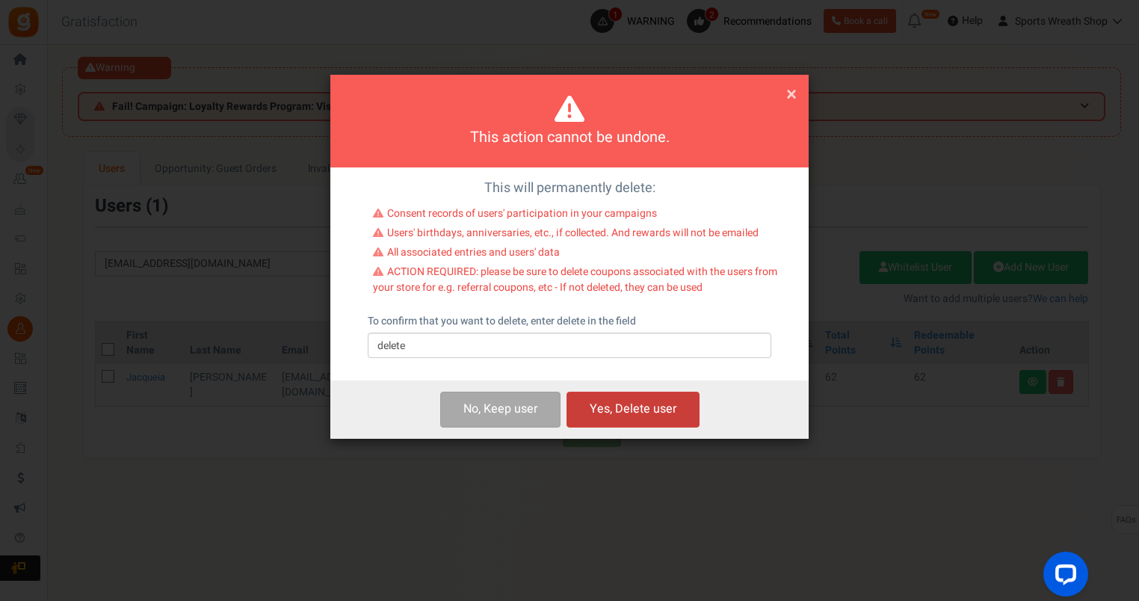
click at [673, 409] on button "Yes, Delete user" at bounding box center [632, 409] width 133 height 35
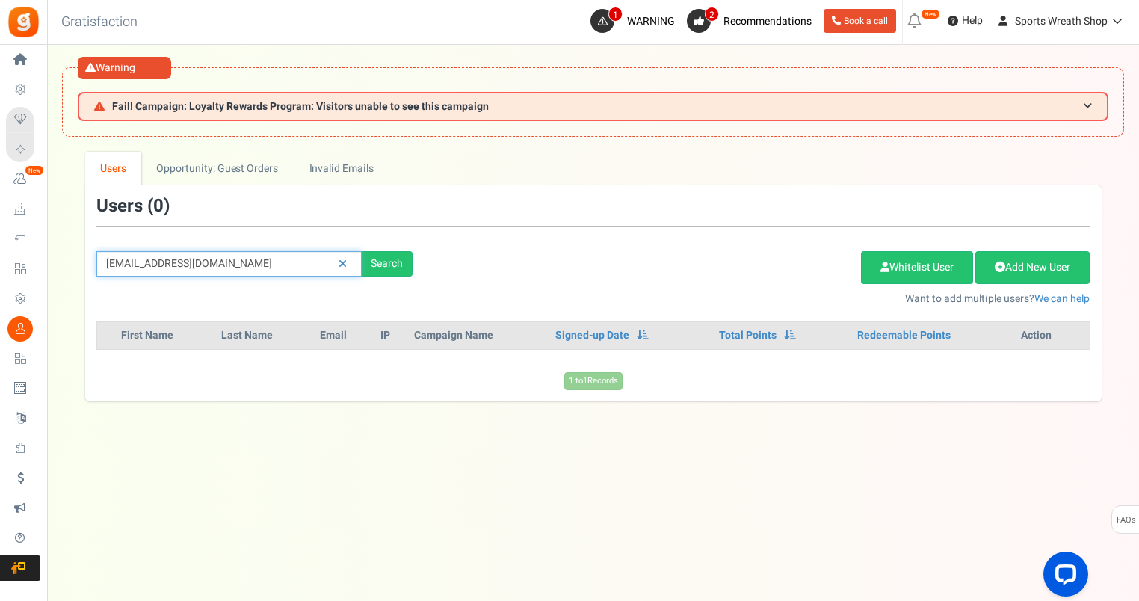
drag, startPoint x: 303, startPoint y: 268, endPoint x: 69, endPoint y: 277, distance: 233.3
click at [72, 280] on div "We've rolled out a NEW FEATURE! convert potential guest orders to customers. Ch…" at bounding box center [593, 276] width 1062 height 249
paste input "[EMAIL_ADDRESS][DOMAIN_NAME]"
type input "[EMAIL_ADDRESS][DOMAIN_NAME]"
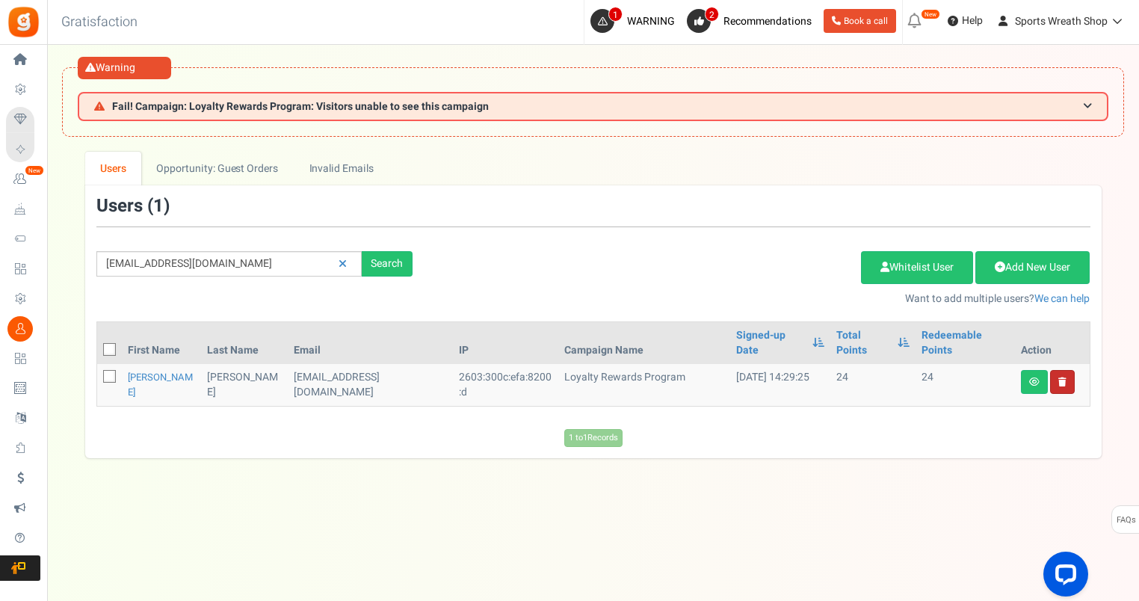
click at [1070, 370] on link at bounding box center [1062, 382] width 25 height 24
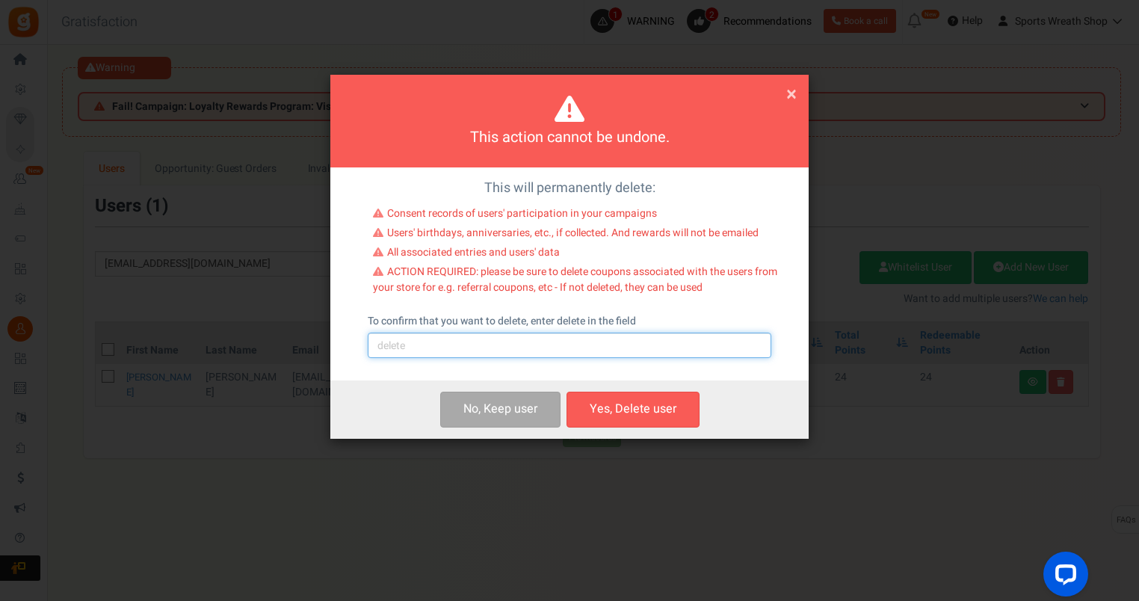
click at [454, 347] on input "text" at bounding box center [570, 345] width 404 height 25
type input "delete"
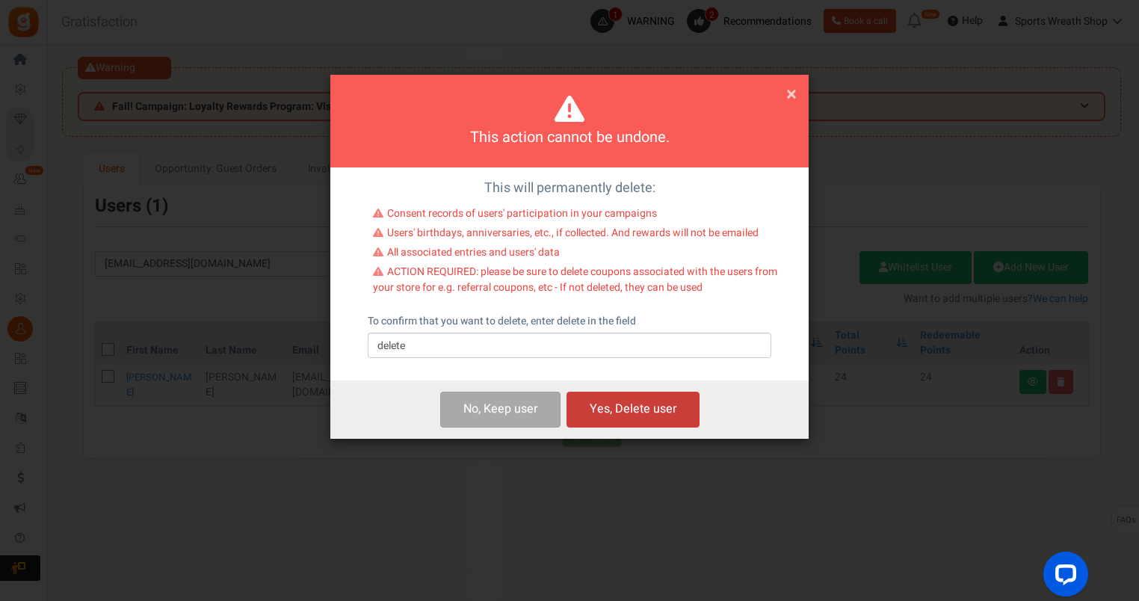
click at [612, 403] on button "Yes, Delete user" at bounding box center [632, 409] width 133 height 35
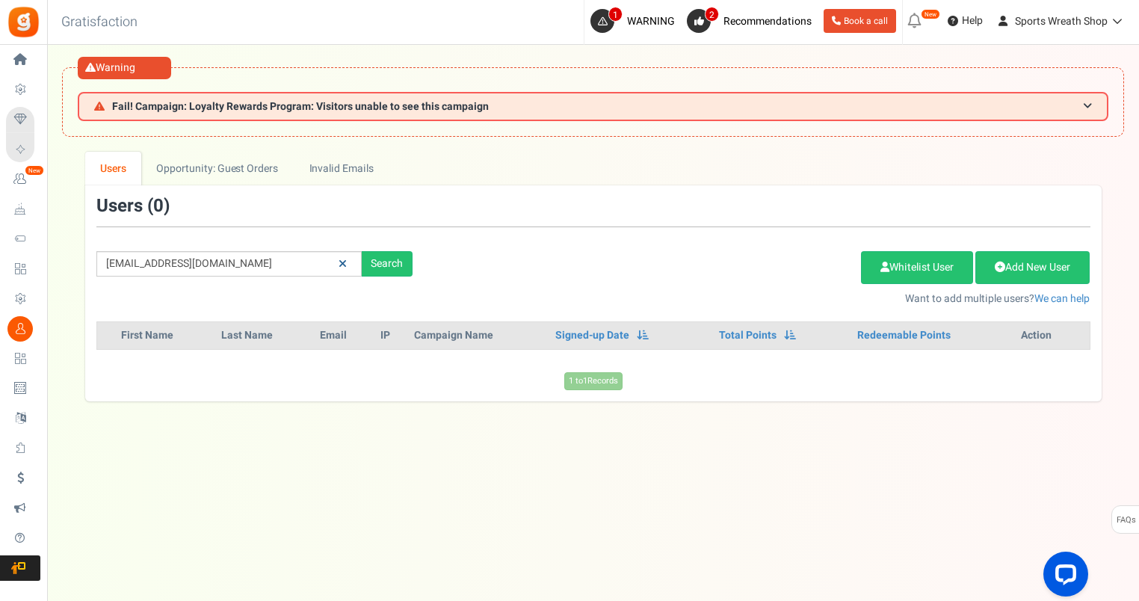
click at [336, 259] on link at bounding box center [342, 264] width 23 height 26
